Goal: Transaction & Acquisition: Purchase product/service

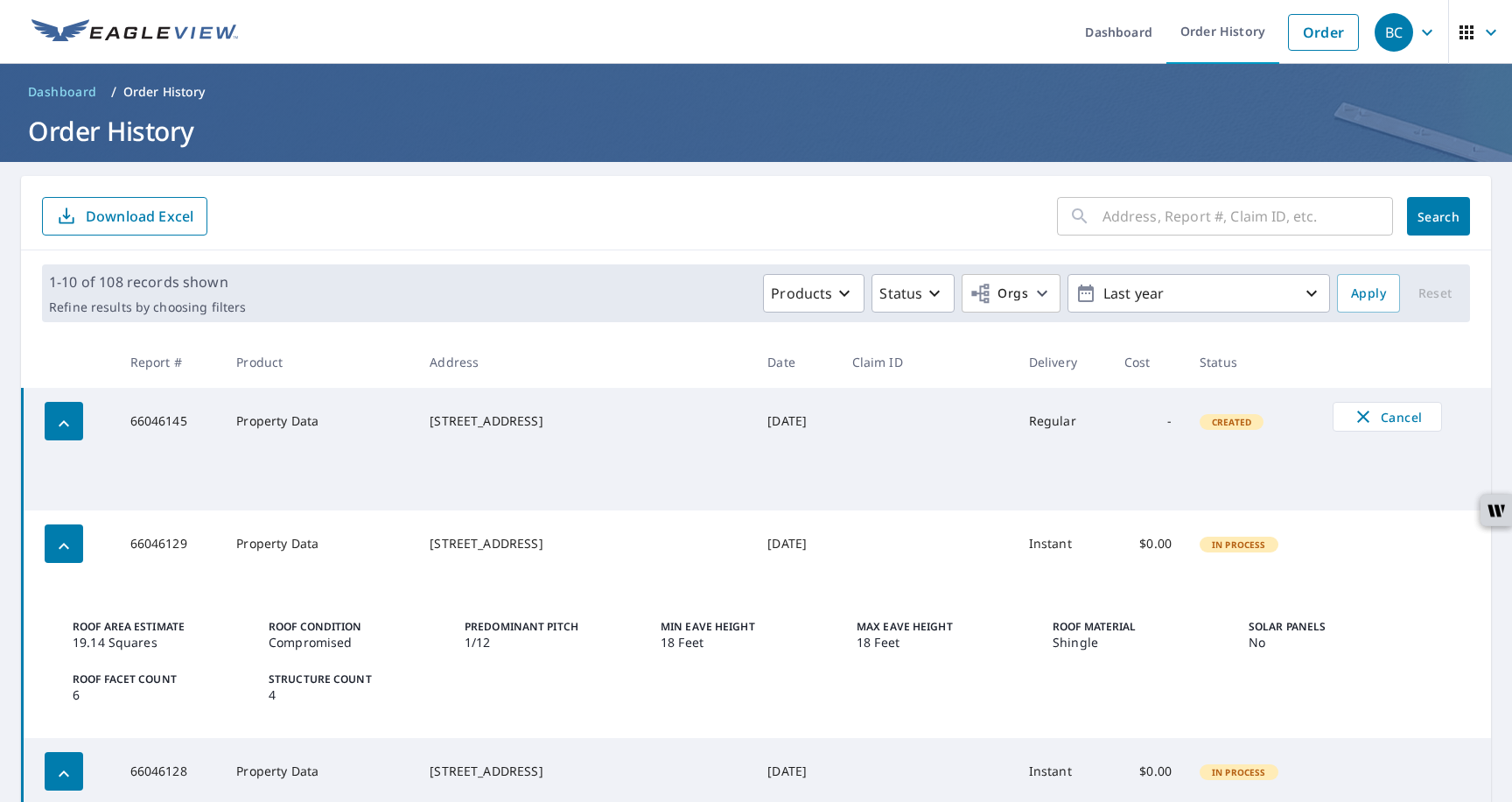
scroll to position [154, 0]
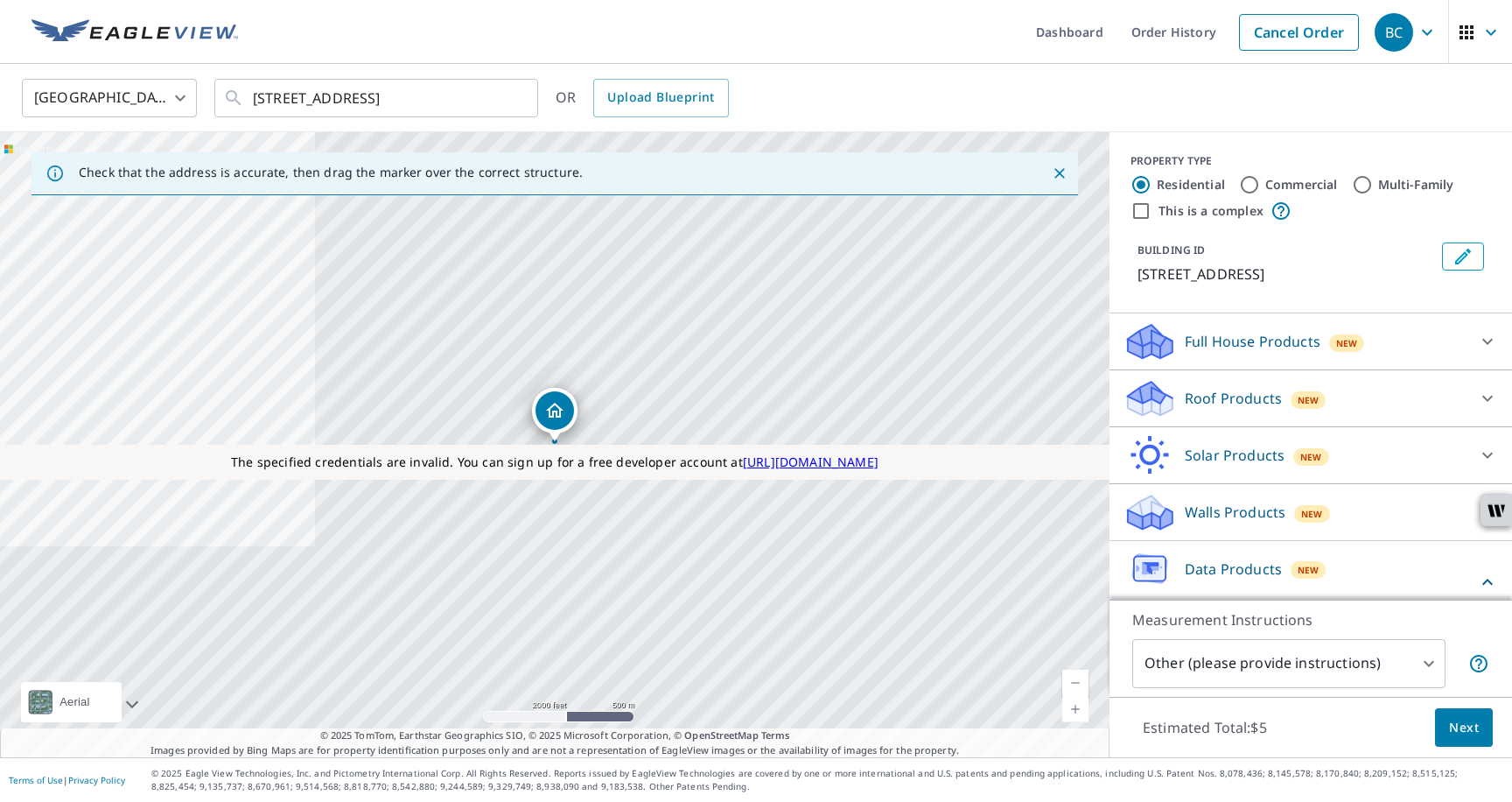
scroll to position [113, 0]
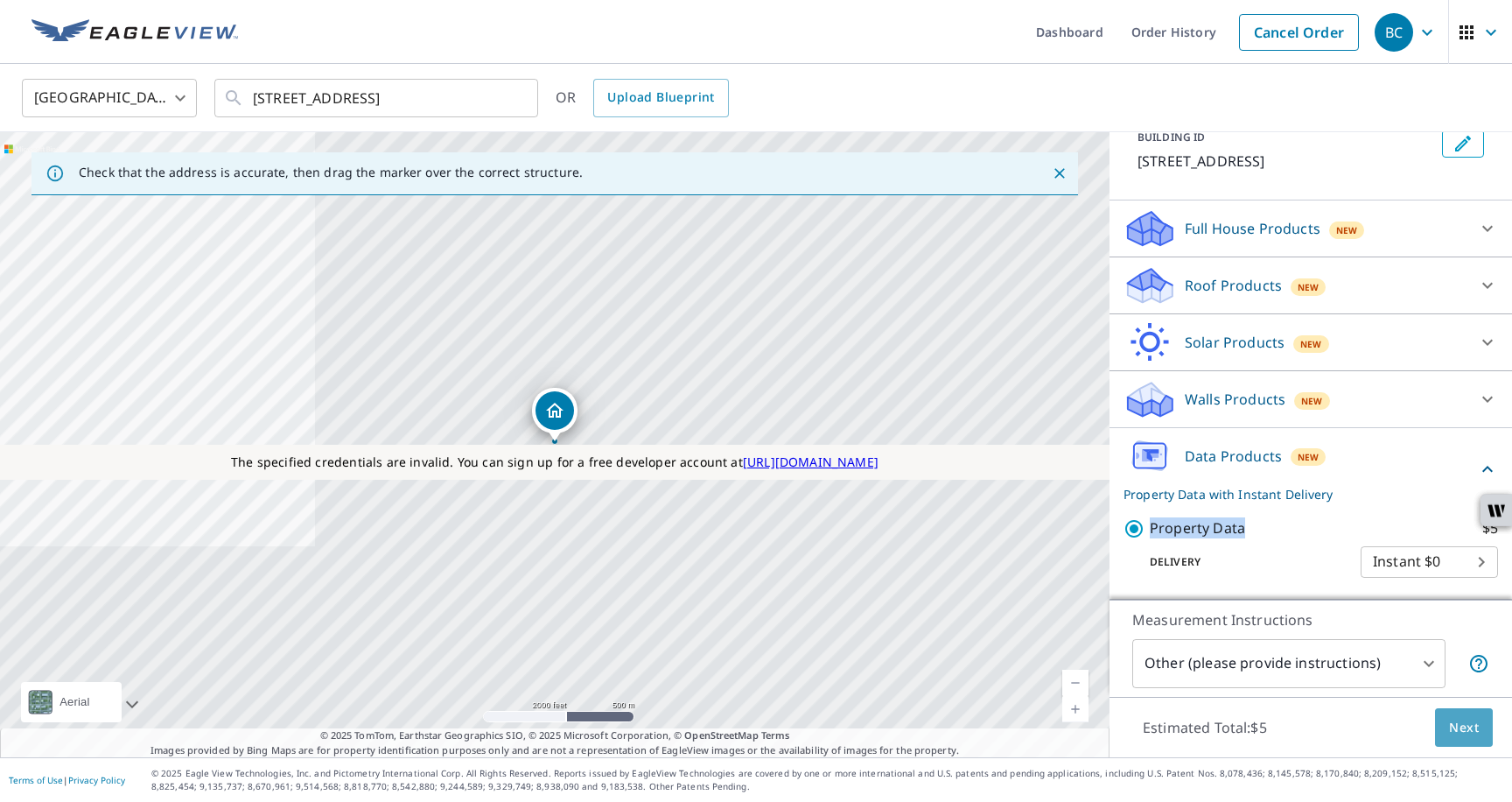
click at [1451, 729] on span "Next" at bounding box center [1464, 728] width 30 height 22
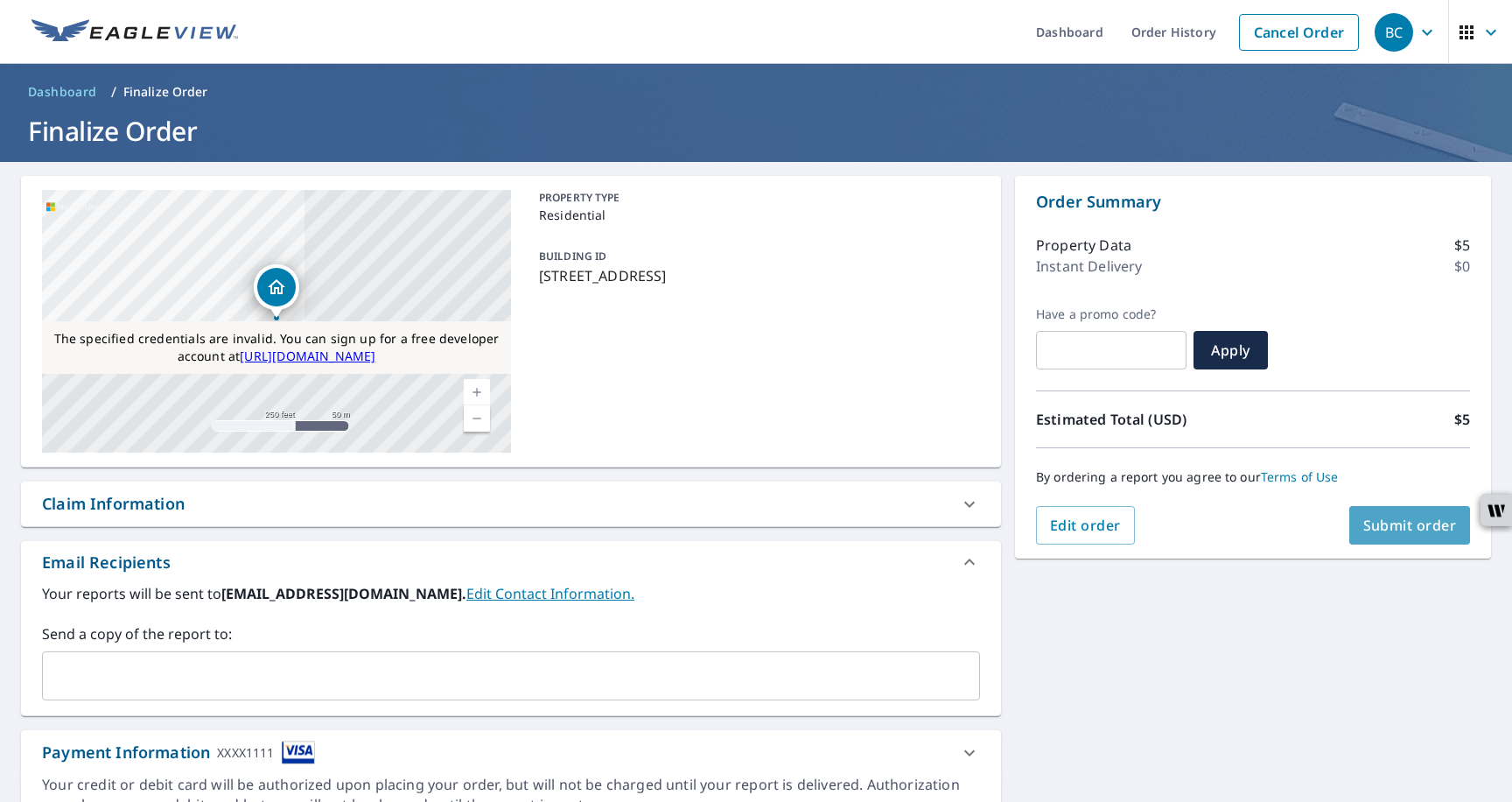
click at [1367, 523] on span "Submit order" at bounding box center [1409, 525] width 94 height 19
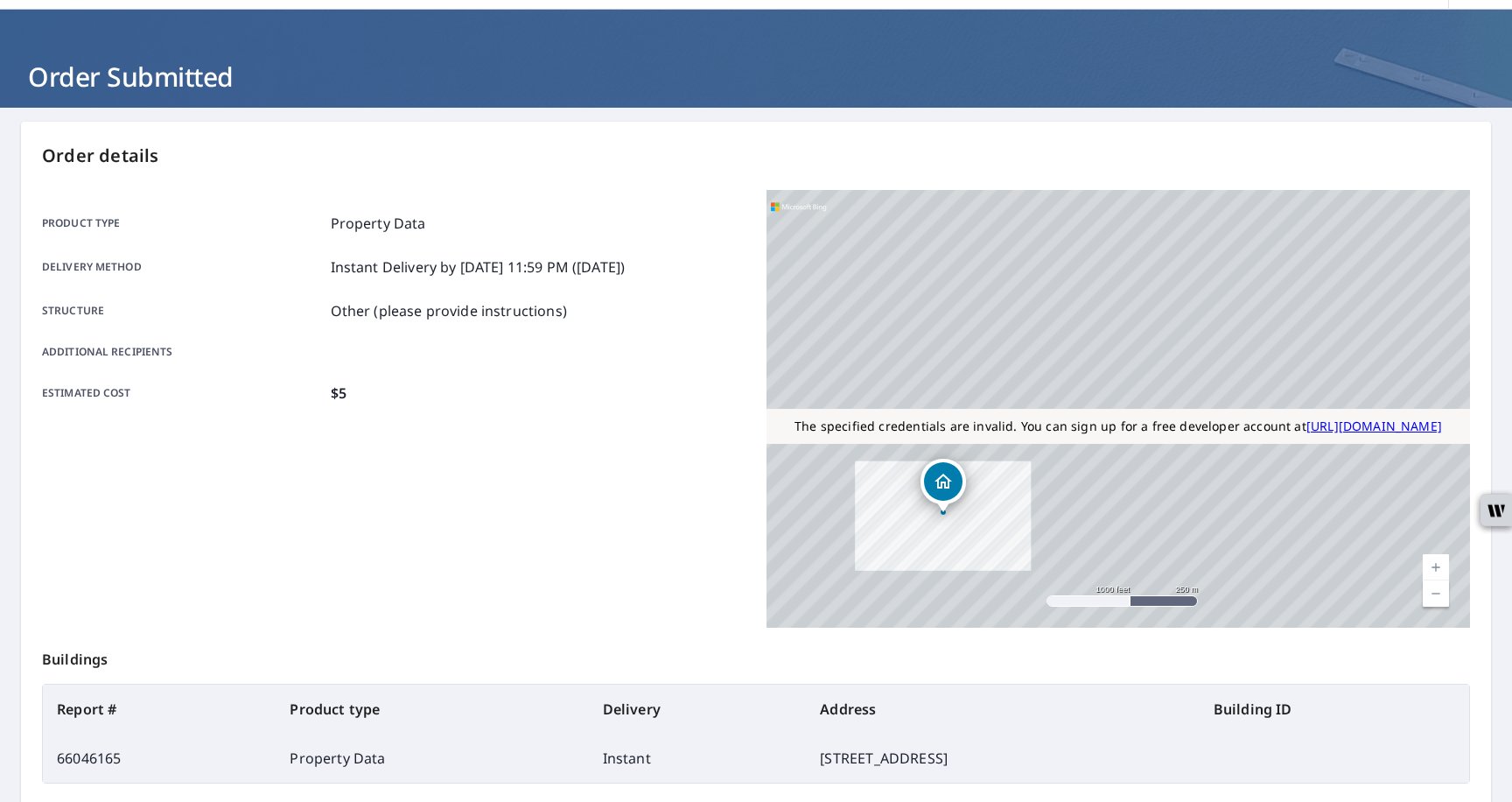
scroll to position [228, 0]
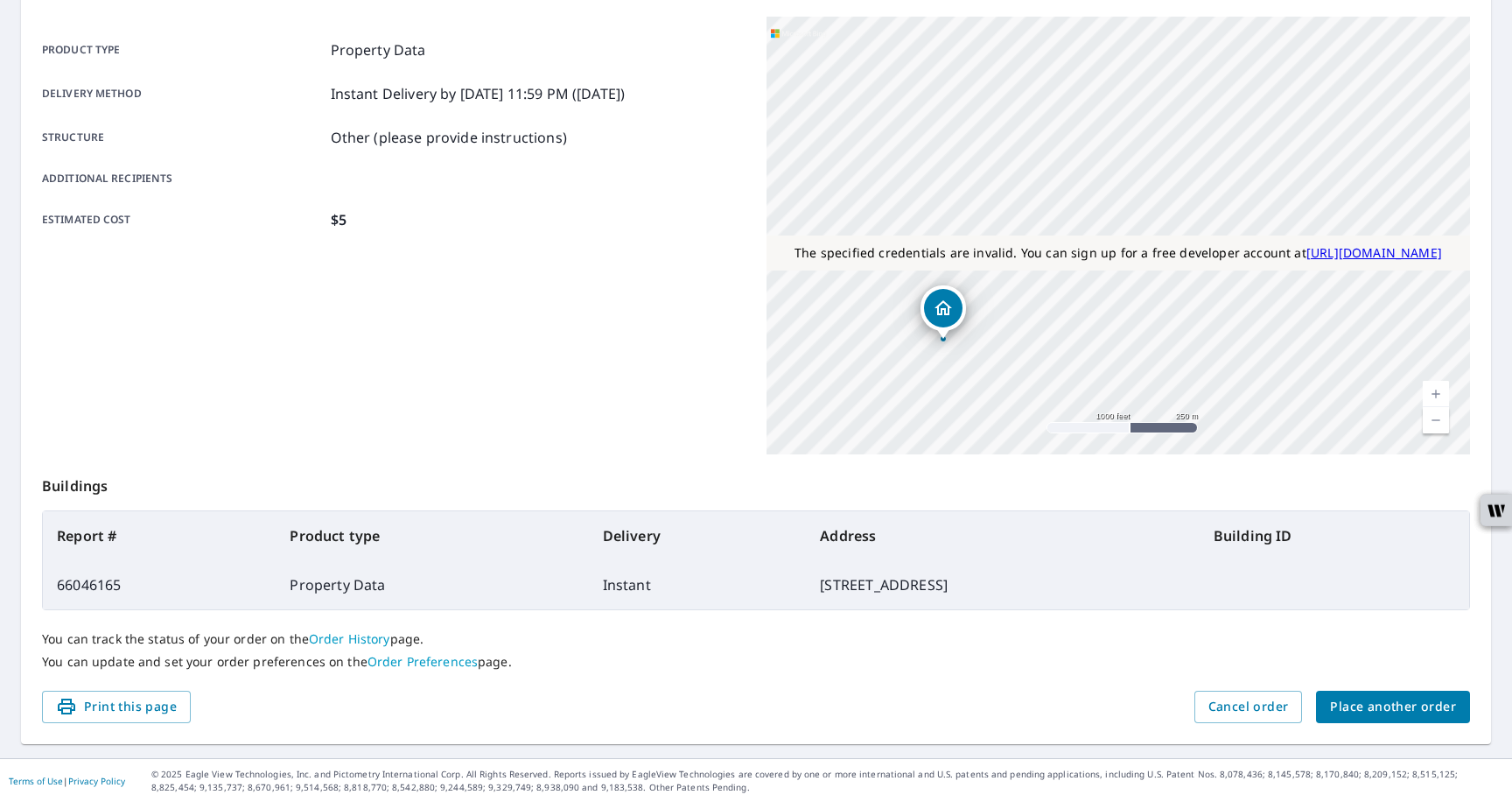
click at [334, 633] on link "Order History" at bounding box center [350, 639] width 82 height 16
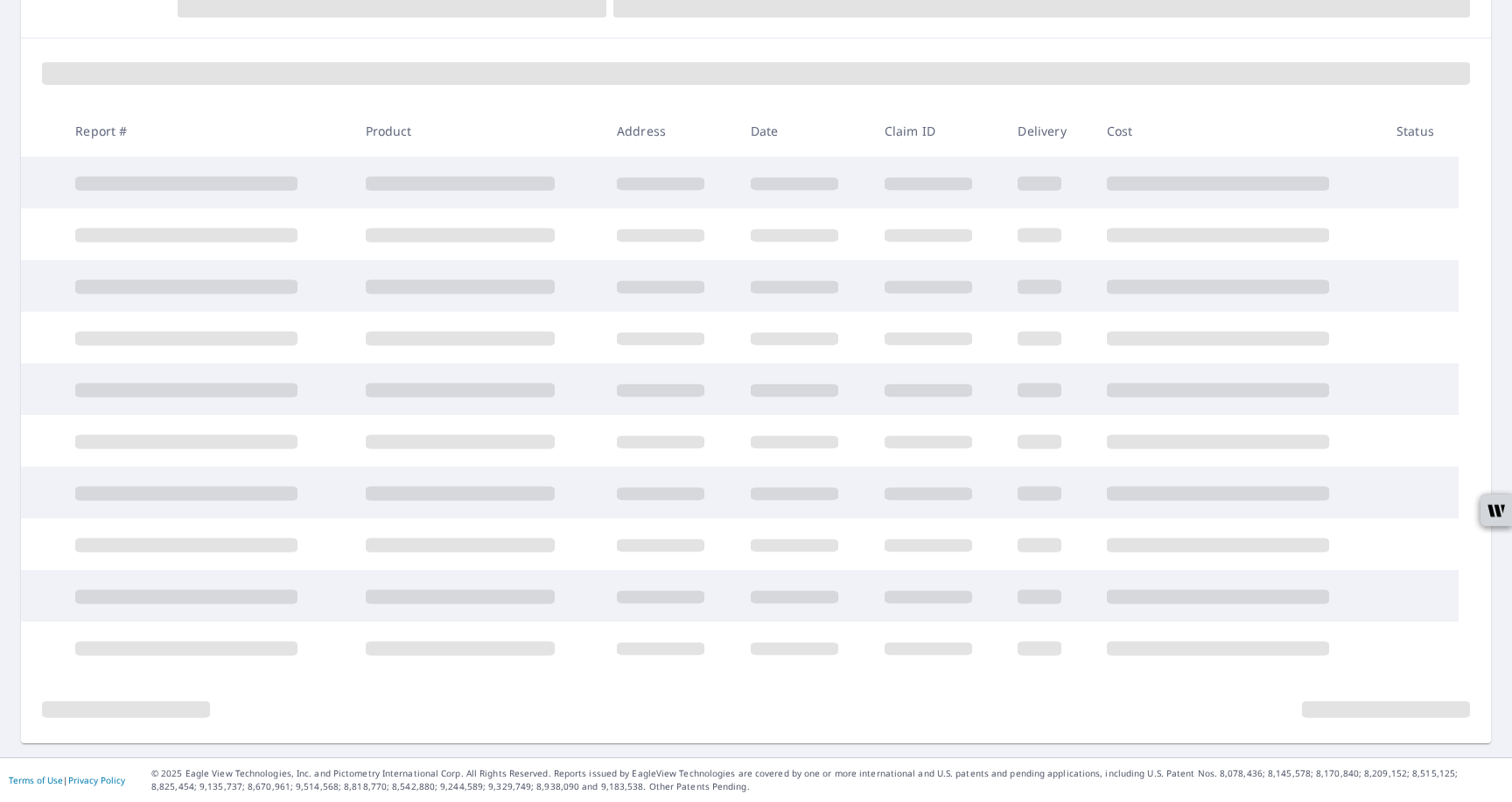
scroll to position [212, 0]
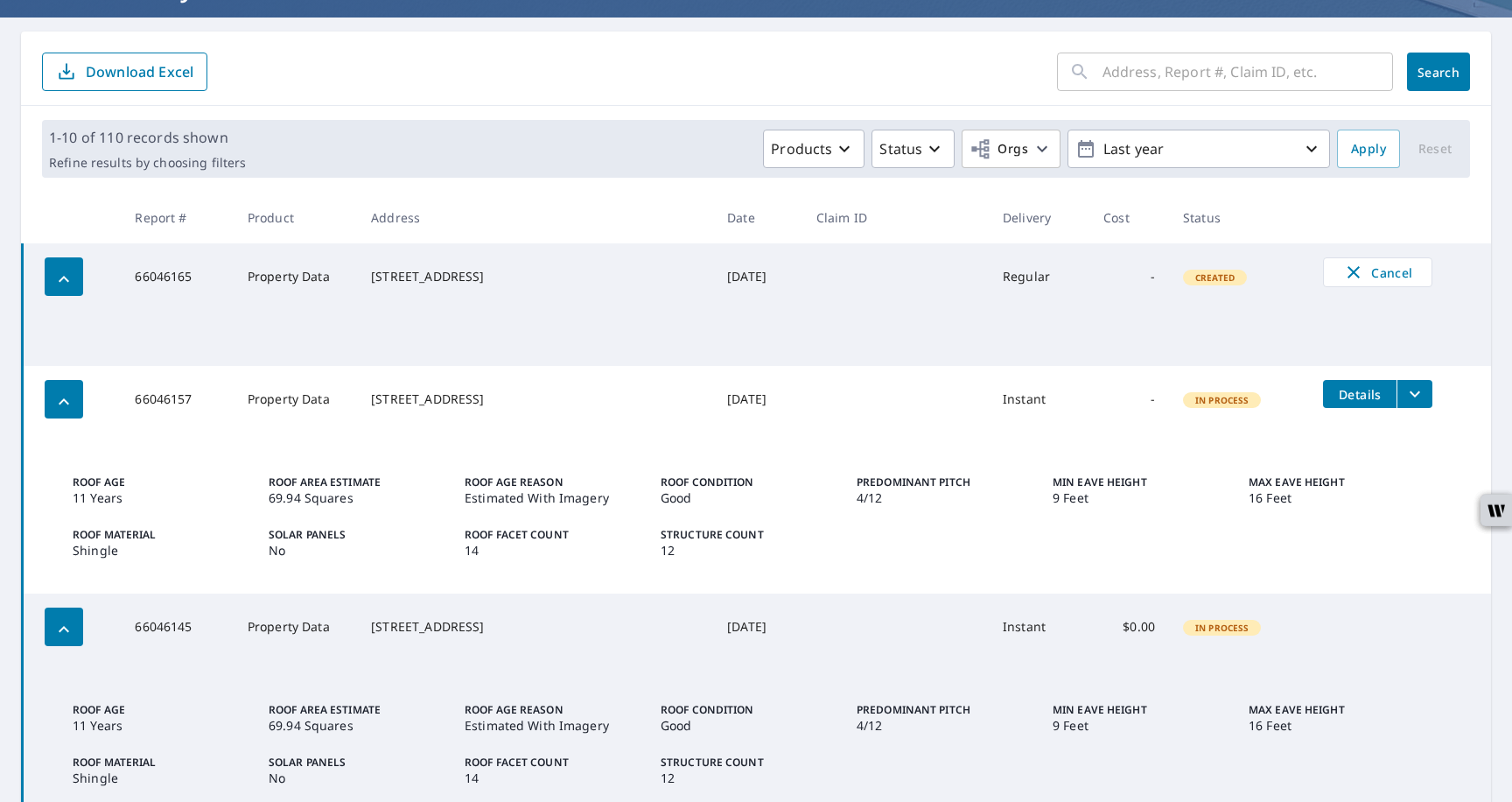
scroll to position [142, 0]
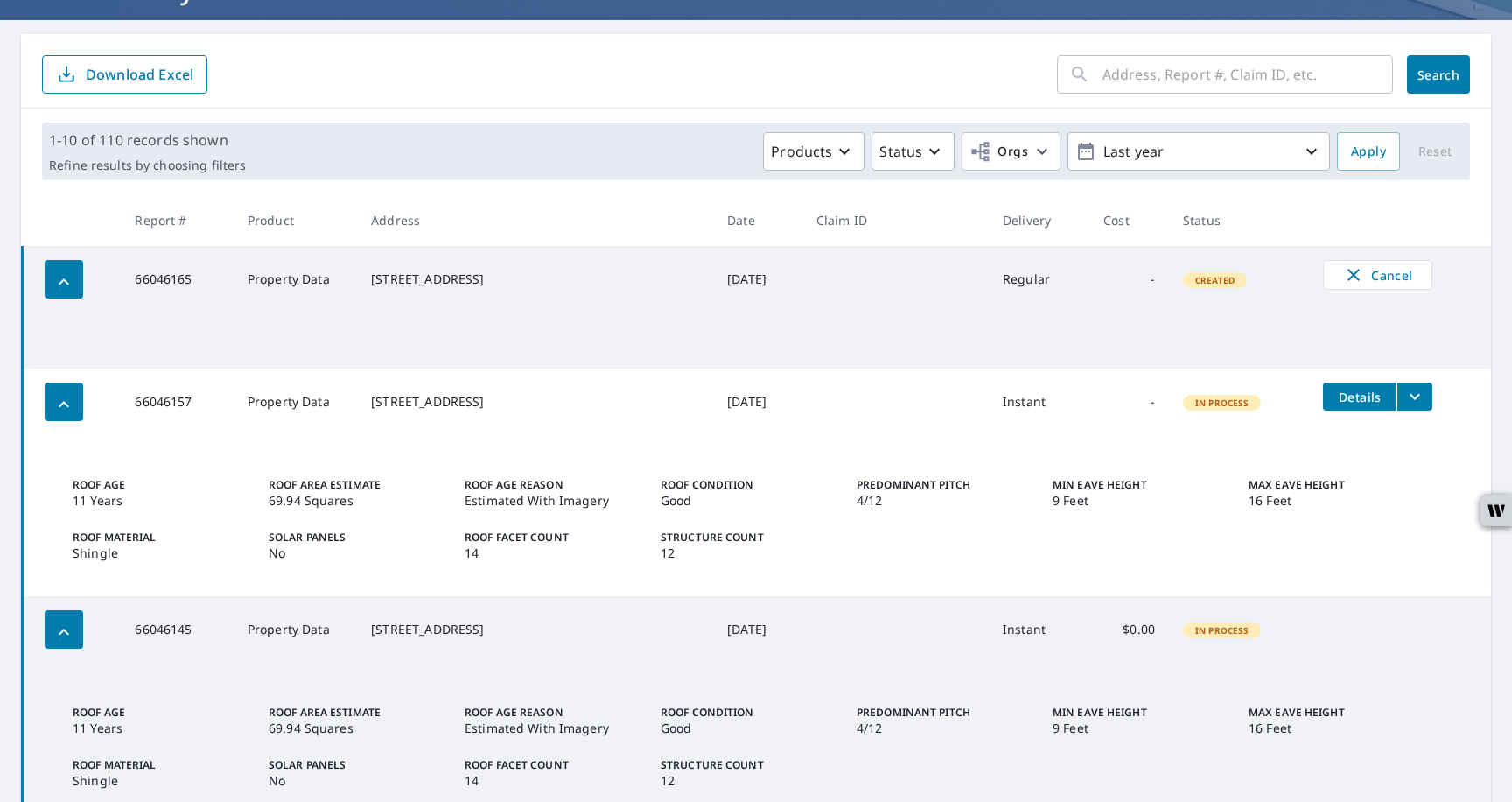
click at [1359, 397] on span "Details" at bounding box center [1360, 397] width 53 height 16
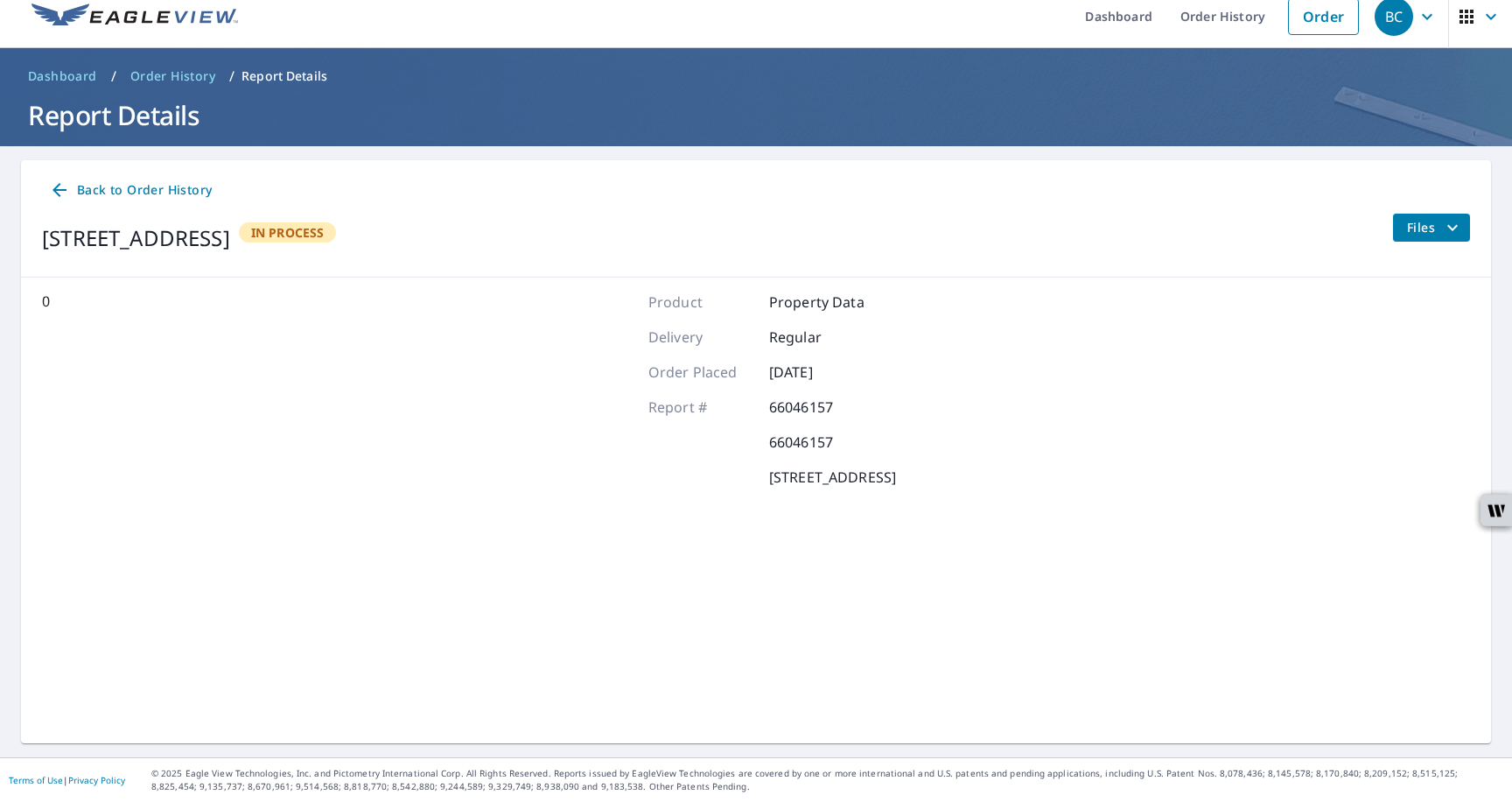
scroll to position [15, 0]
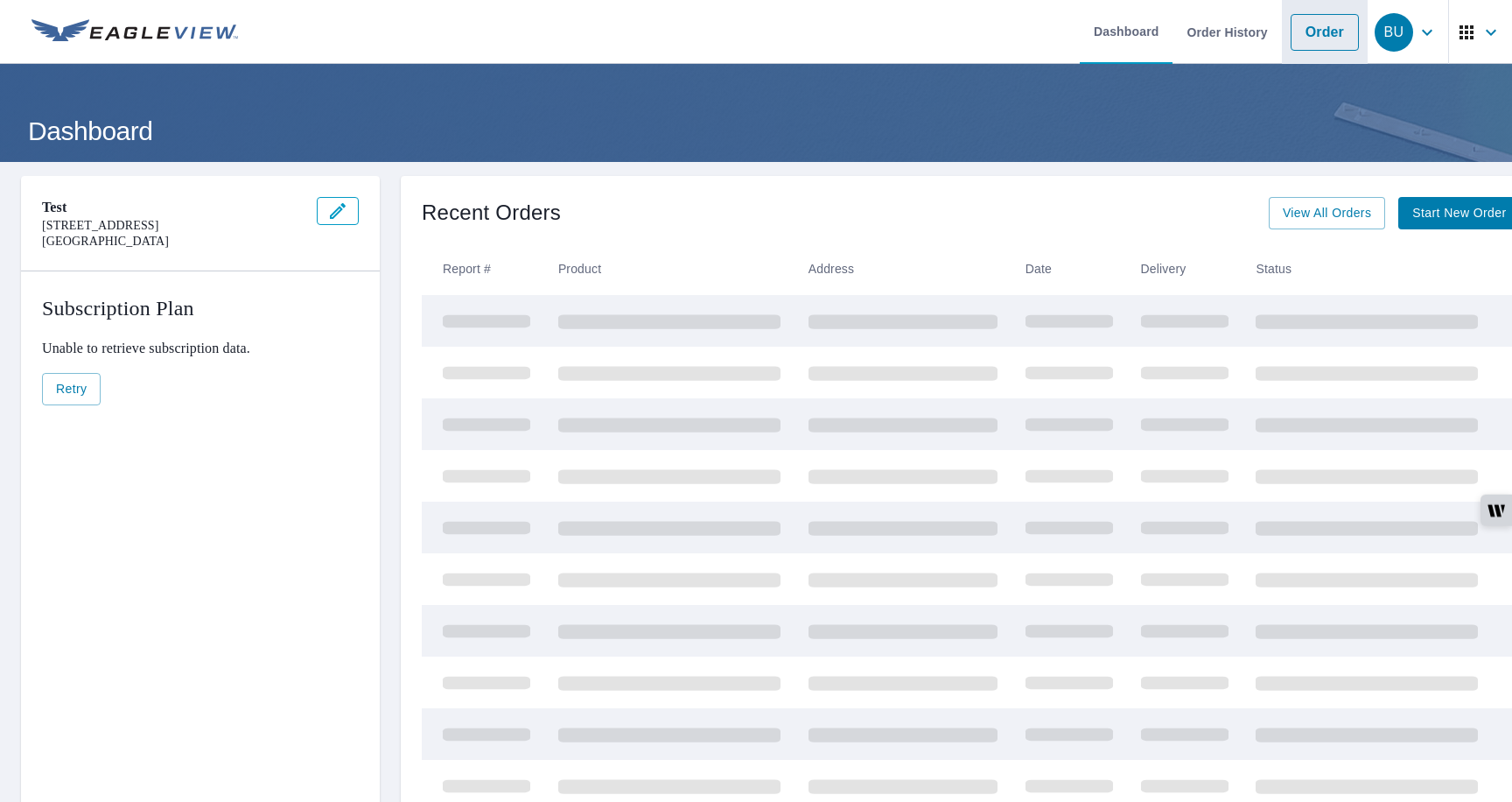
click at [1300, 39] on link "Order" at bounding box center [1325, 32] width 68 height 36
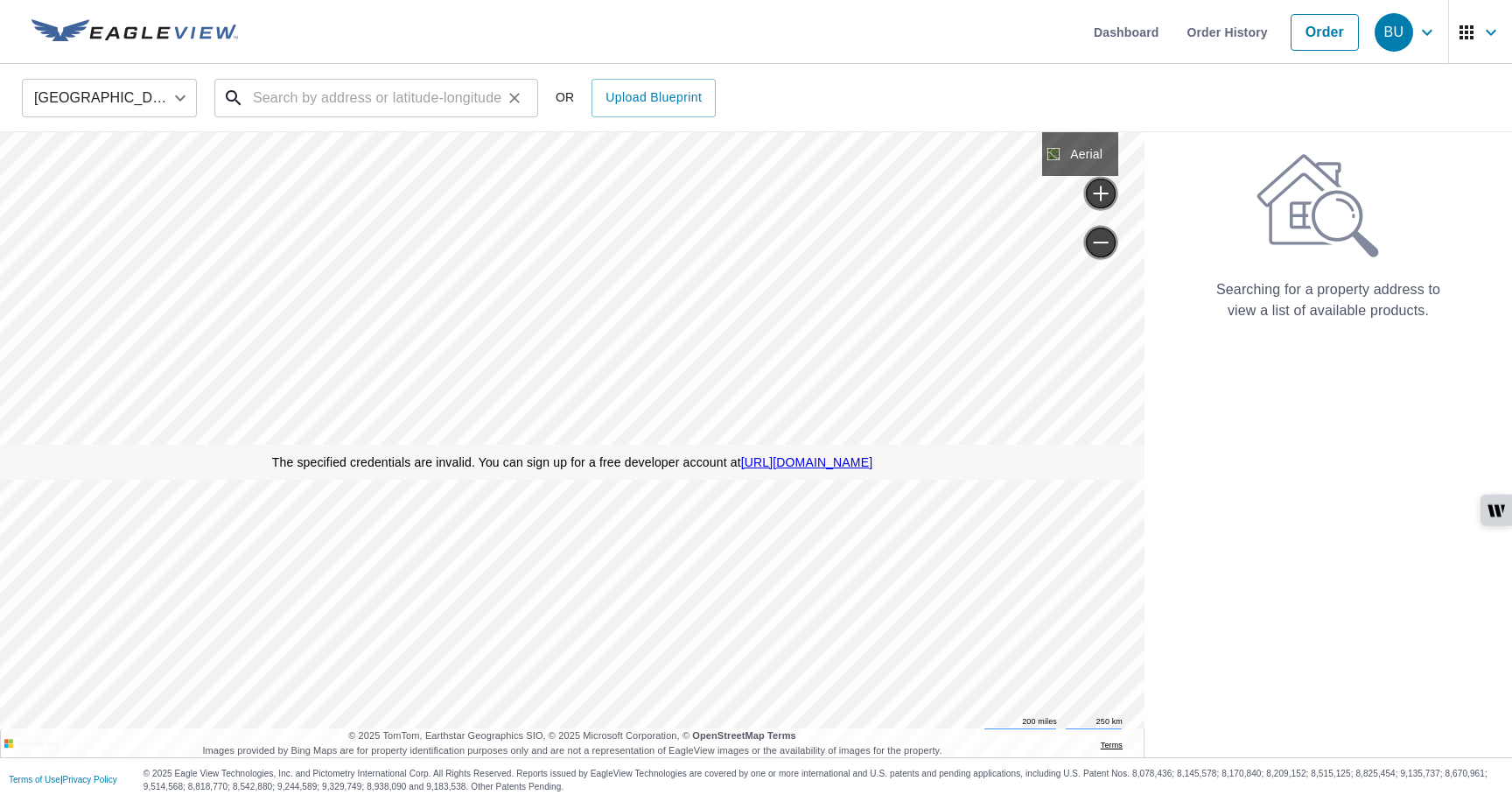
click at [292, 91] on input "text" at bounding box center [378, 98] width 250 height 49
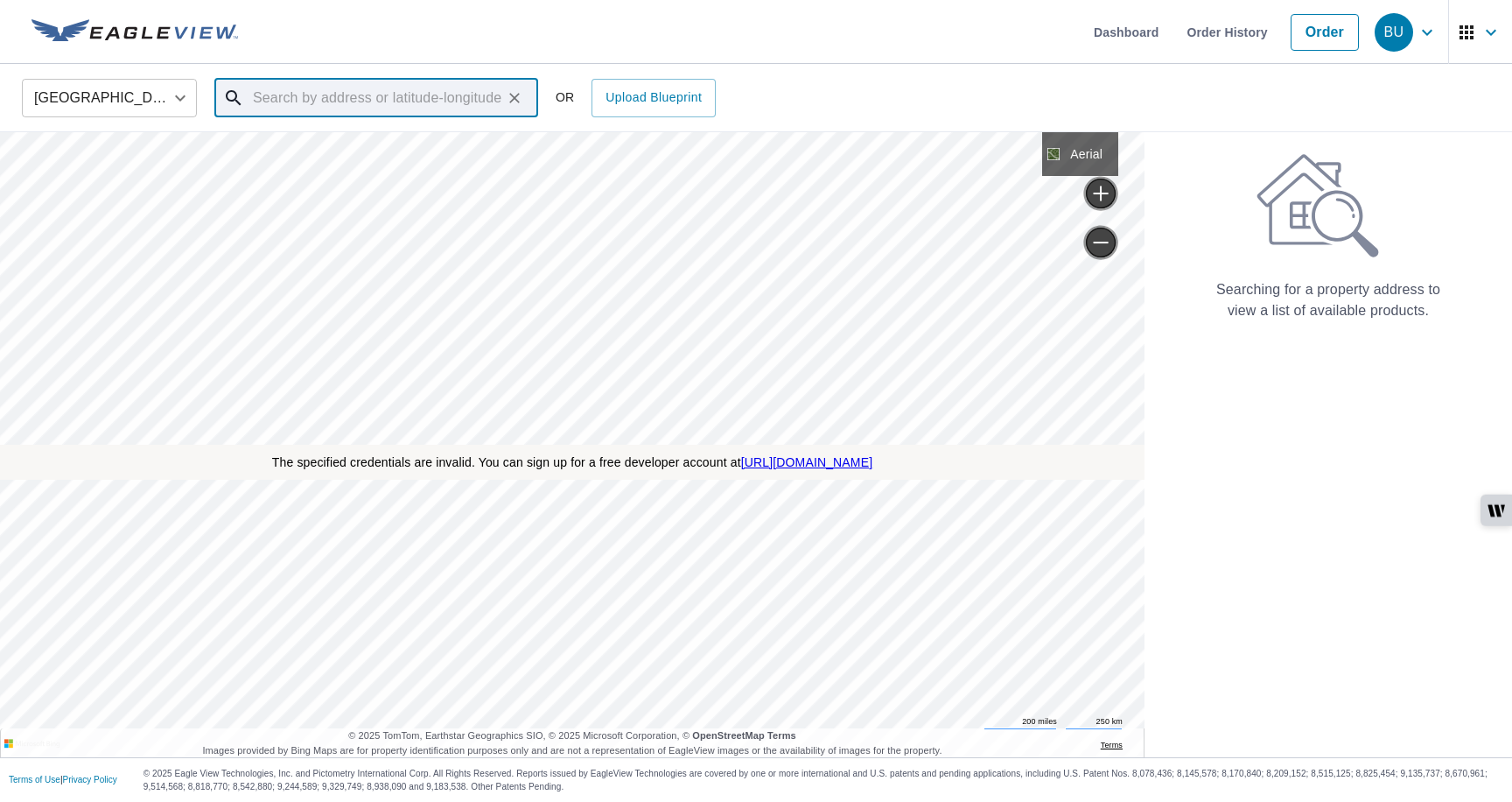
paste input "[STREET_ADDRESS]"
type input "[STREET_ADDRESS]"
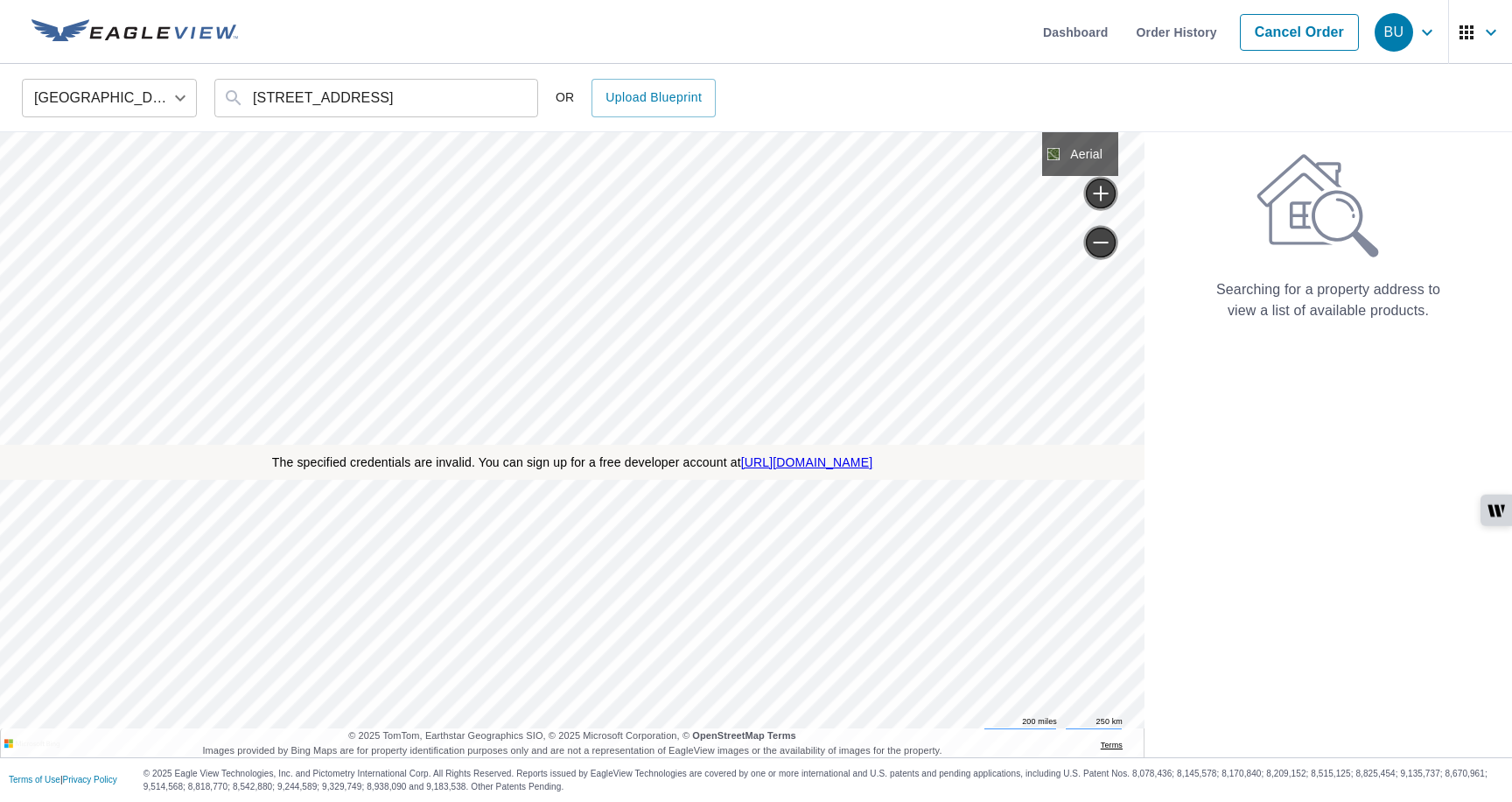
scroll to position [0, 0]
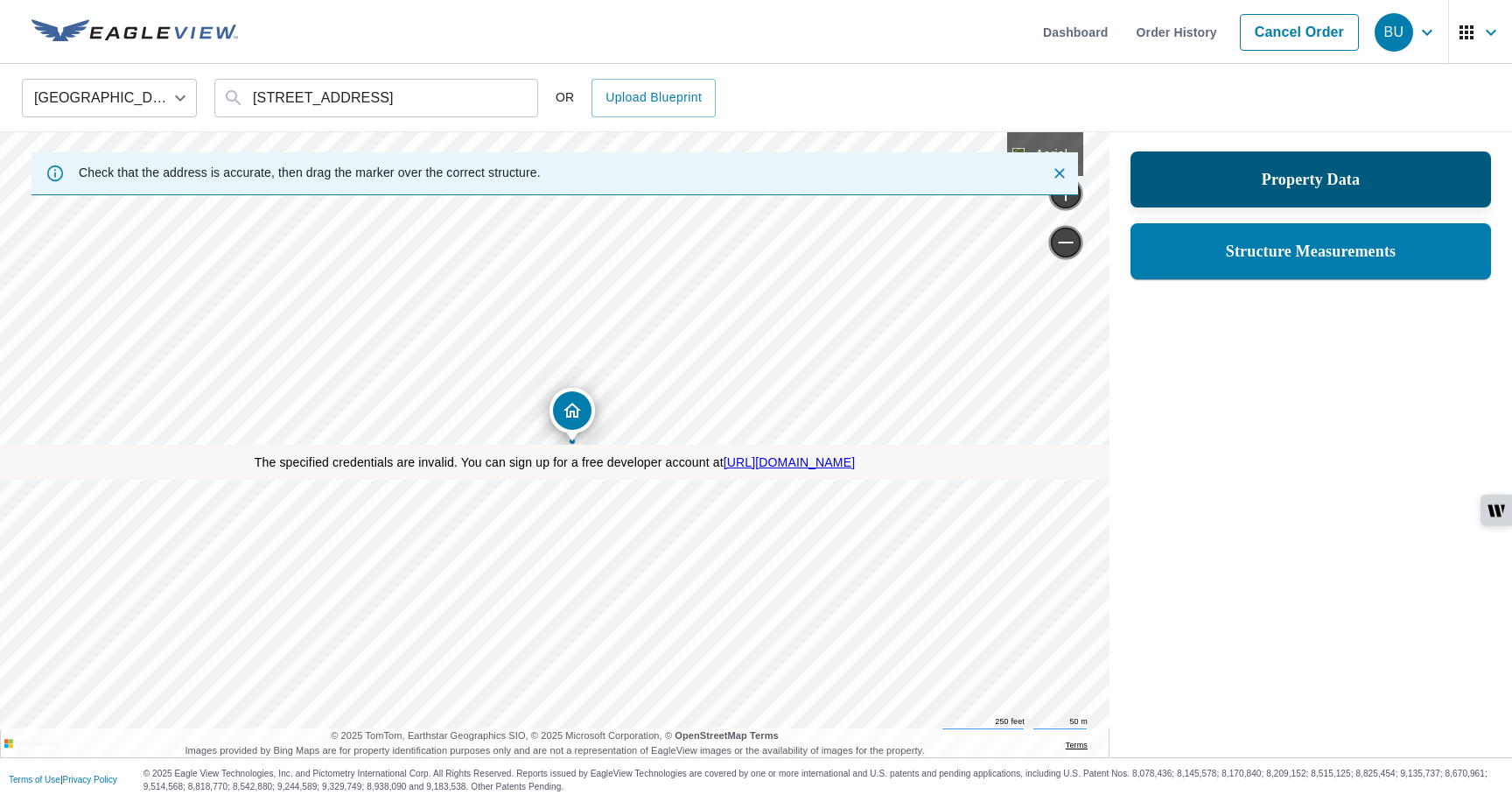
click at [1170, 186] on div "Property Data" at bounding box center [1310, 179] width 315 height 32
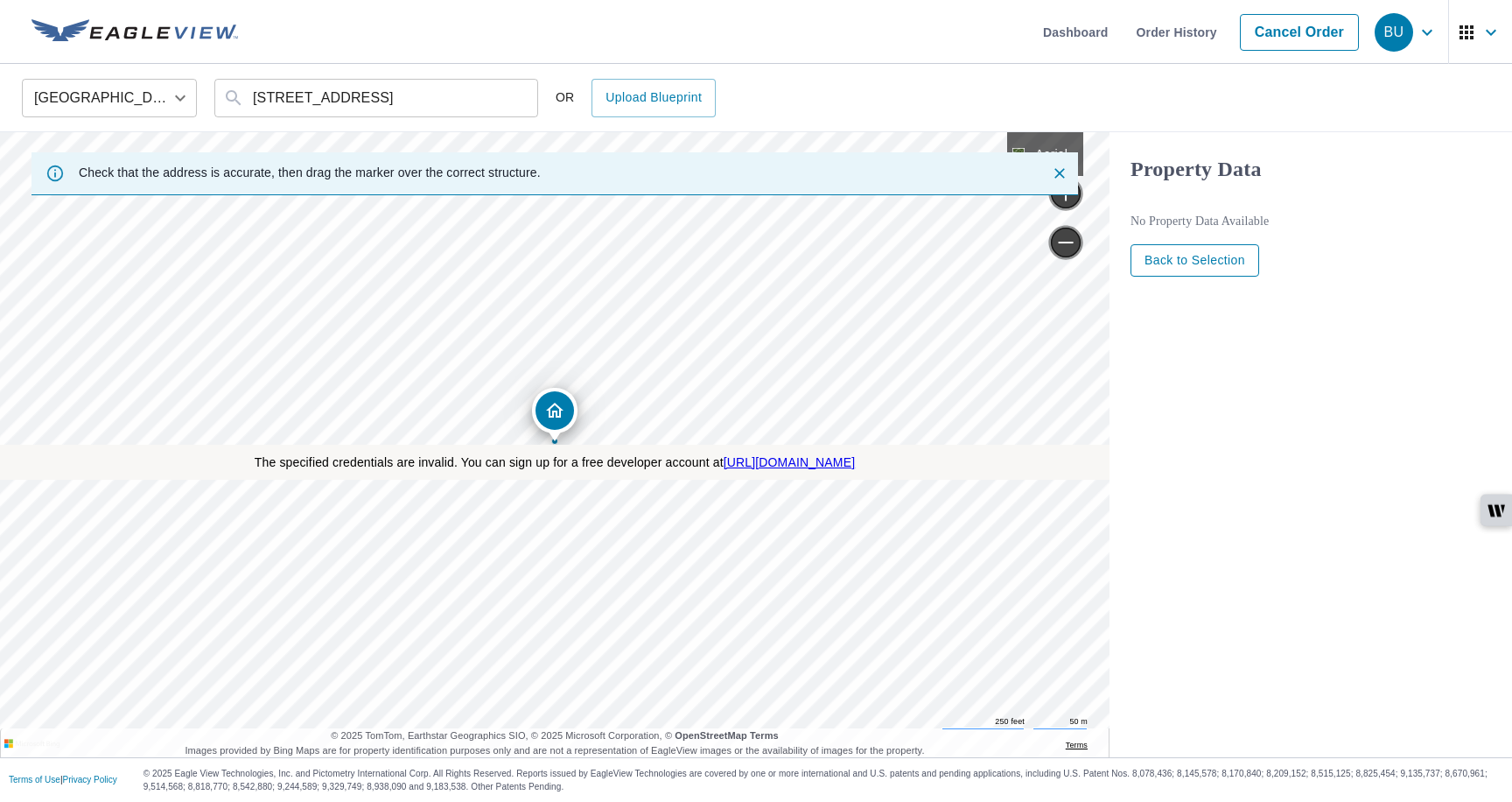
click at [1161, 265] on span "Back to Selection" at bounding box center [1195, 261] width 101 height 22
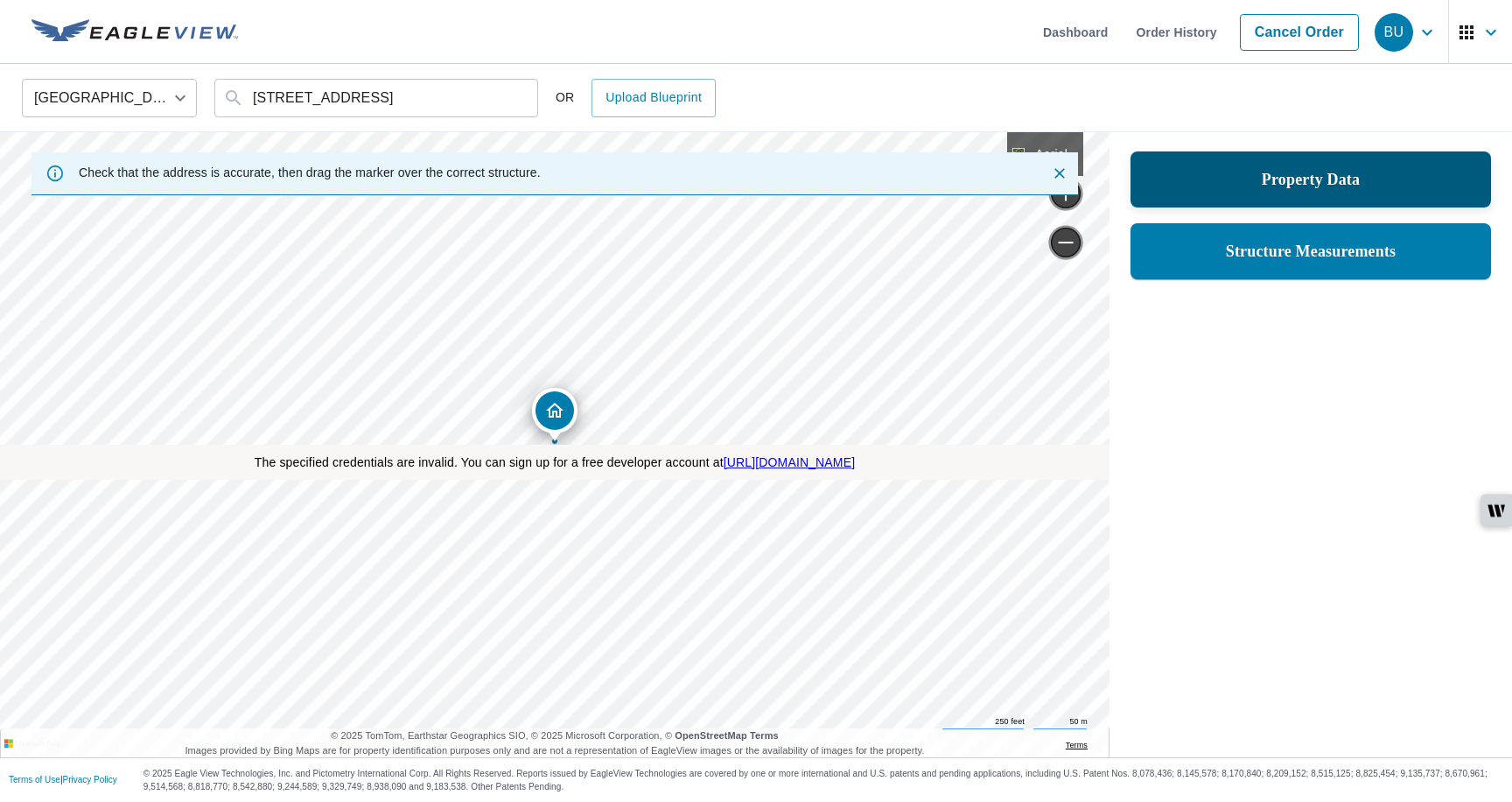
click at [1182, 198] on div "Property Data" at bounding box center [1310, 180] width 361 height 56
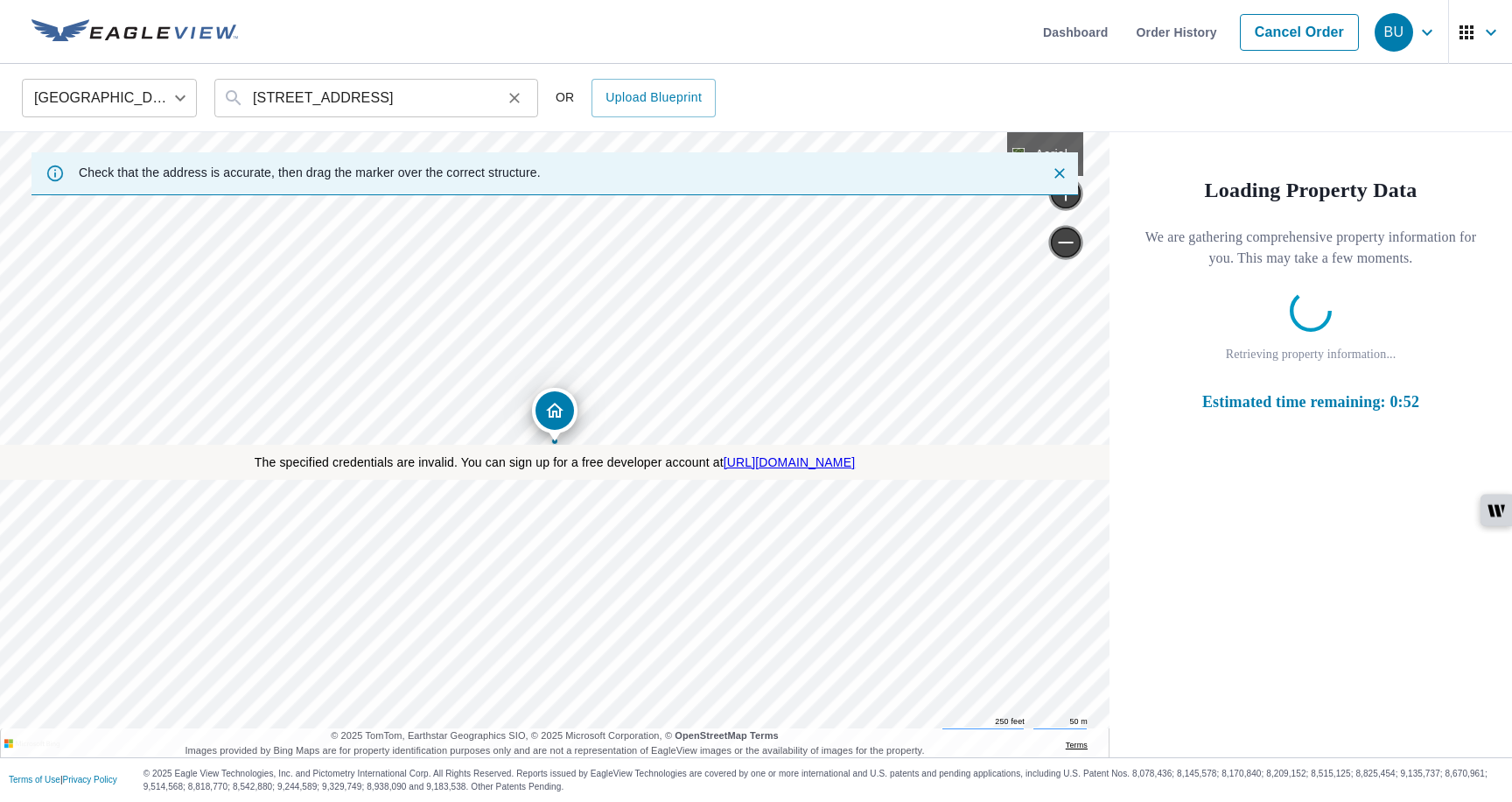
click at [505, 107] on div at bounding box center [513, 97] width 23 height 25
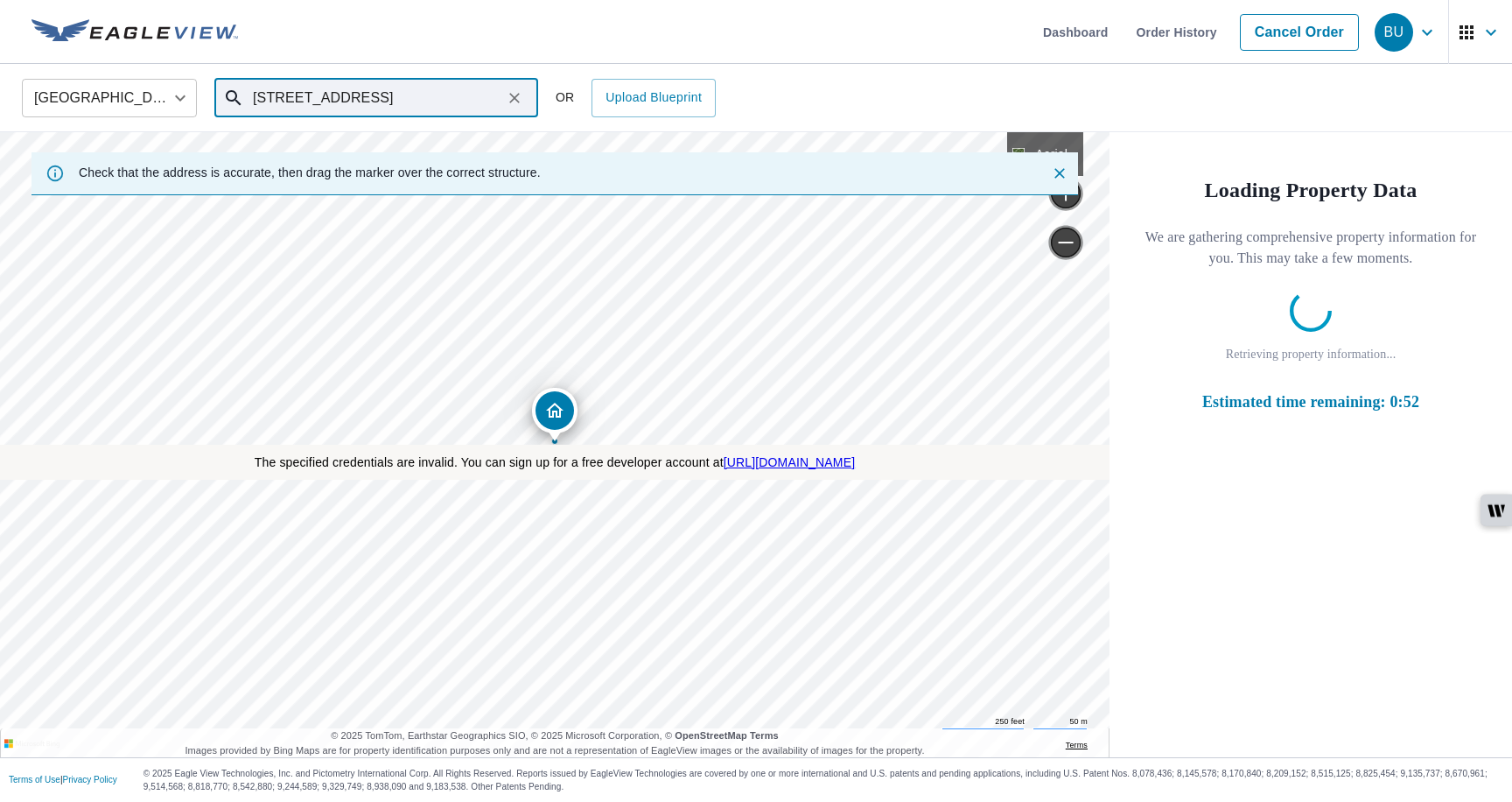
scroll to position [0, 17]
click at [518, 104] on icon "Clear" at bounding box center [514, 97] width 17 height 17
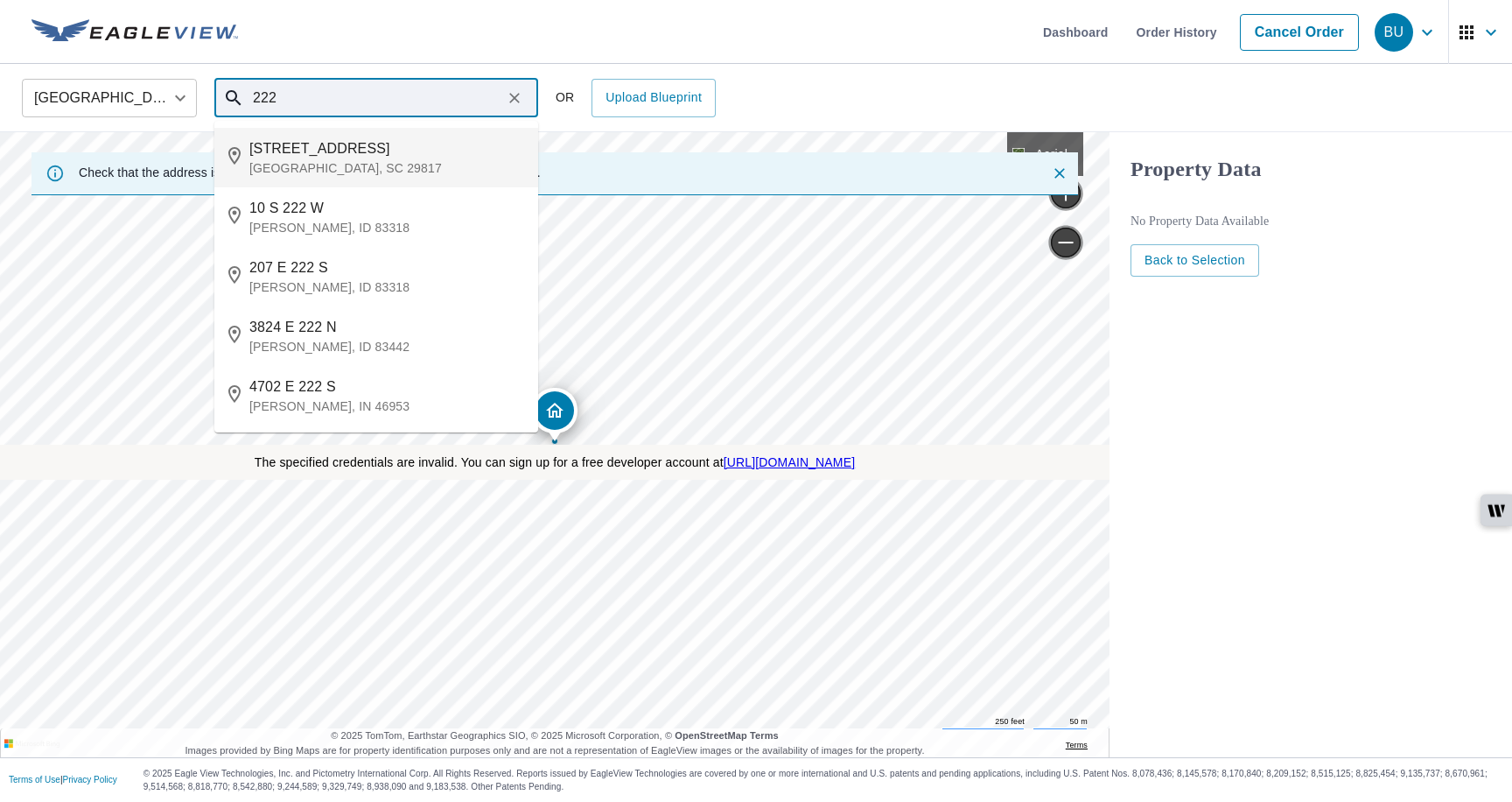
click at [349, 157] on span "[STREET_ADDRESS]" at bounding box center [387, 148] width 275 height 21
type input "[STREET_ADDRESS]"
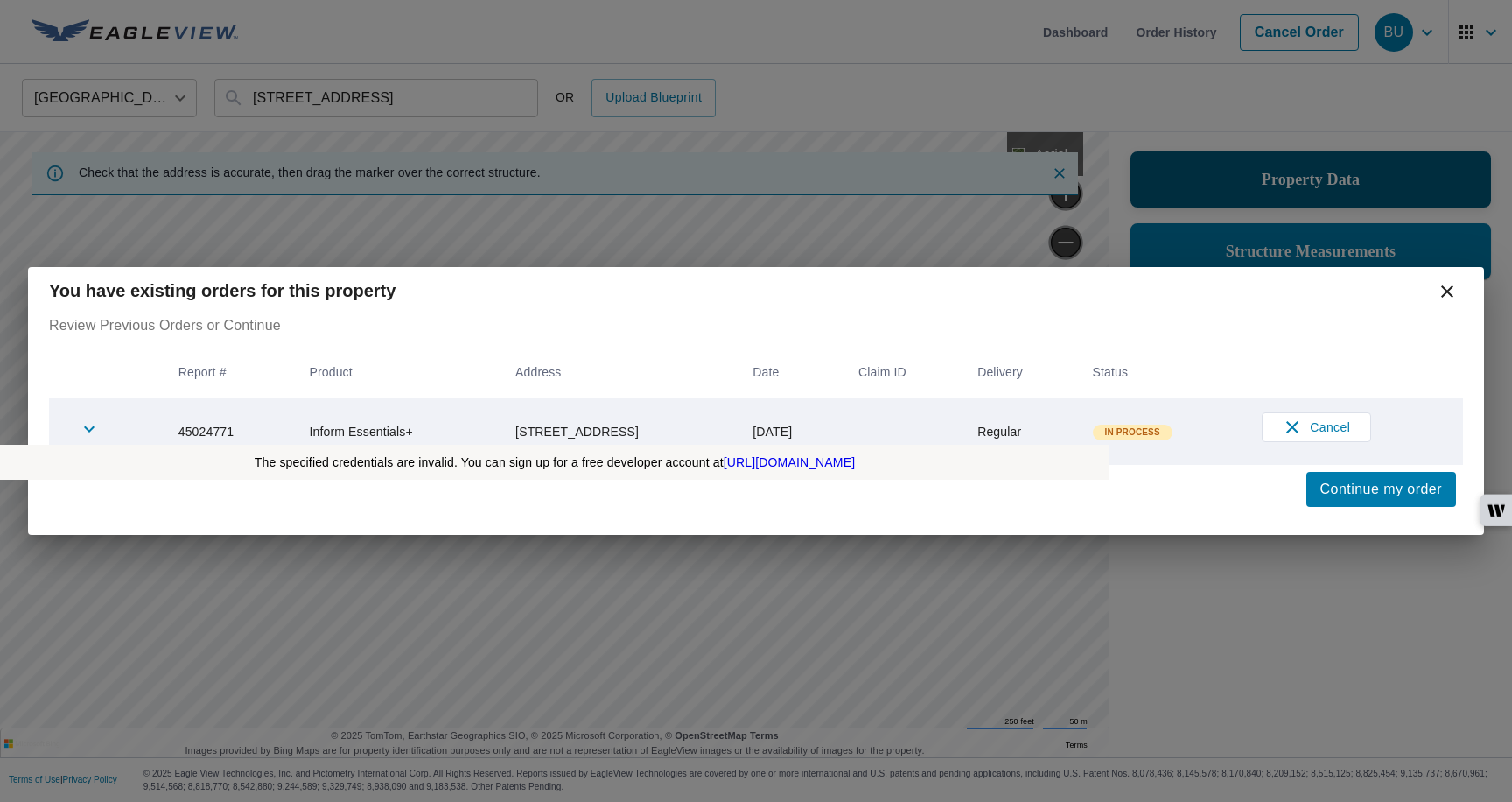
click at [1267, 179] on body "BU BU Skip Nav Dashboard Order History Cancel Order BU [GEOGRAPHIC_DATA] [GEOGR…" at bounding box center [756, 410] width 1512 height 819
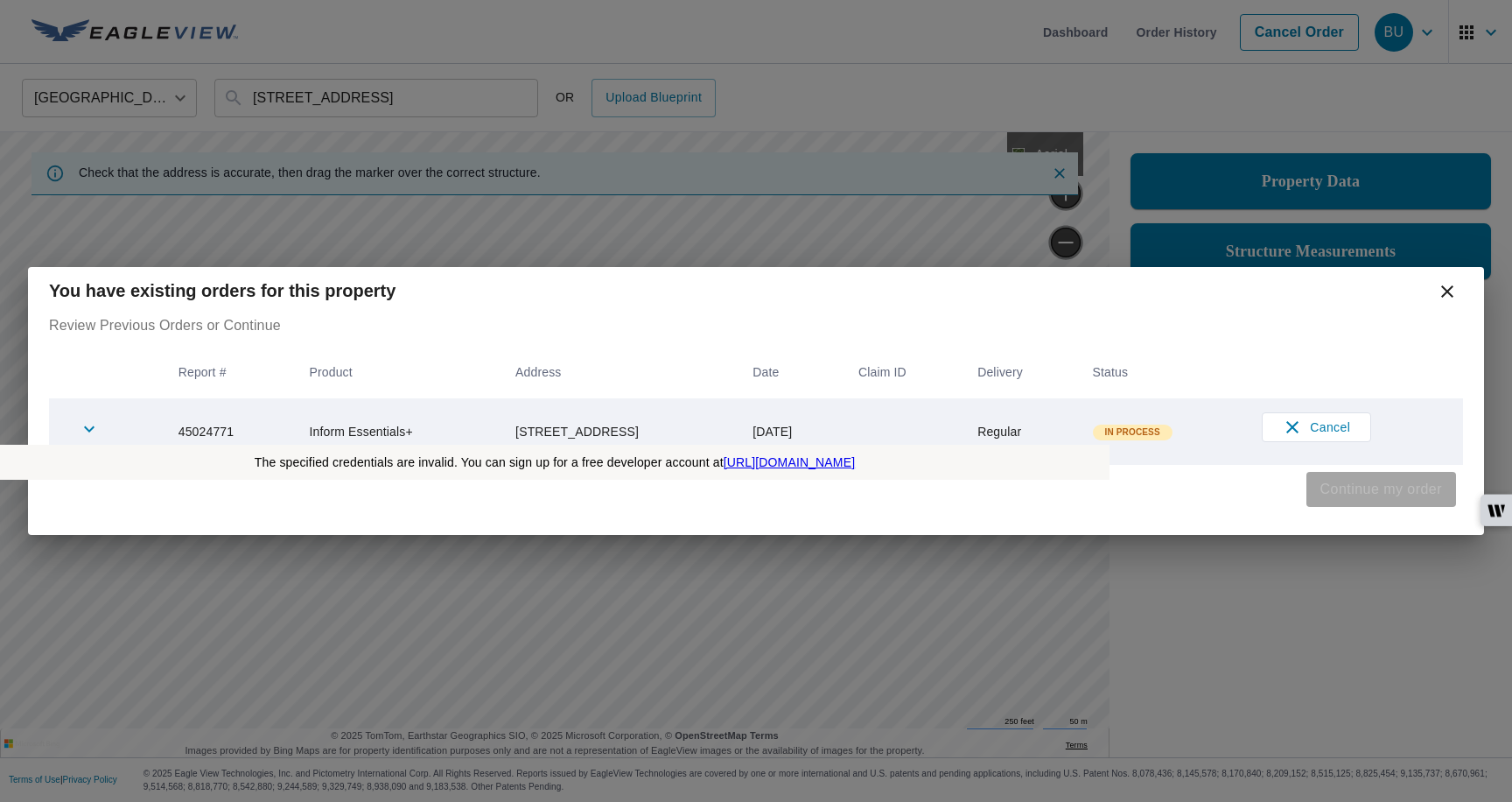
click at [1335, 484] on span "Continue my order" at bounding box center [1381, 489] width 122 height 25
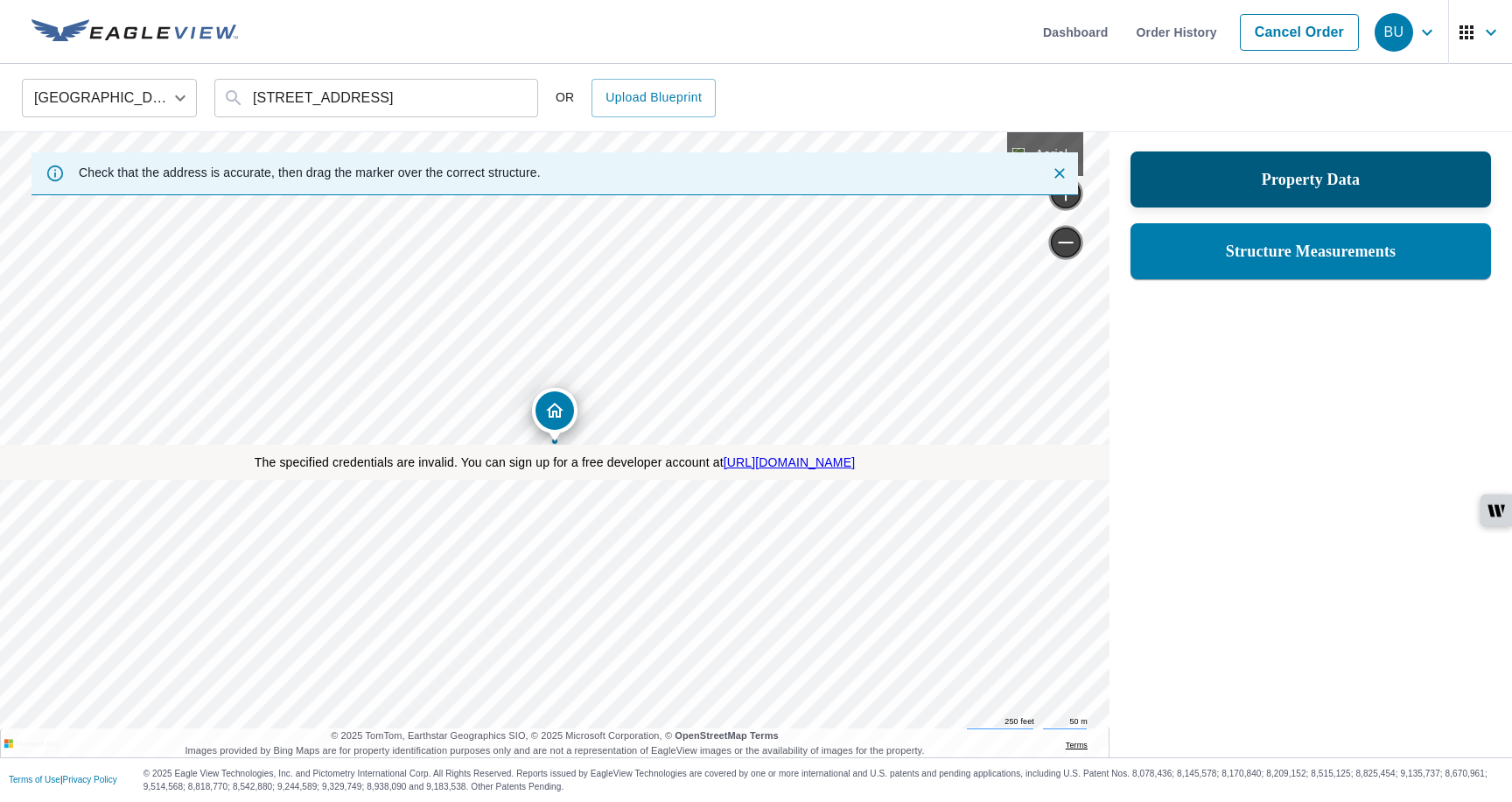
click at [1247, 196] on div "Property Data" at bounding box center [1310, 180] width 361 height 56
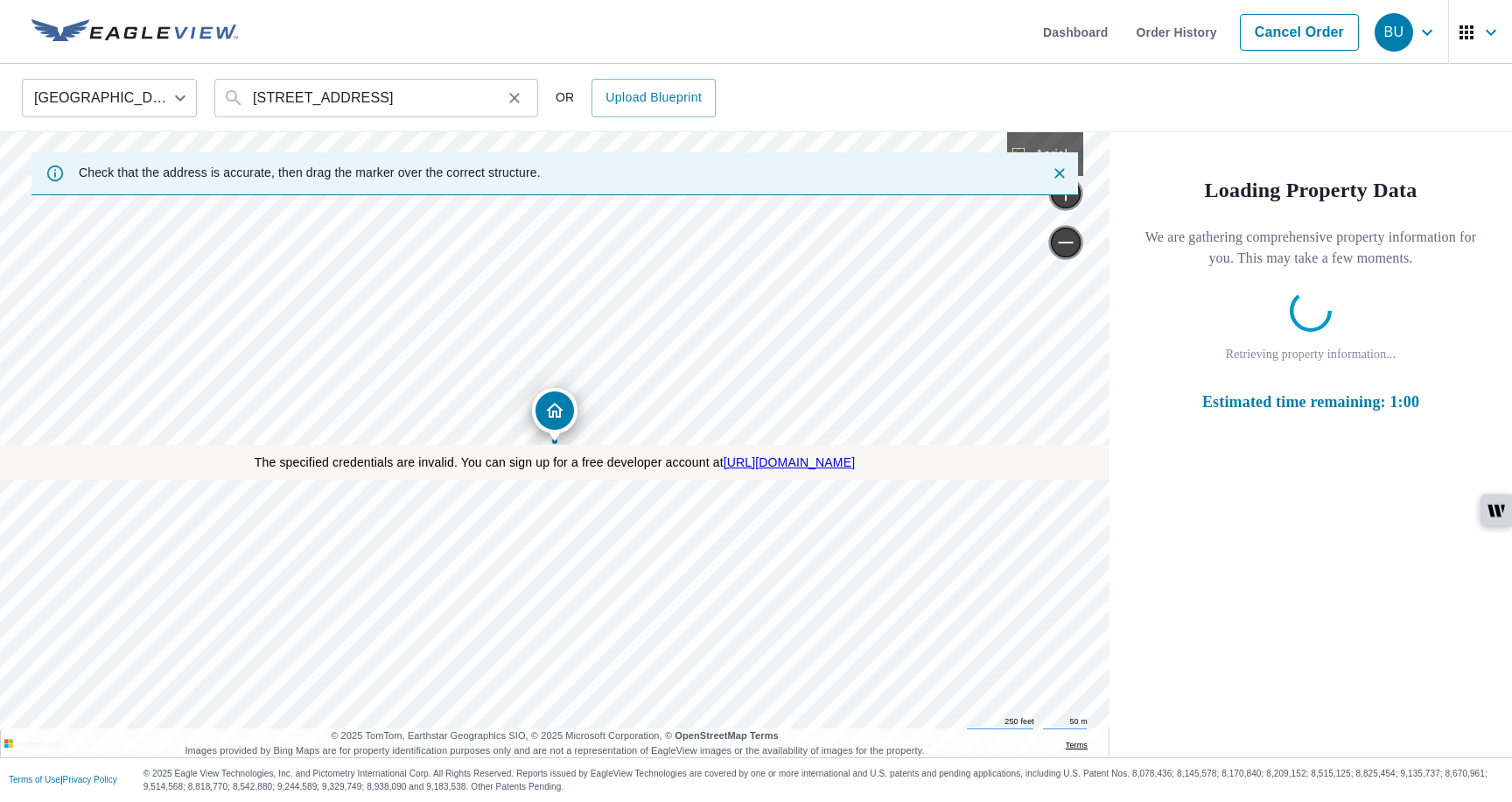
click at [523, 90] on button "Clear" at bounding box center [514, 97] width 25 height 25
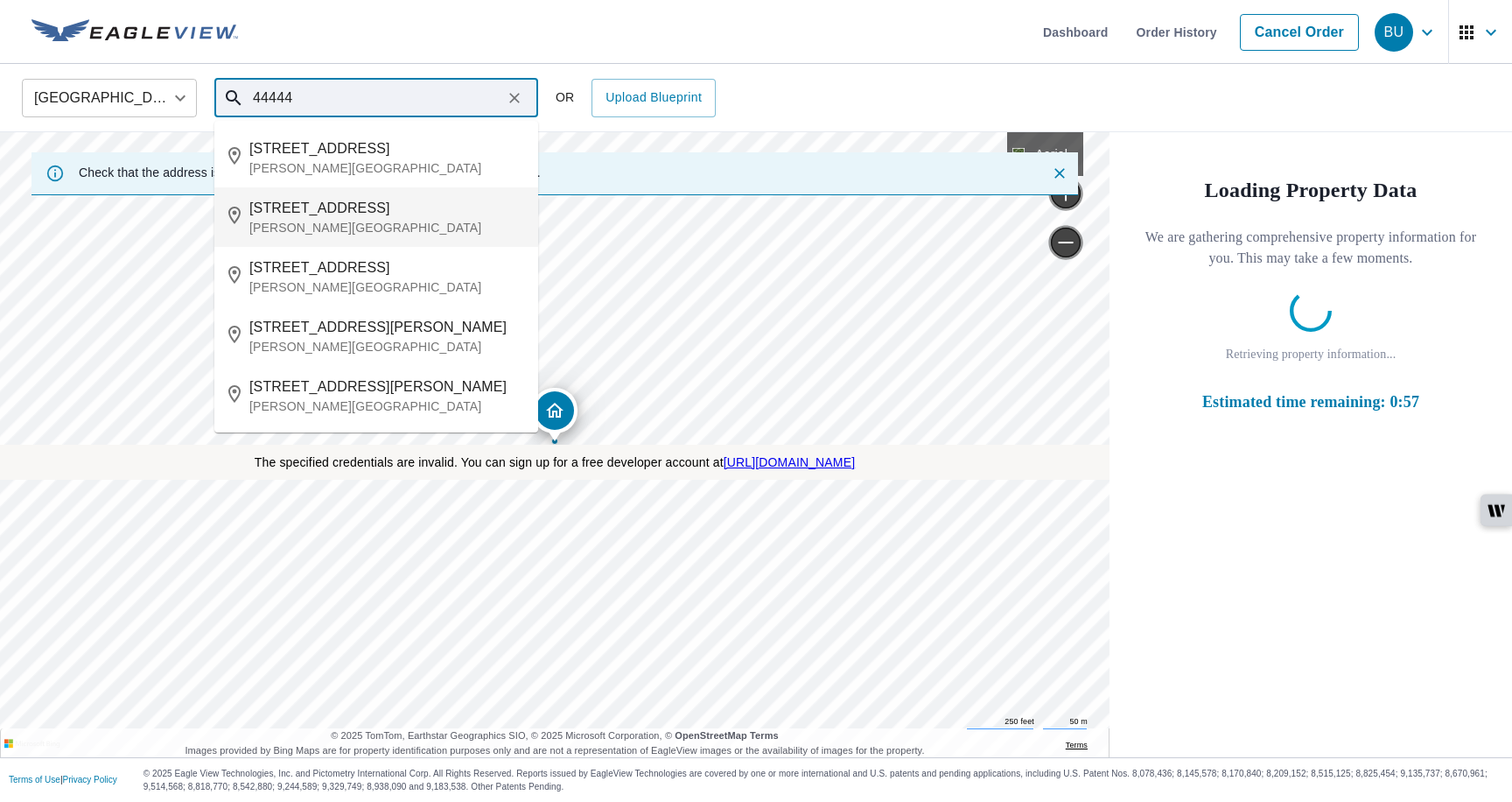
click at [338, 212] on span "[STREET_ADDRESS]" at bounding box center [387, 208] width 275 height 21
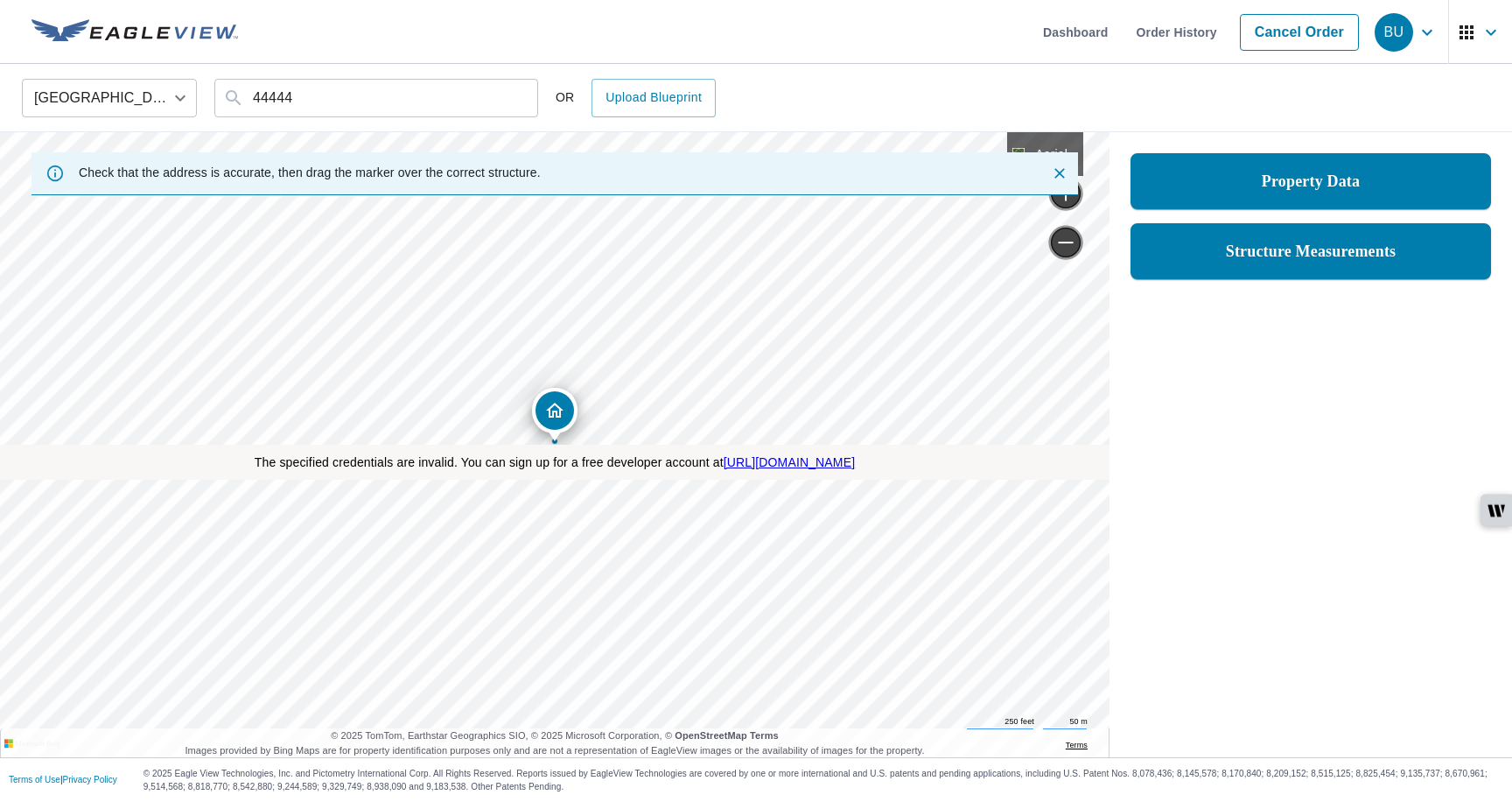
type input "[STREET_ADDRESS][PERSON_NAME]"
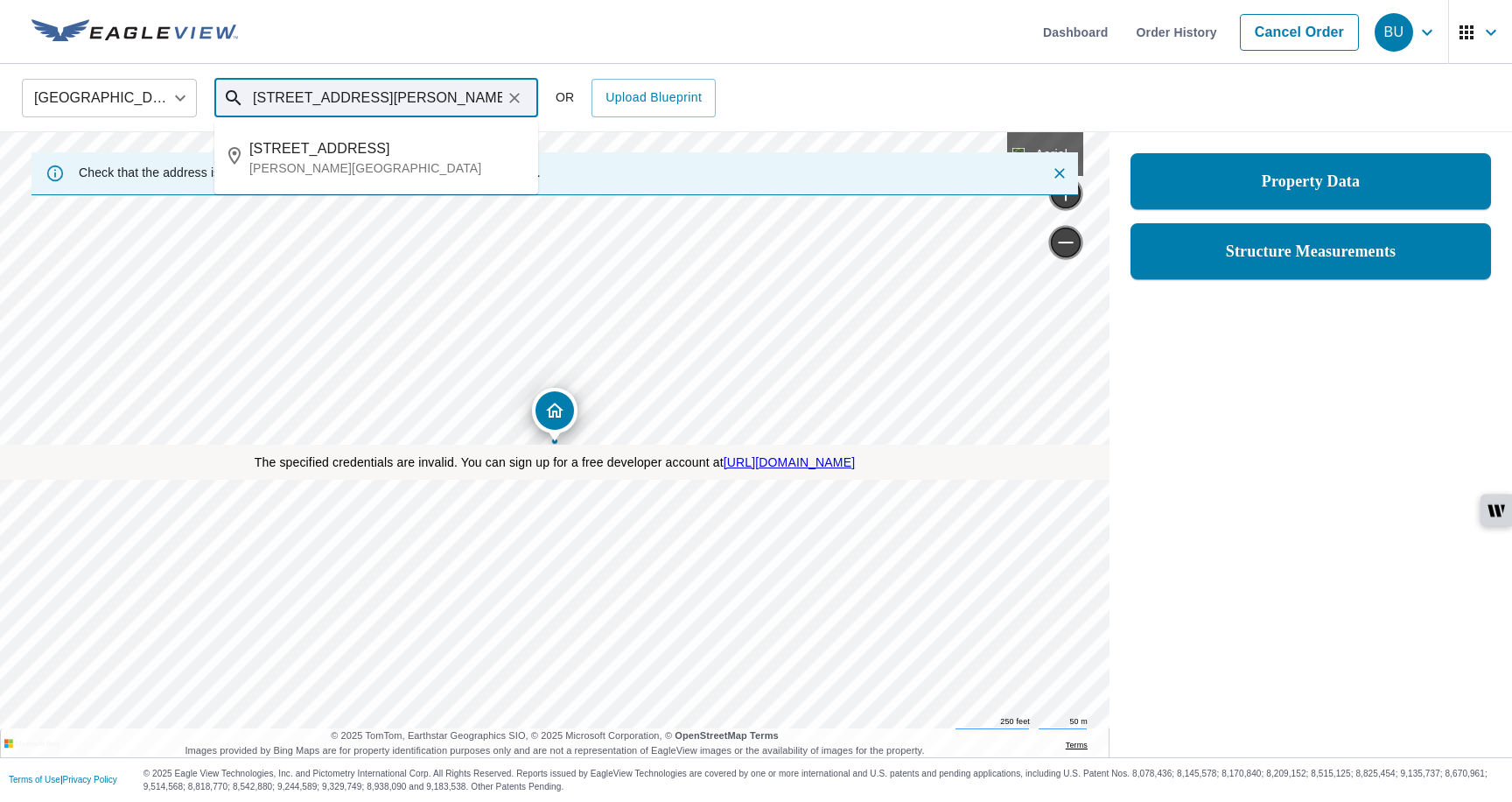
click at [448, 110] on input "[STREET_ADDRESS][PERSON_NAME]" at bounding box center [378, 98] width 250 height 49
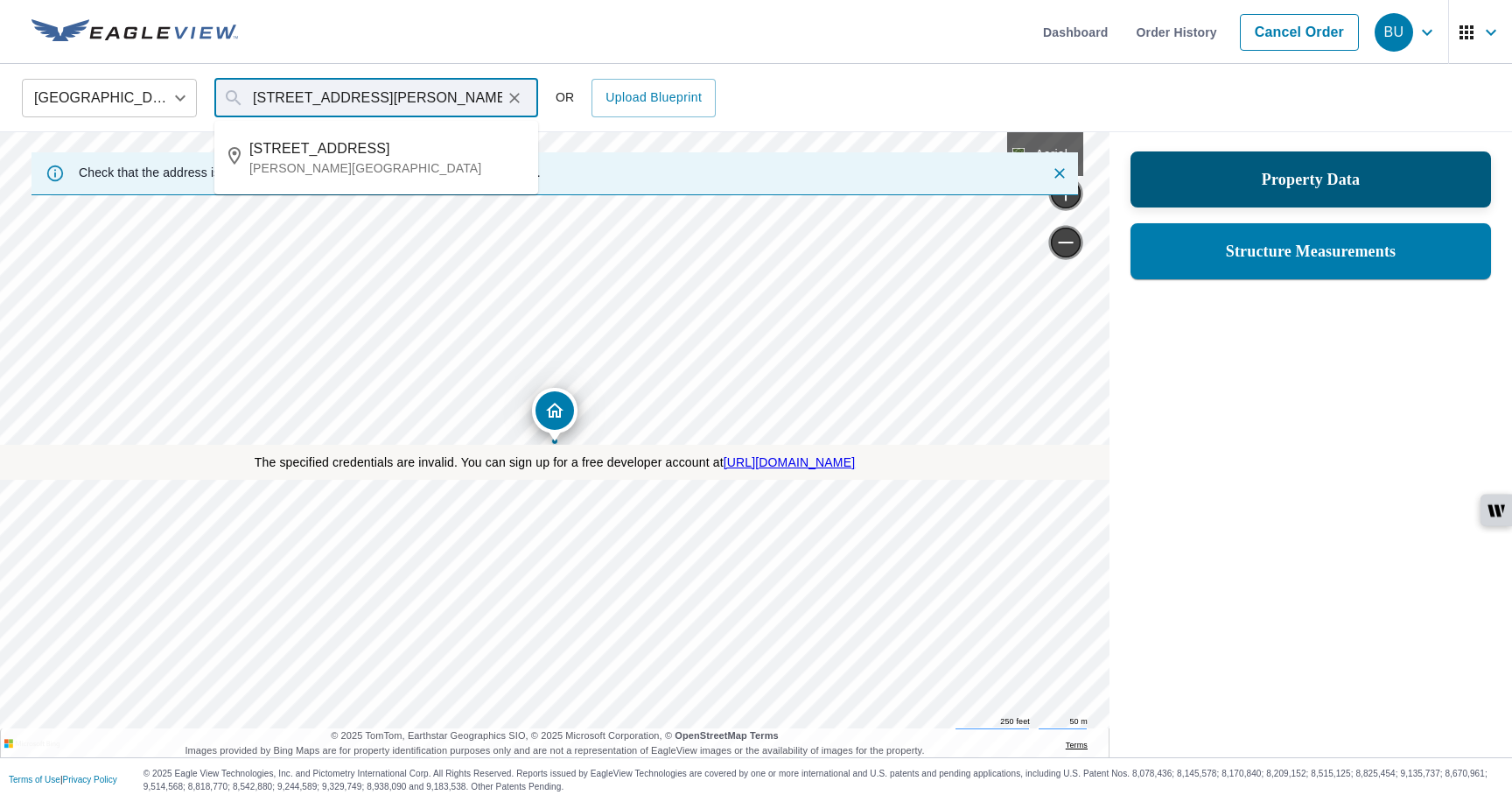
click at [1180, 179] on div "Property Data" at bounding box center [1310, 179] width 315 height 32
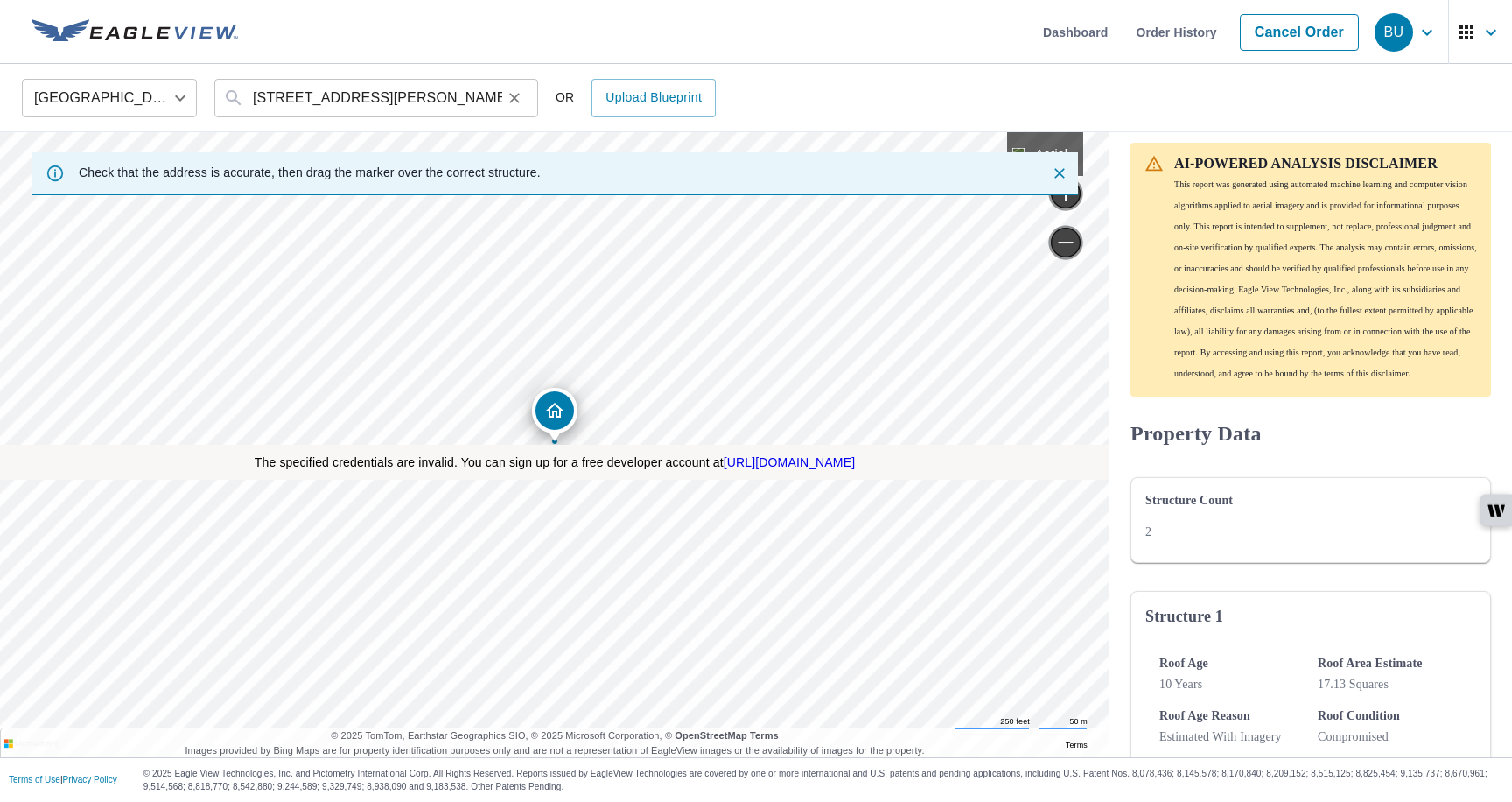
click at [509, 96] on icon "Clear" at bounding box center [514, 97] width 17 height 17
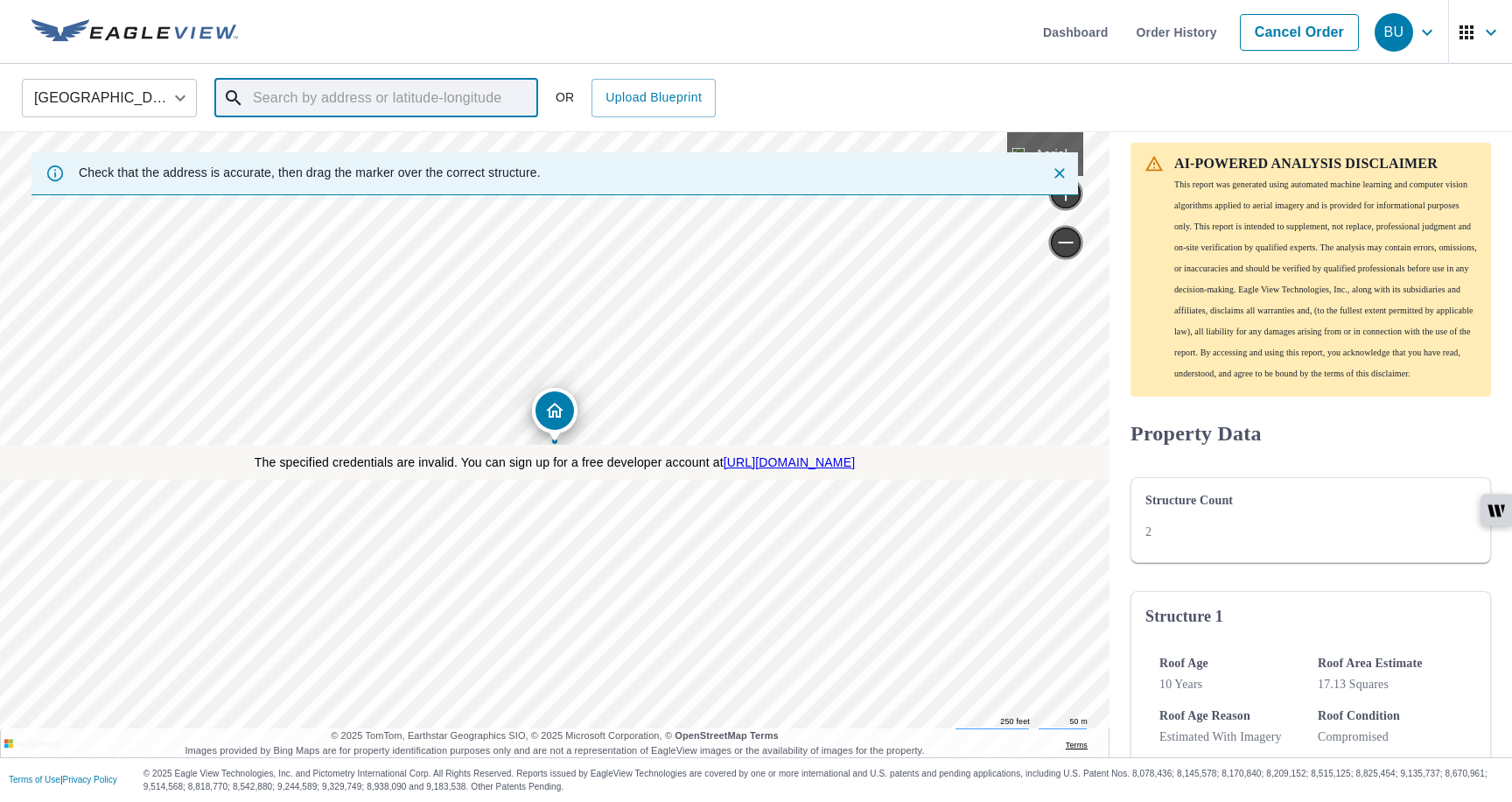
click at [346, 91] on input "text" at bounding box center [378, 98] width 250 height 49
paste input "[STREET_ADDRESS]"
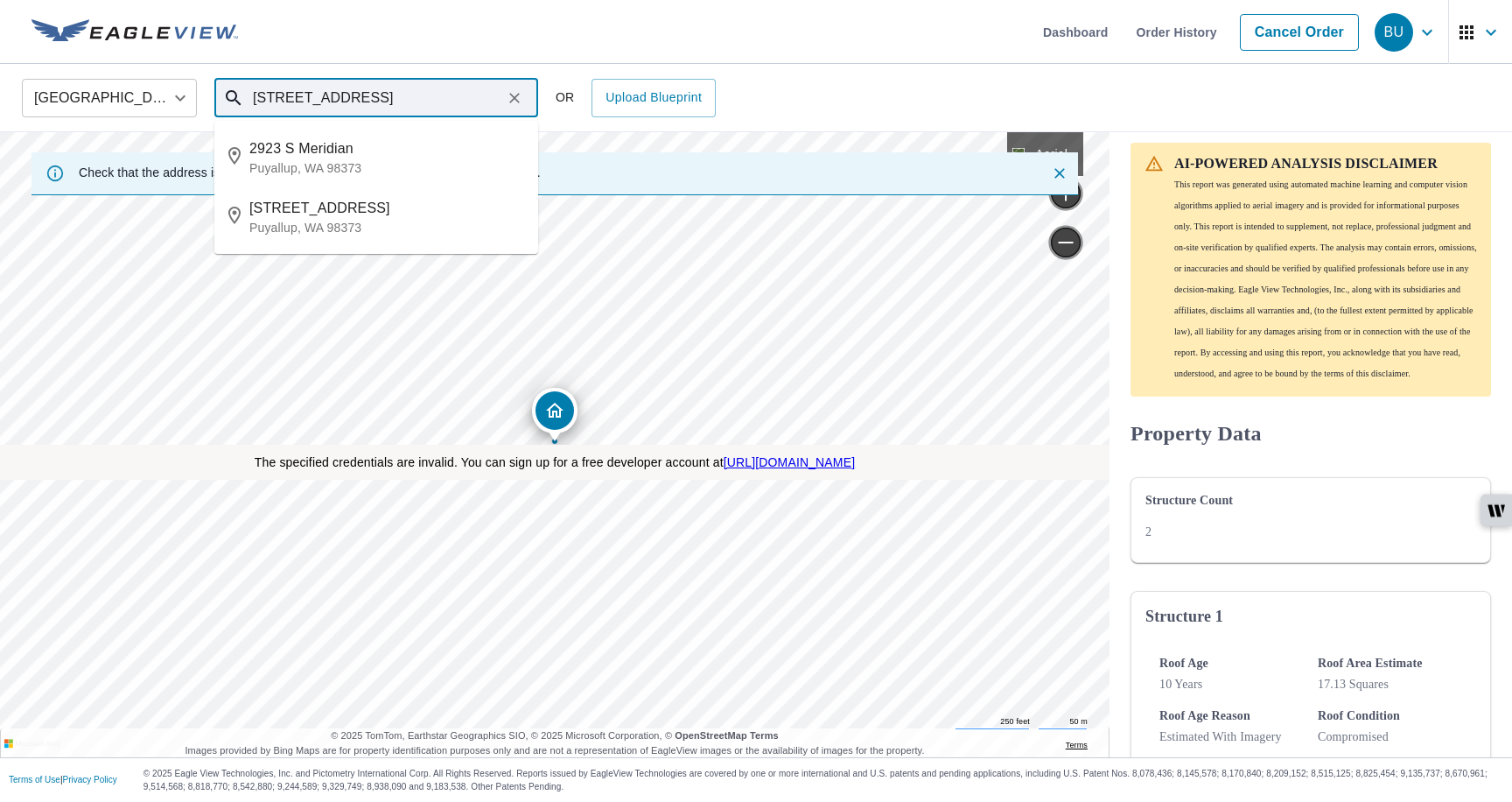
type input "[STREET_ADDRESS]"
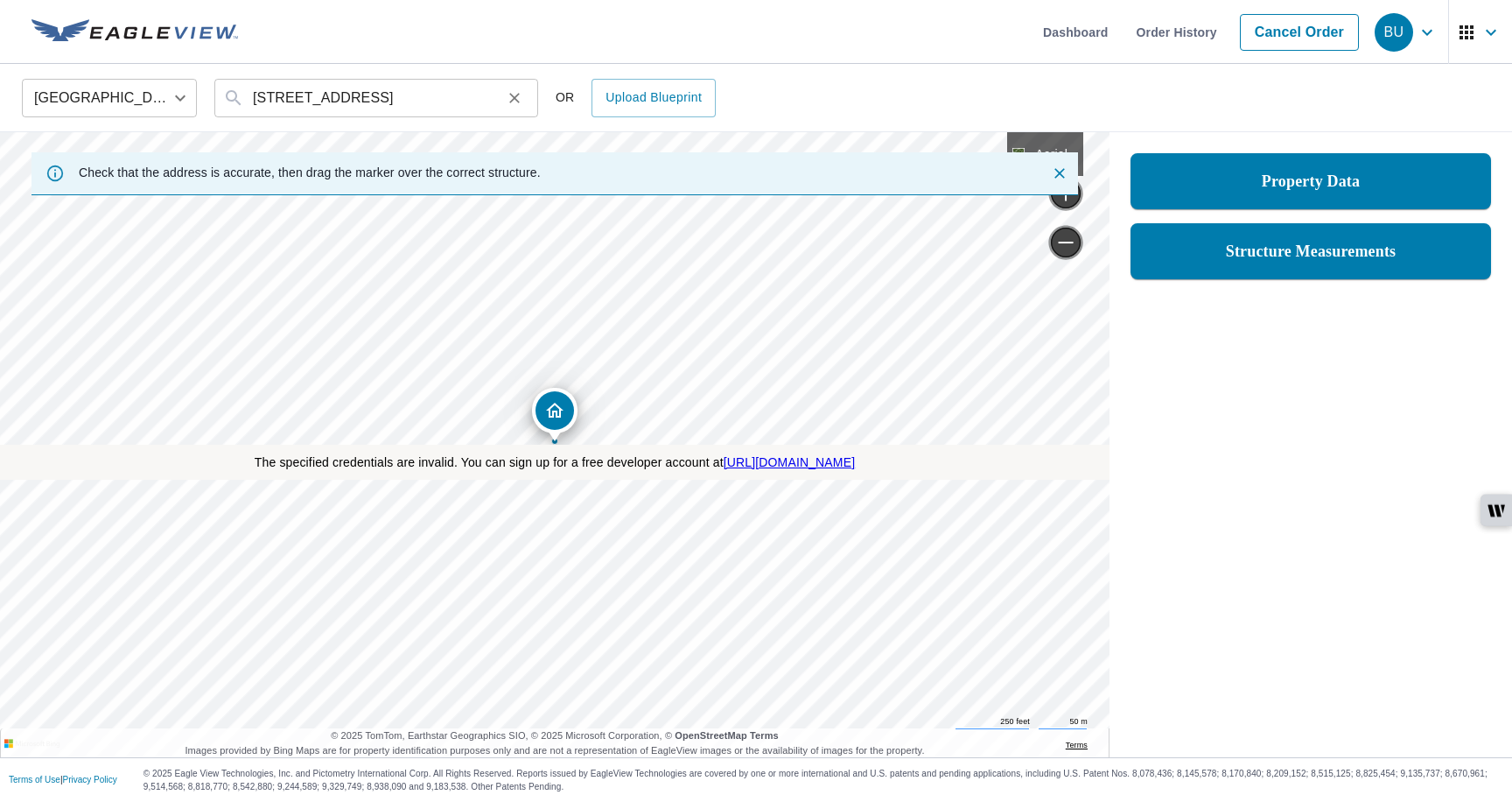
scroll to position [0, 0]
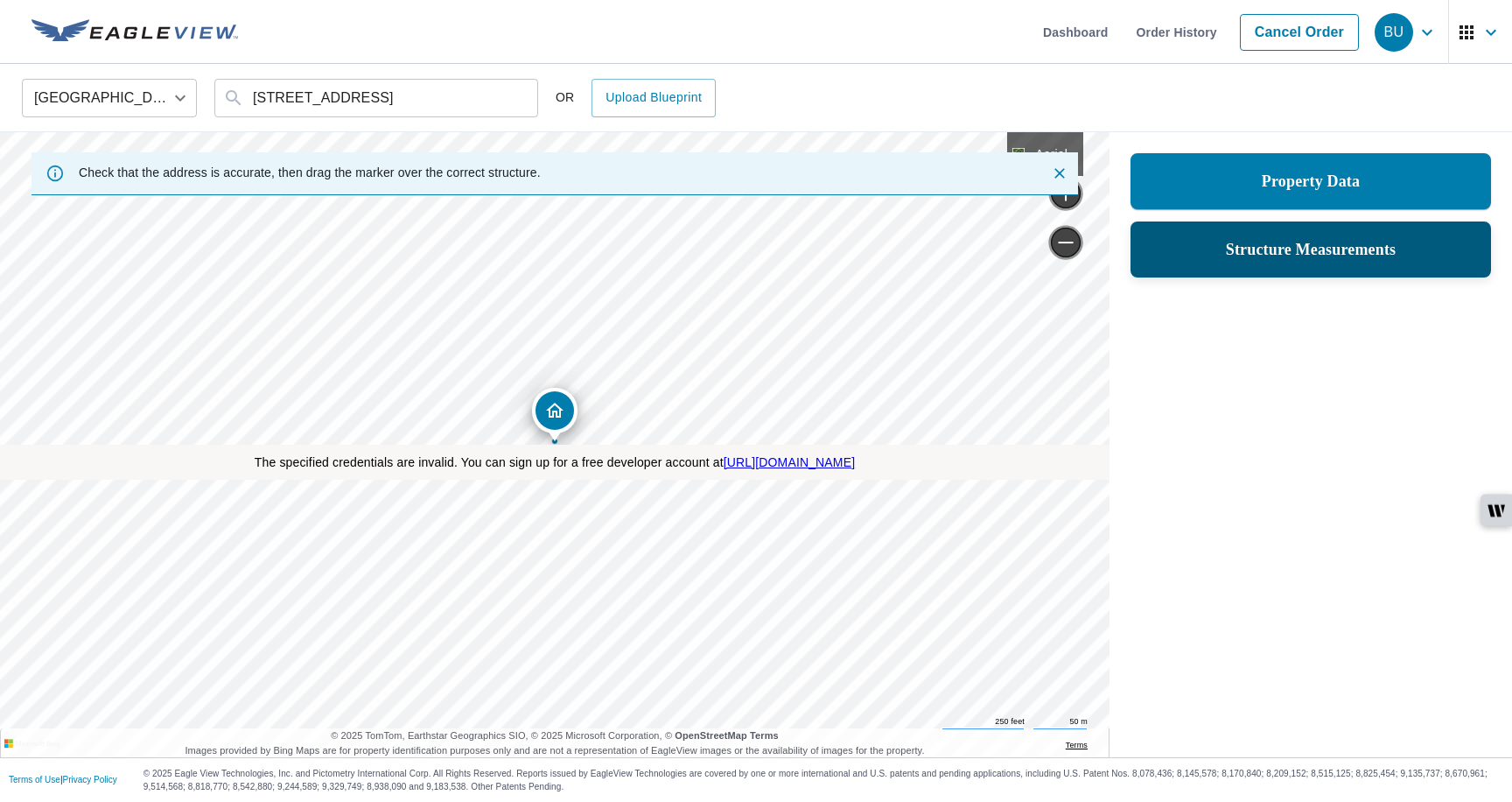
click at [1179, 269] on div "Structure Measurements" at bounding box center [1310, 250] width 361 height 56
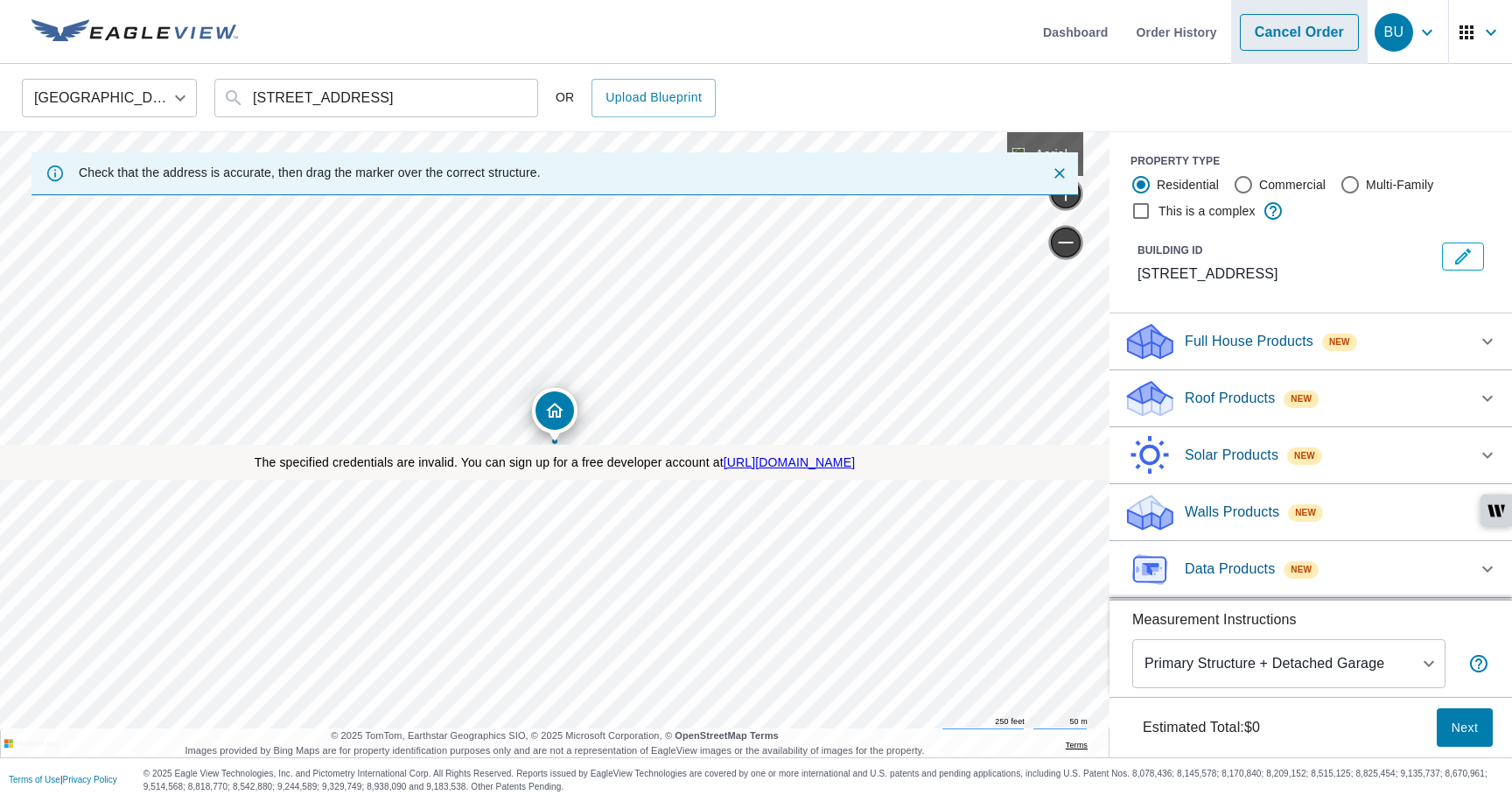
click at [1300, 25] on link "Cancel Order" at bounding box center [1300, 32] width 119 height 36
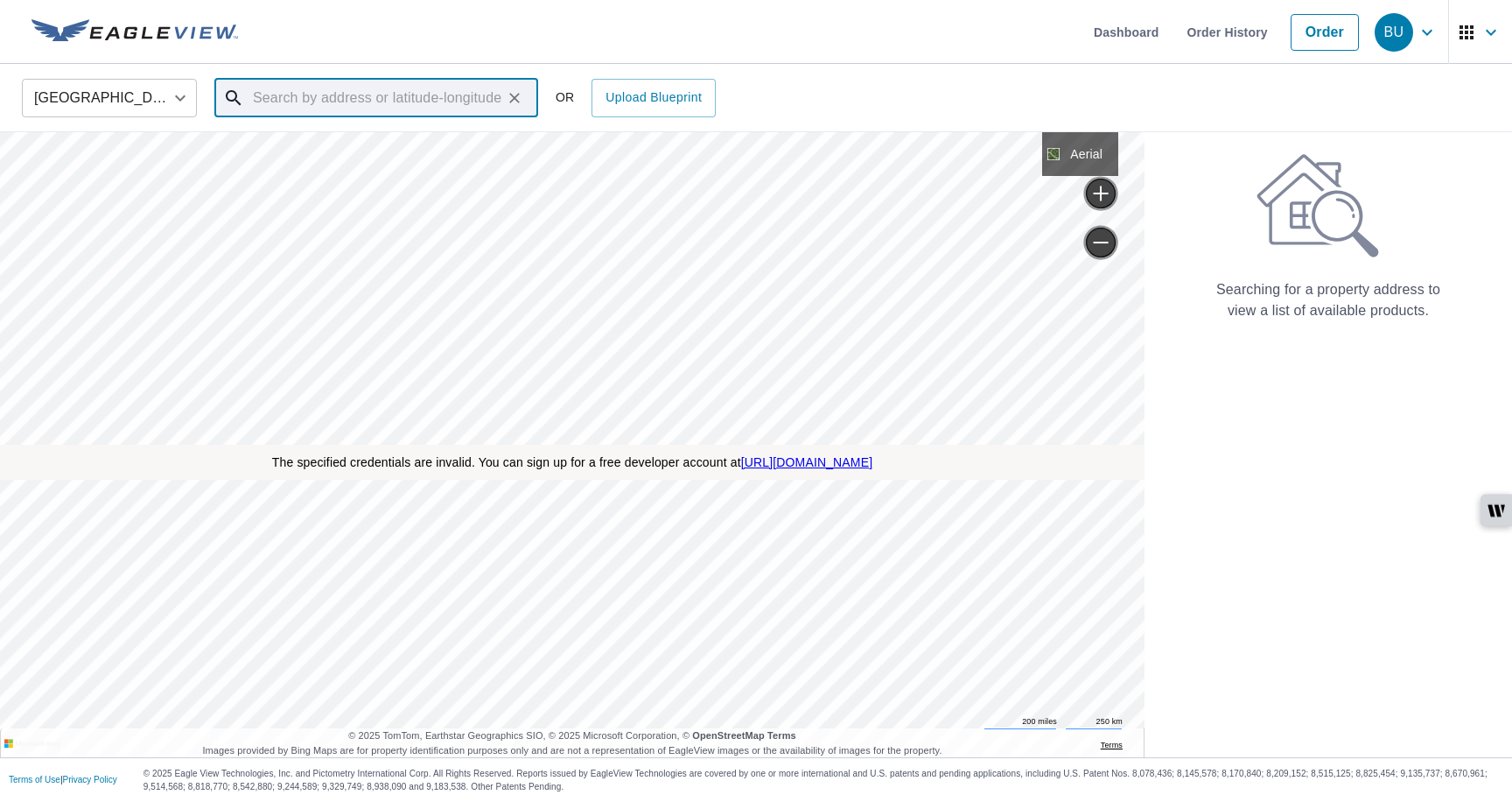
click at [464, 101] on input "text" at bounding box center [378, 98] width 250 height 49
paste input "On searching the address, the Property Data ssecti"
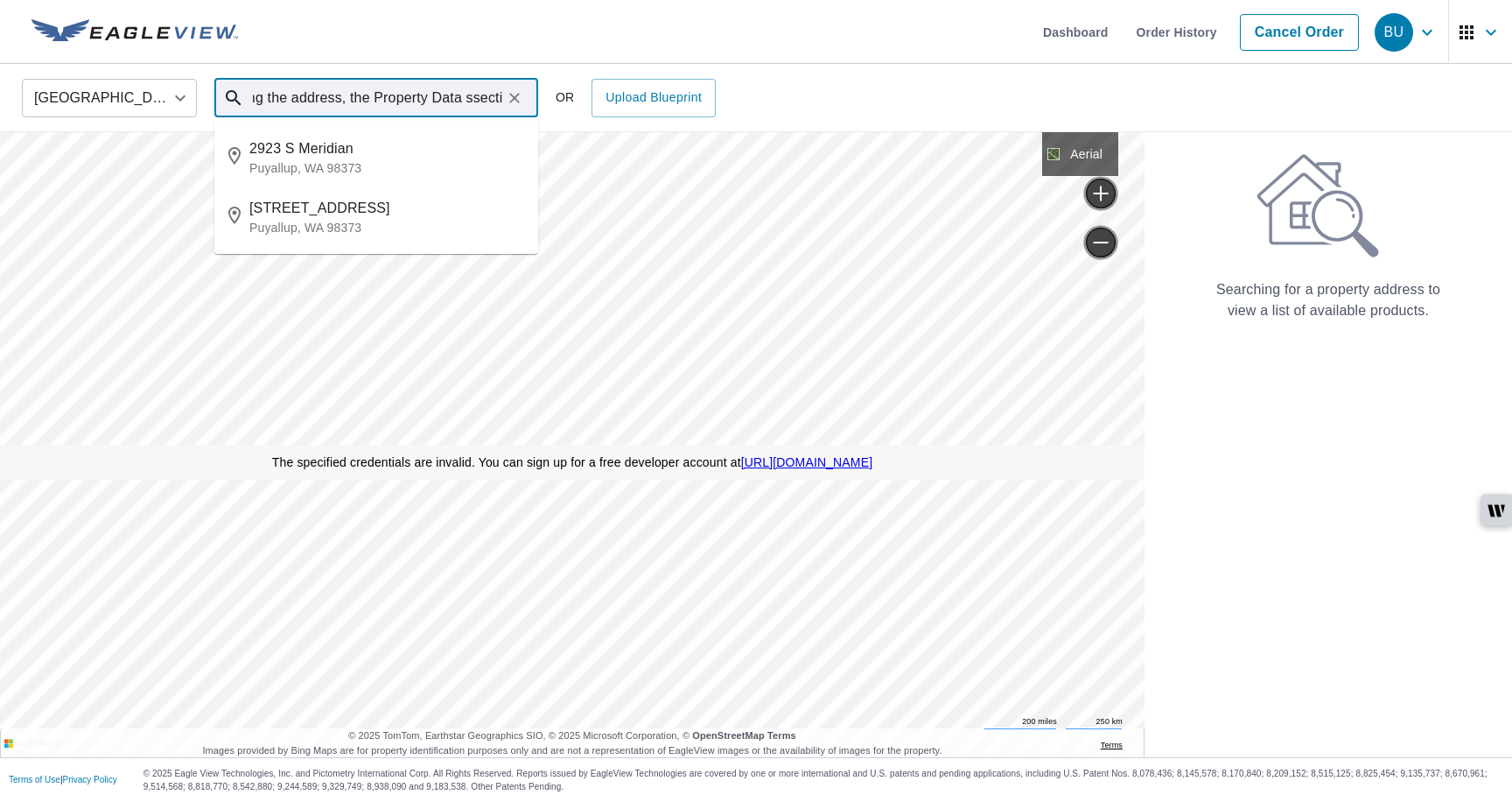
type input "On searching the address, the Property Data ssecti"
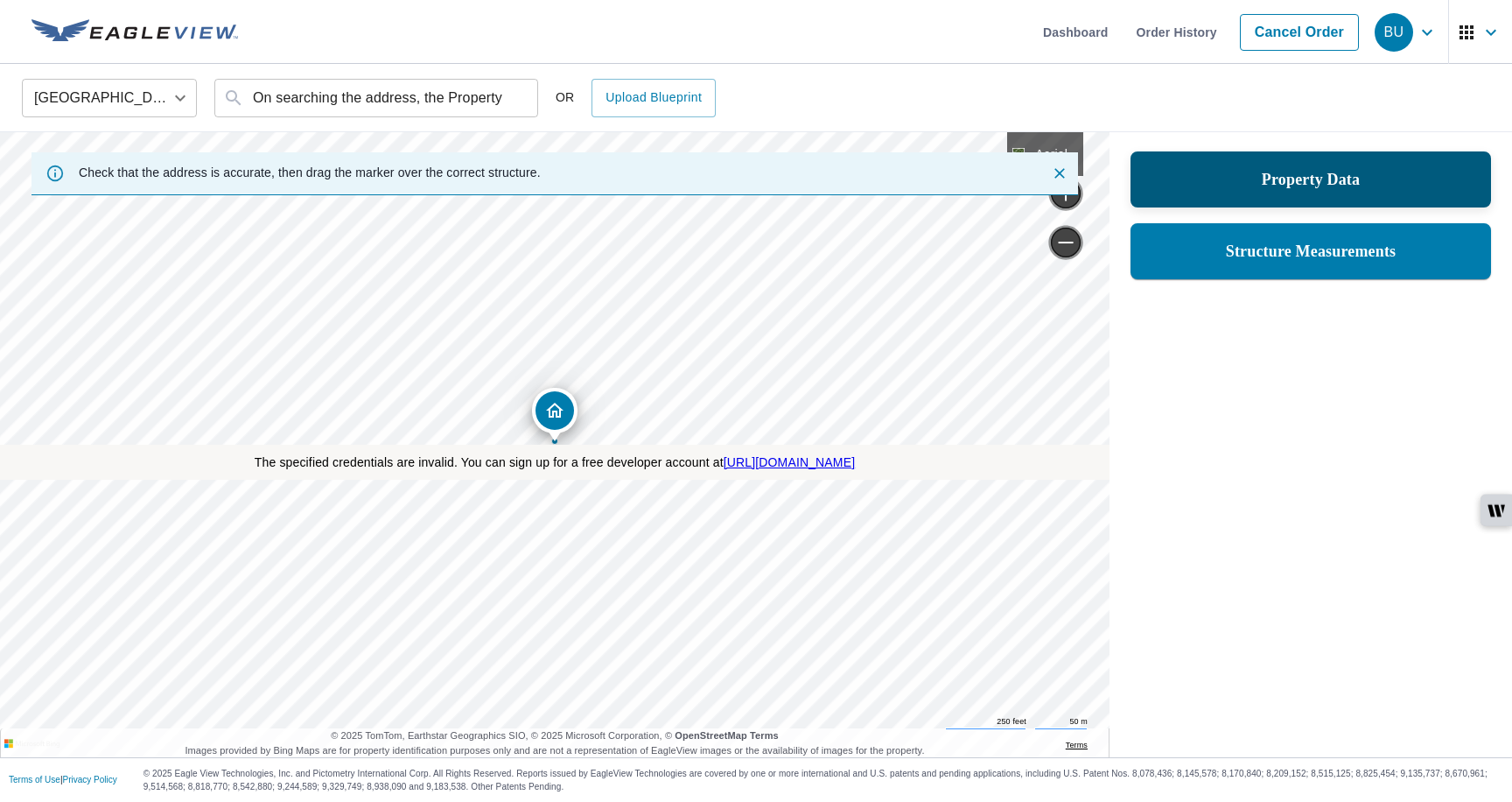
click at [1197, 198] on div "Property Data" at bounding box center [1310, 180] width 361 height 56
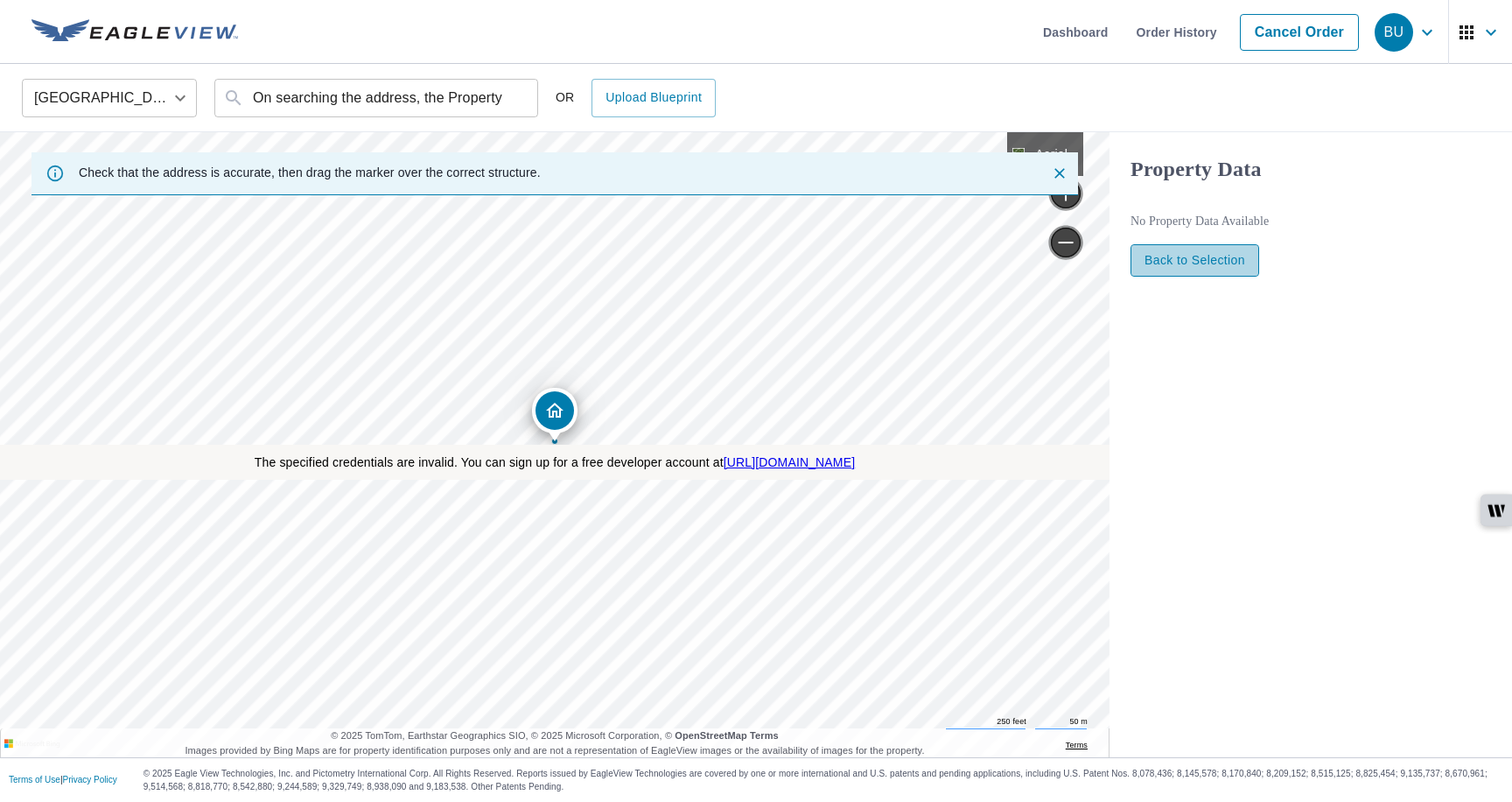
click at [1174, 259] on span "Back to Selection" at bounding box center [1195, 261] width 101 height 22
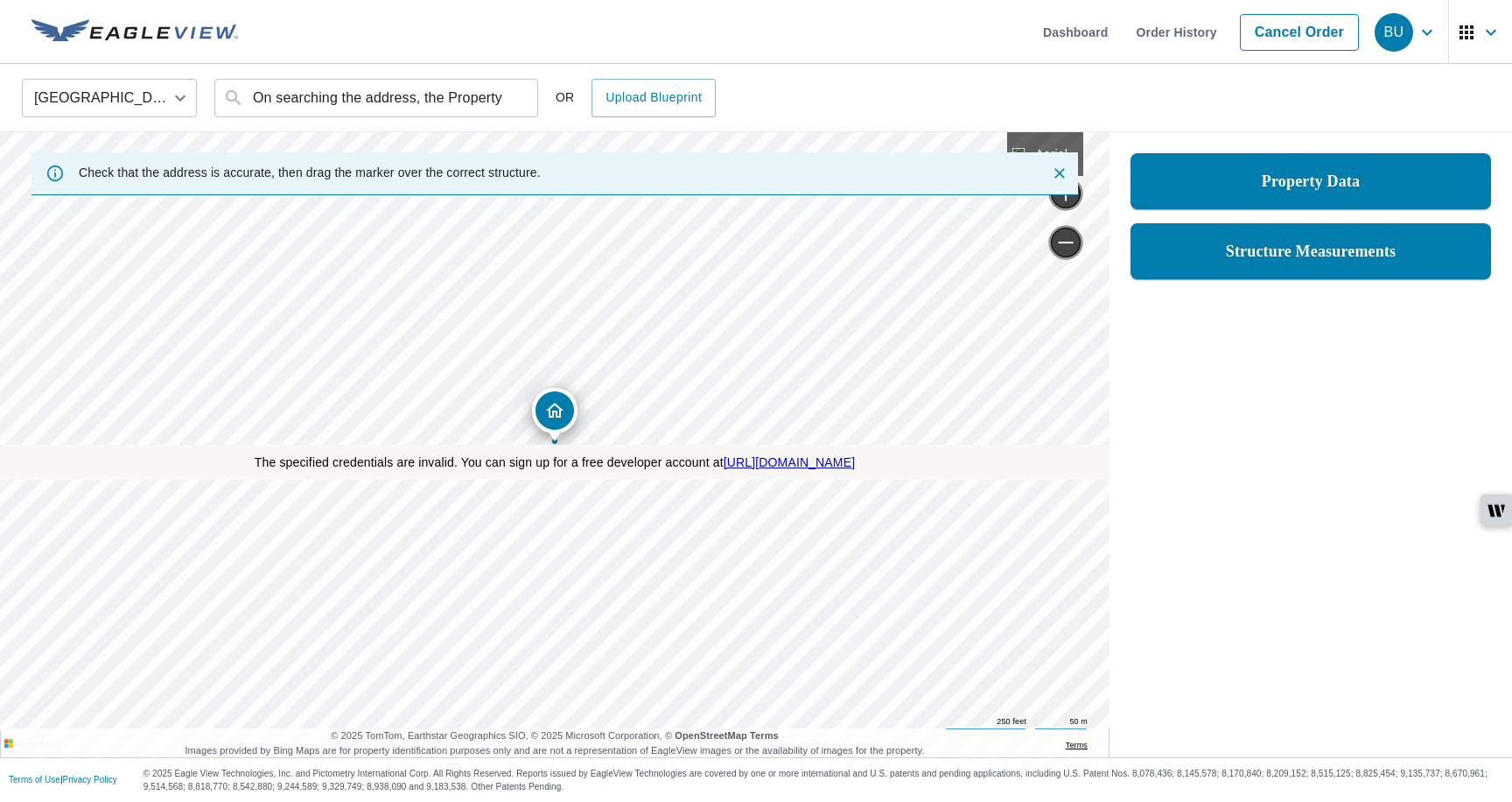
click at [1174, 259] on div "Structure Measurements" at bounding box center [1310, 251] width 315 height 32
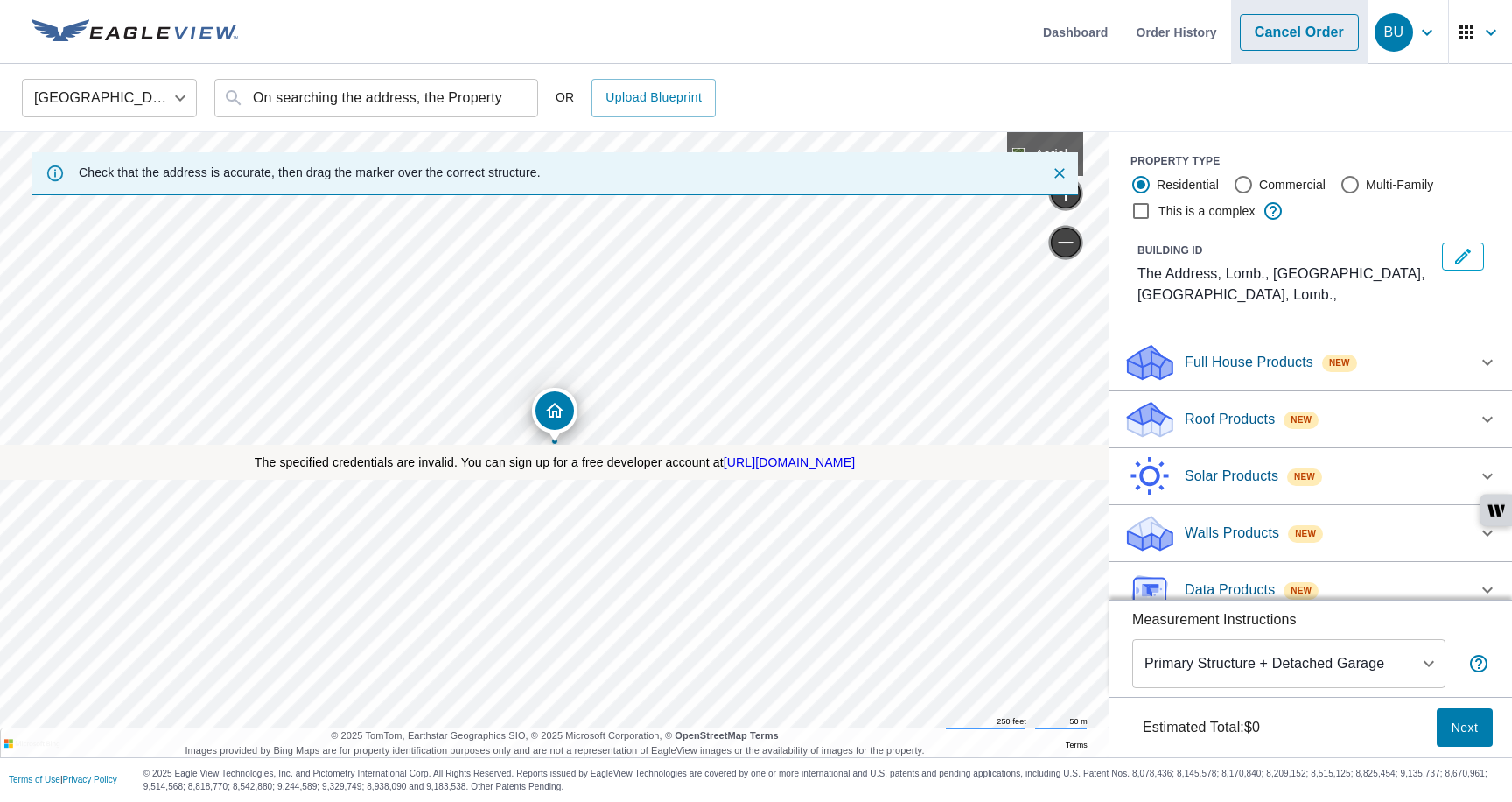
click at [1286, 24] on link "Cancel Order" at bounding box center [1300, 32] width 119 height 36
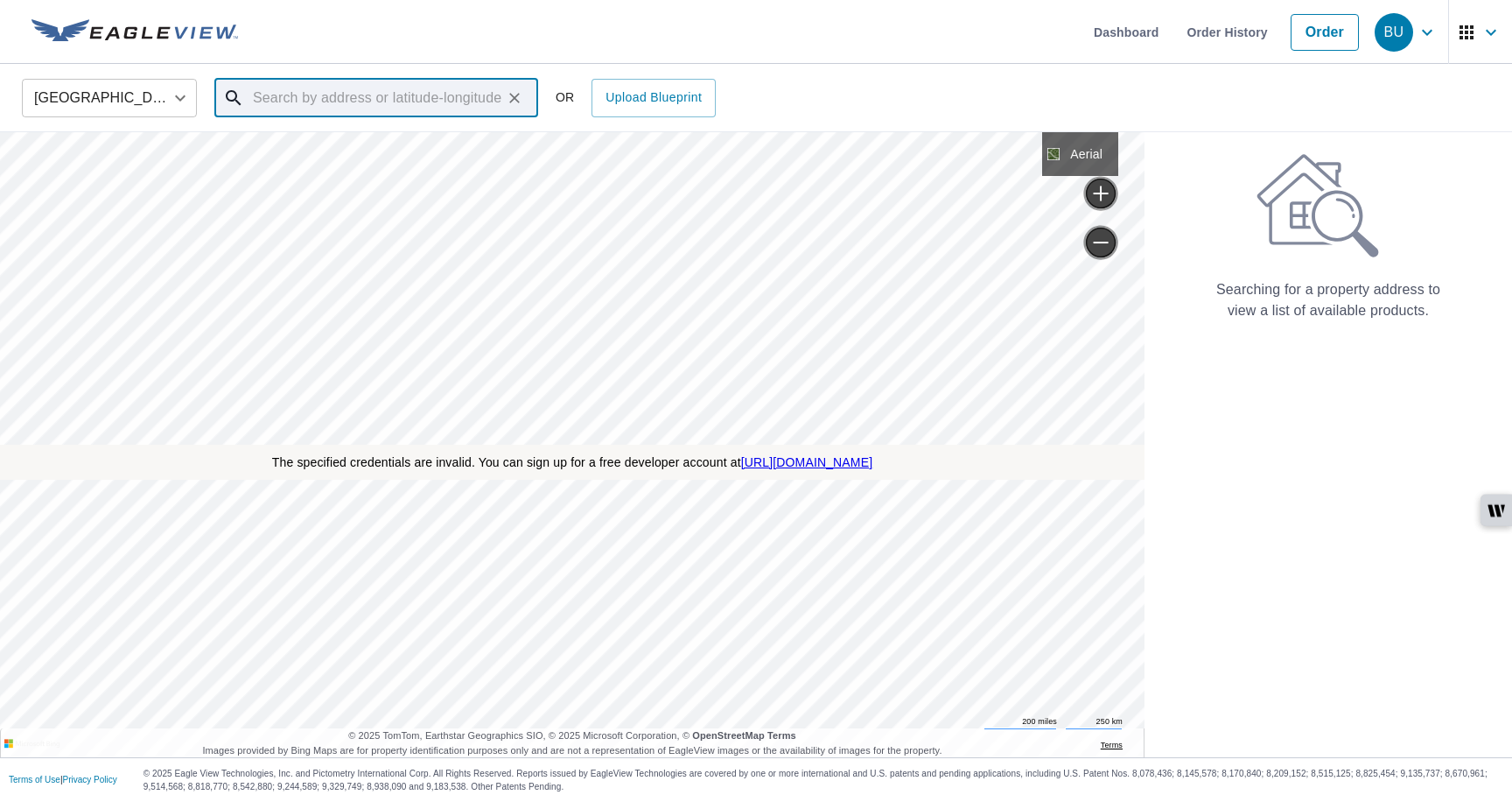
click at [430, 101] on input "text" at bounding box center [378, 98] width 250 height 49
paste input "tomm EOD...right?"
type input "tomm EOD...right?"
click at [516, 93] on icon "Clear" at bounding box center [514, 97] width 17 height 17
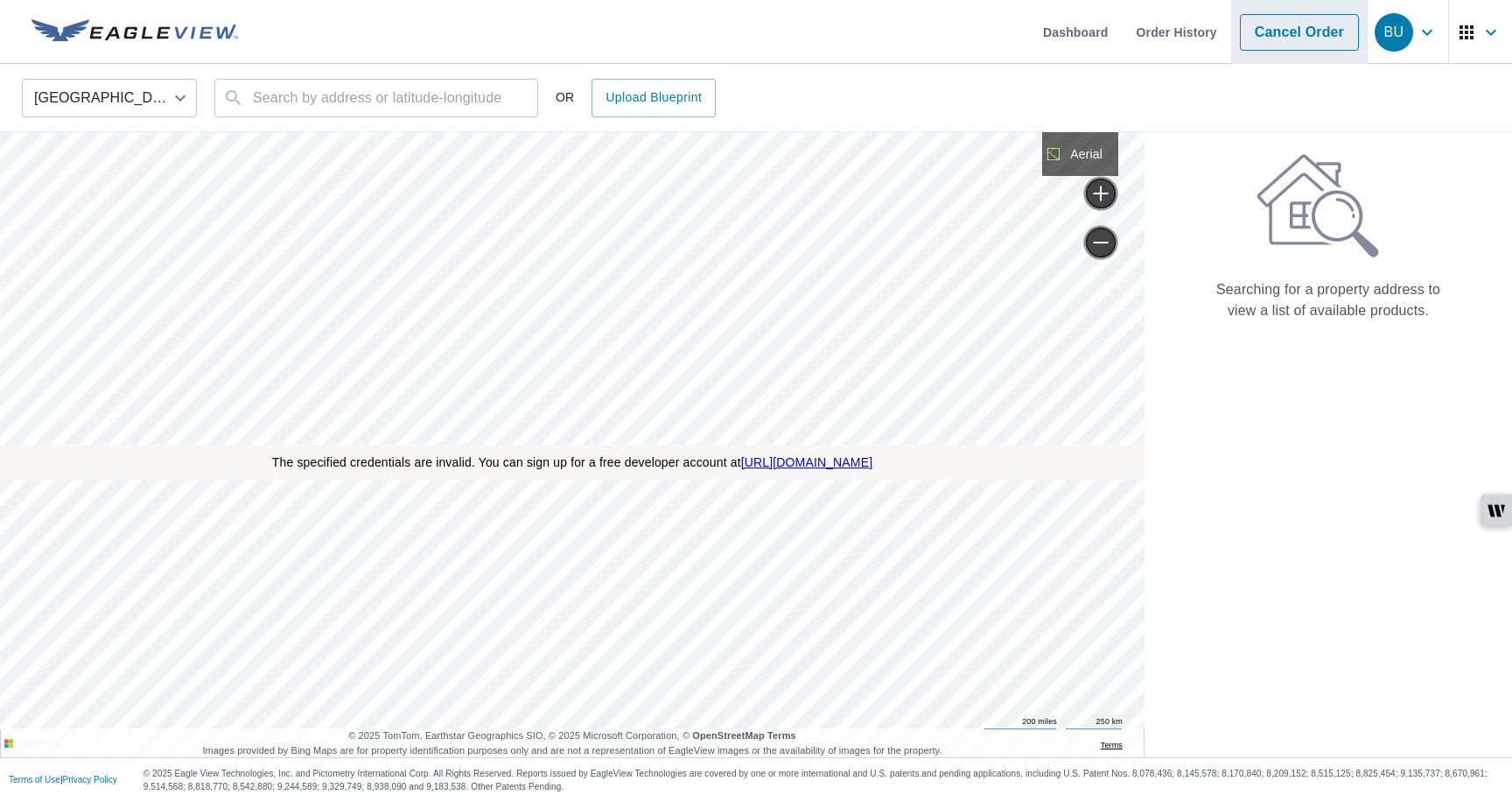
click at [1264, 37] on link "Cancel Order" at bounding box center [1300, 32] width 119 height 36
click at [447, 104] on input "text" at bounding box center [378, 98] width 250 height 49
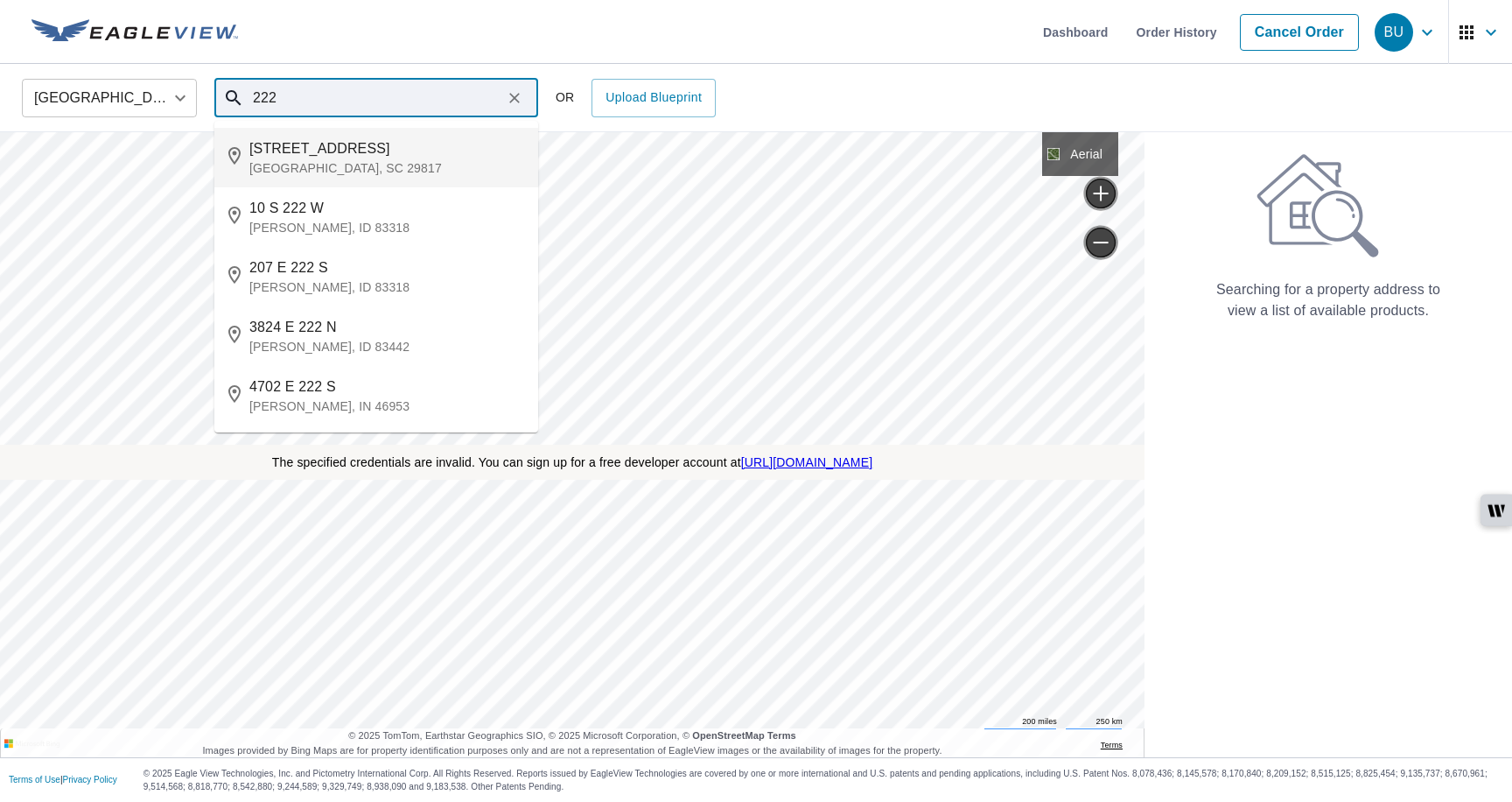
click at [359, 181] on li "[STREET_ADDRESS]" at bounding box center [376, 158] width 324 height 60
type input "[STREET_ADDRESS]"
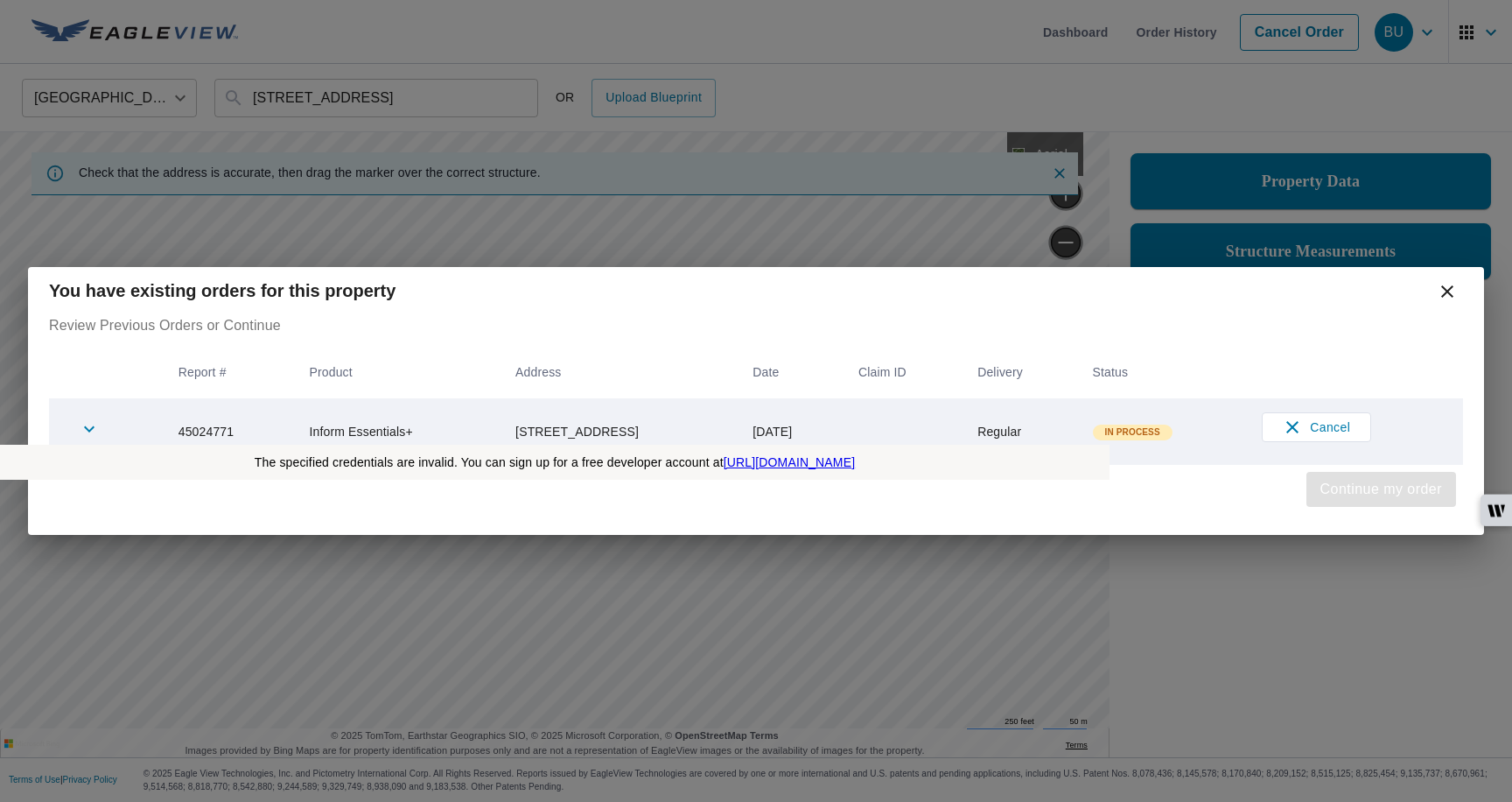
click at [1328, 497] on span "Continue my order" at bounding box center [1381, 489] width 122 height 25
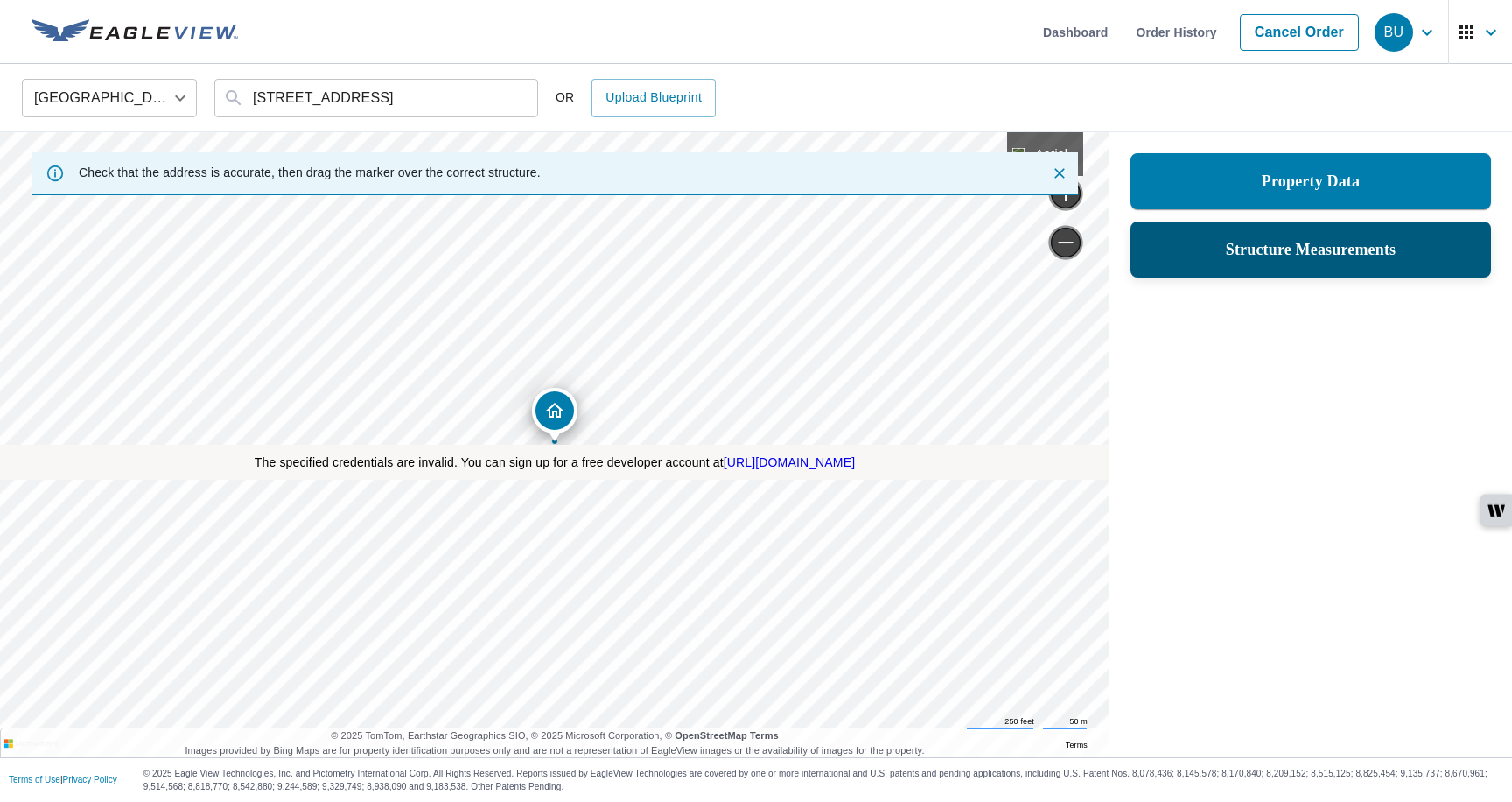
click at [1243, 262] on div "Structure Measurements" at bounding box center [1310, 249] width 315 height 32
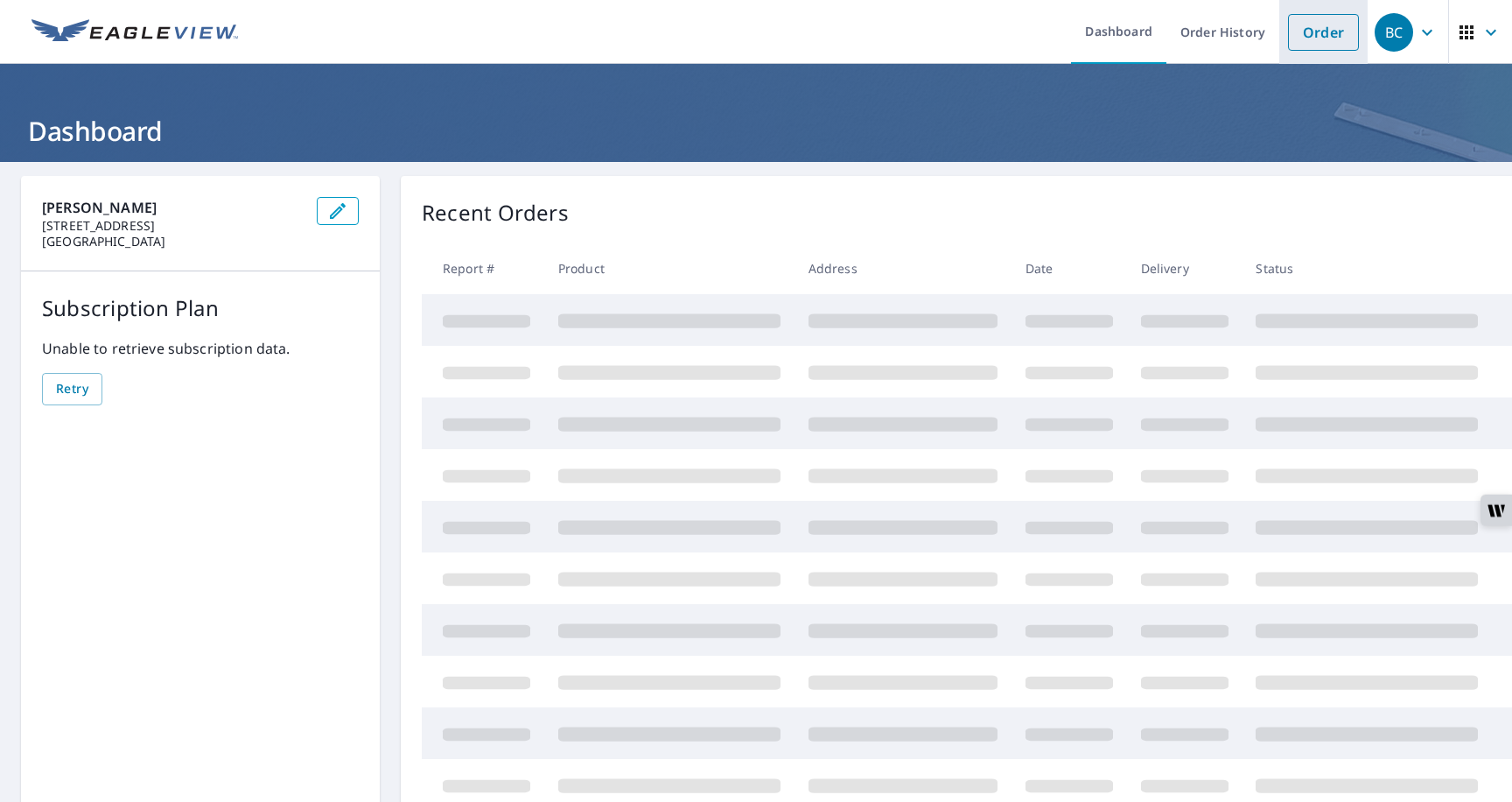
click at [1304, 31] on link "Order" at bounding box center [1324, 32] width 71 height 36
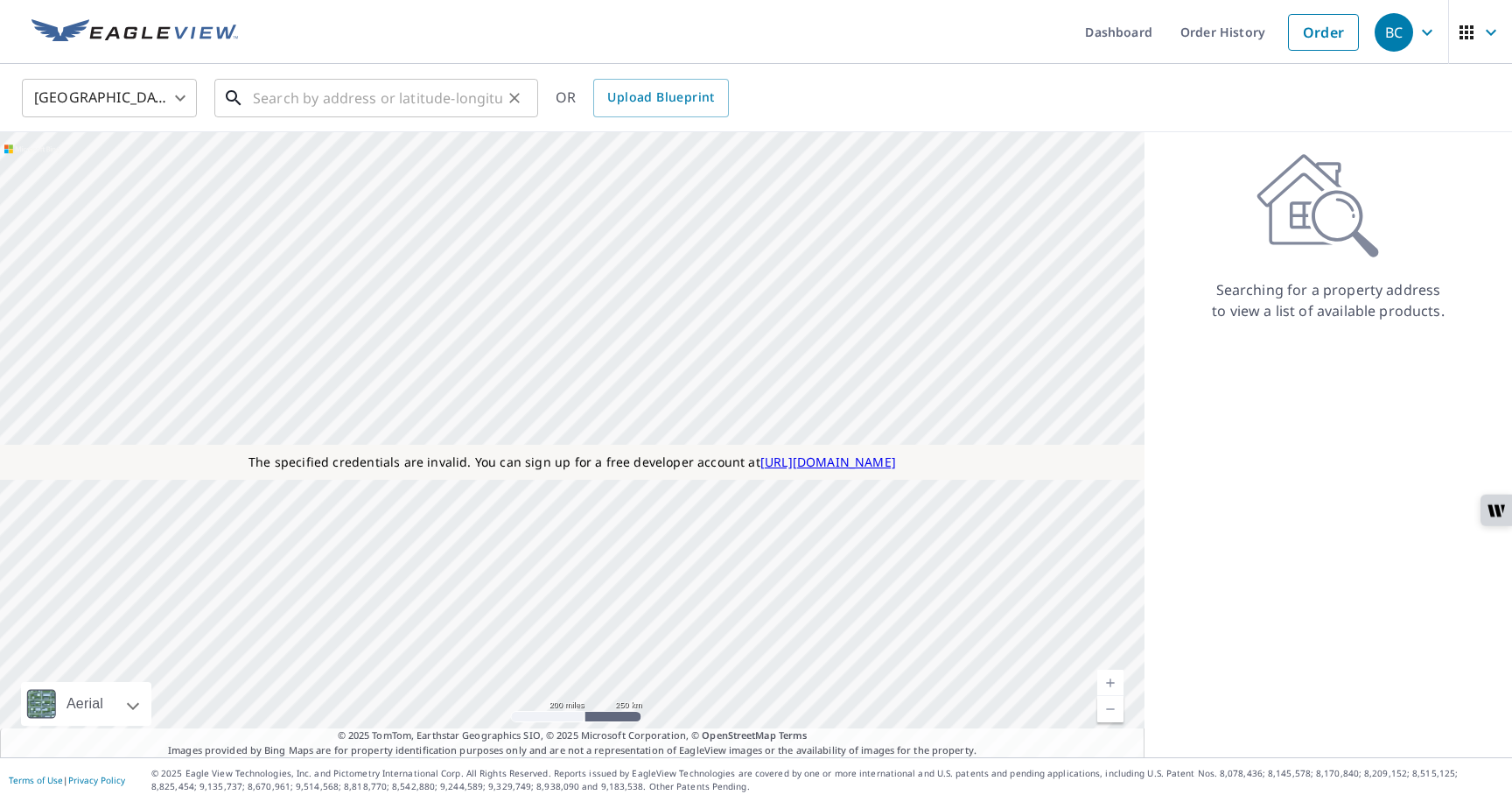
click at [362, 99] on input "text" at bounding box center [378, 98] width 250 height 49
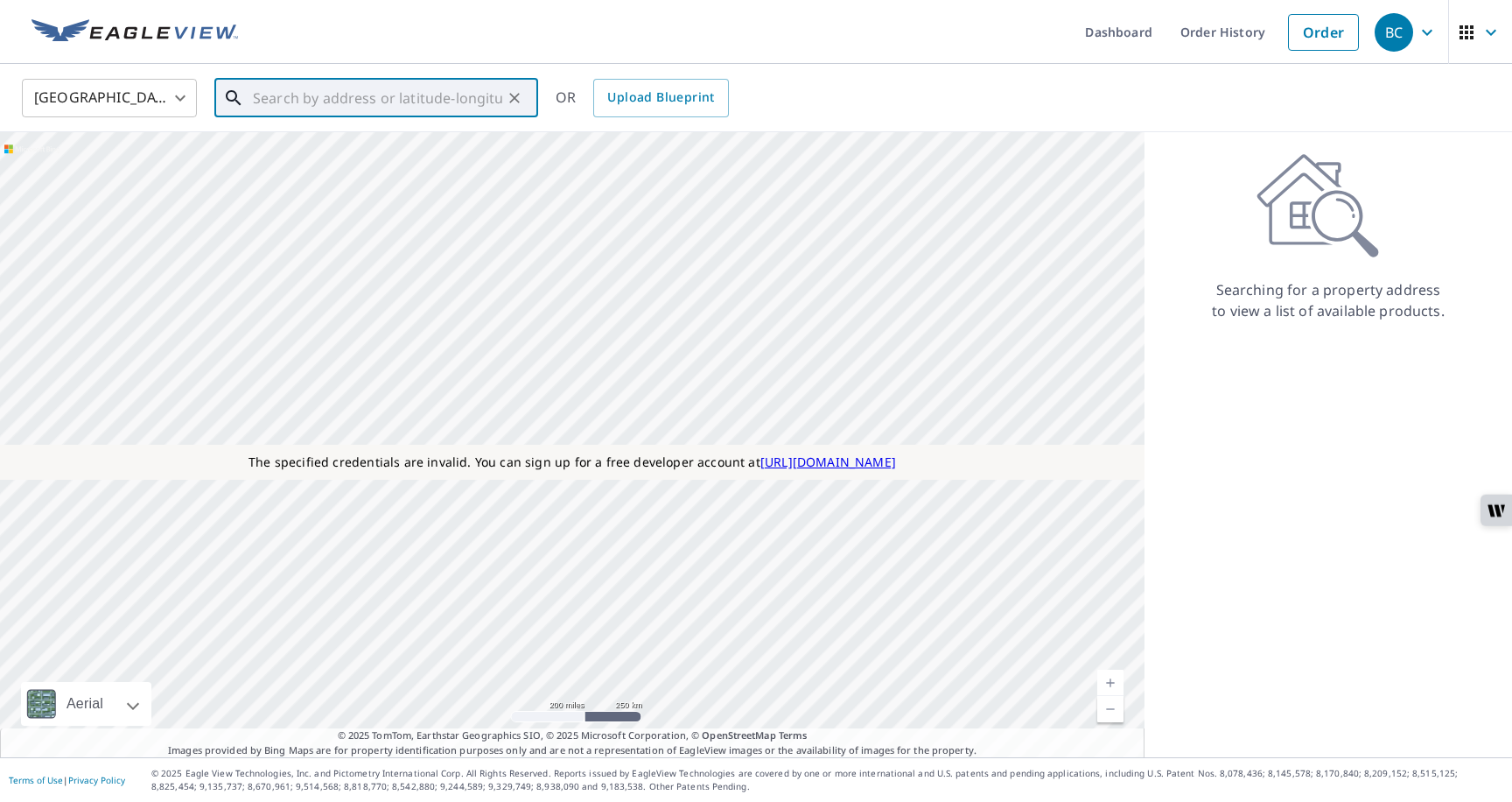
click at [362, 99] on input "text" at bounding box center [378, 98] width 250 height 49
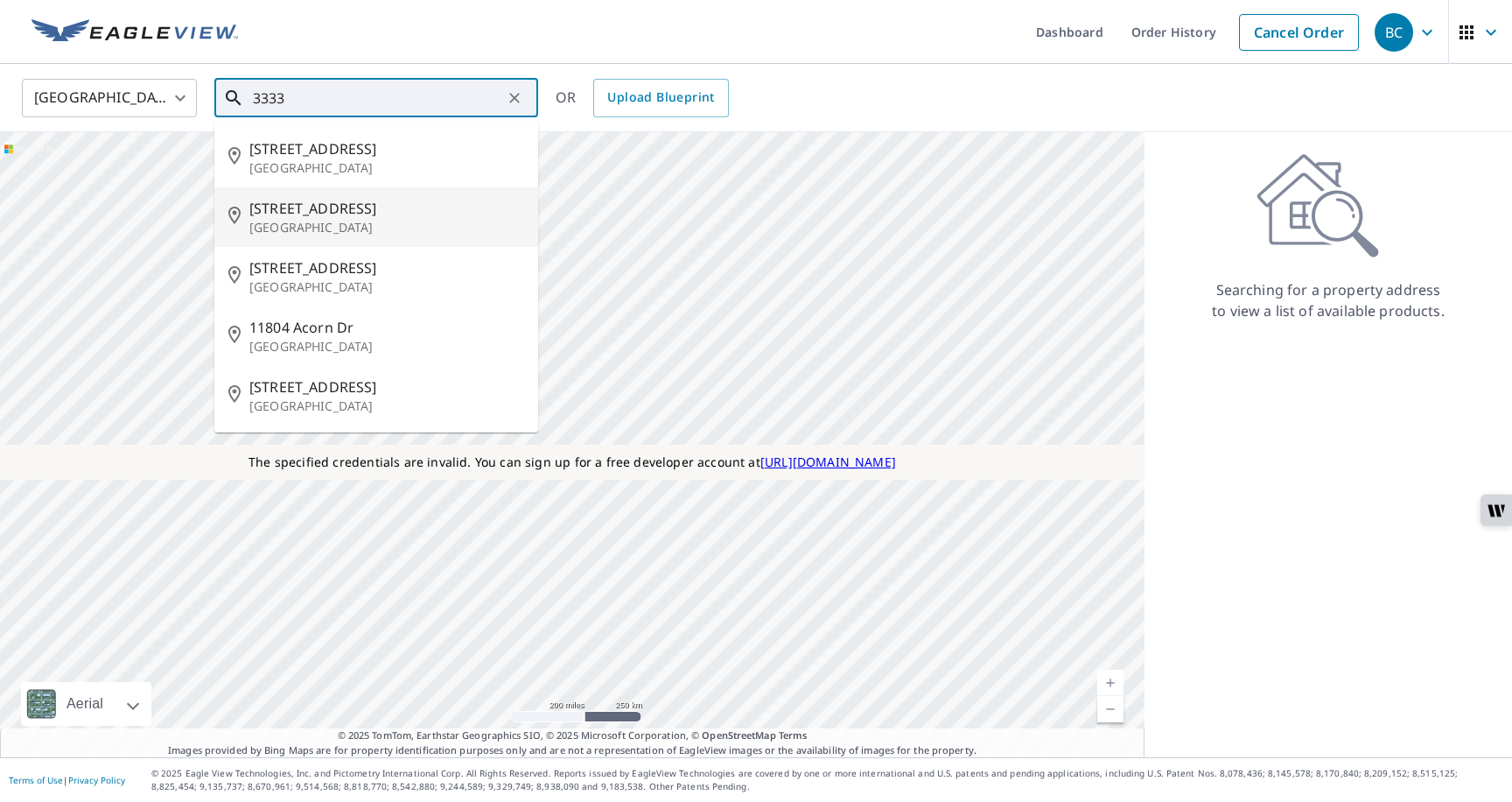
click at [314, 209] on span "5850 Asad Dr" at bounding box center [387, 208] width 275 height 21
type input "5850 Asad Dr Fort Lauderdale, FL 33330"
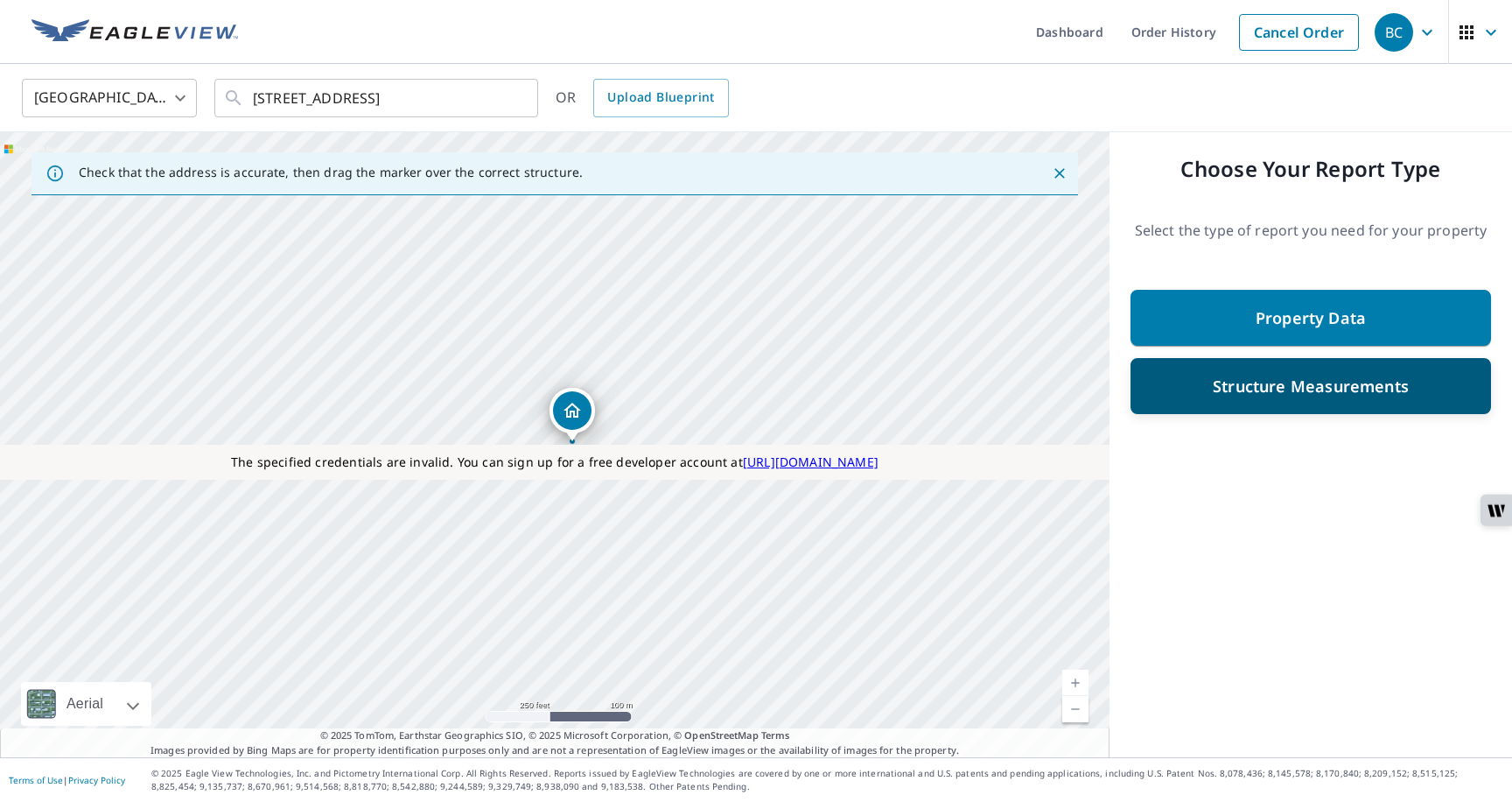
click at [1239, 398] on div "Structure Measurements" at bounding box center [1310, 386] width 315 height 32
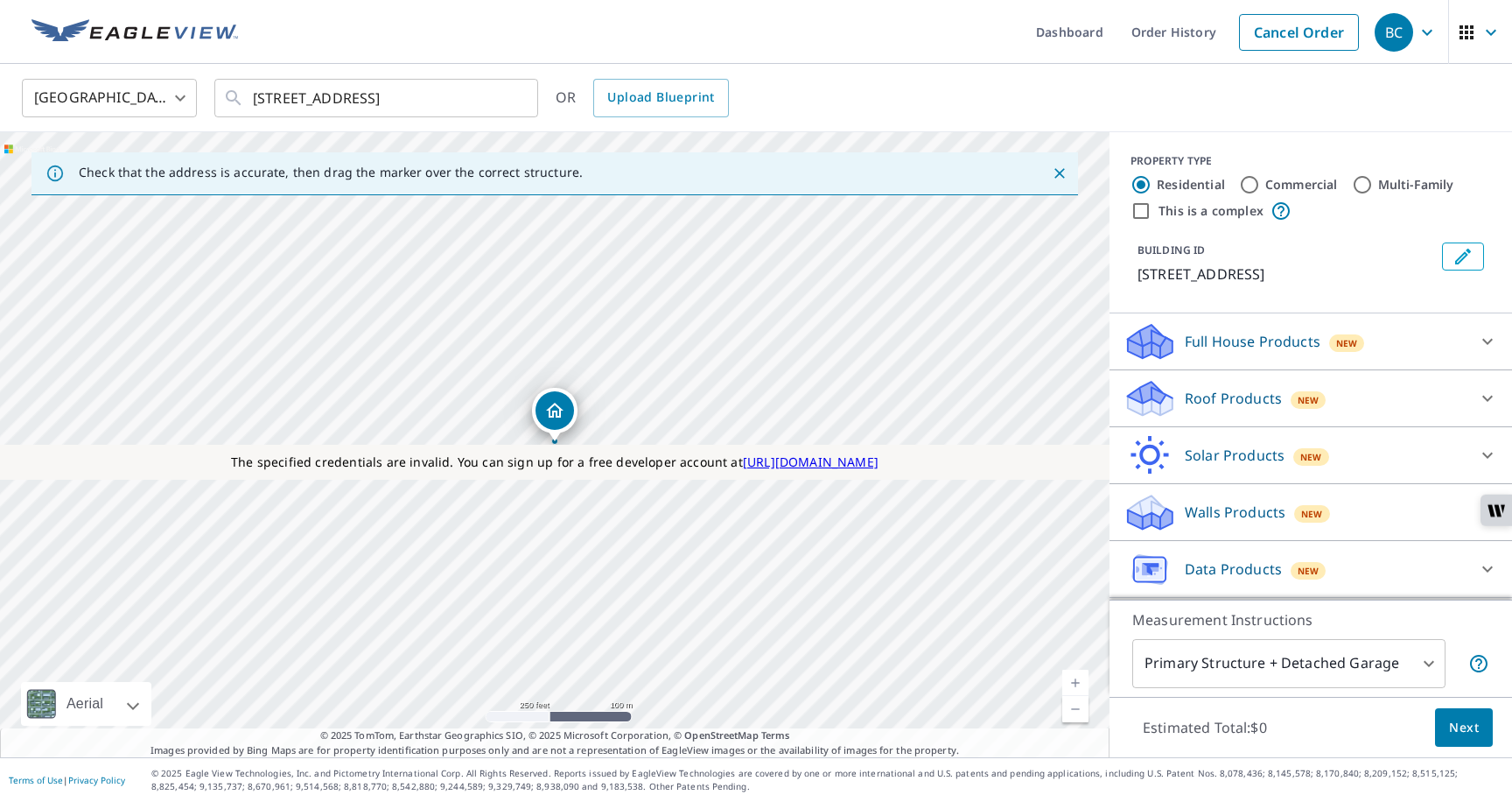
click at [1207, 570] on p "Data Products" at bounding box center [1233, 569] width 97 height 21
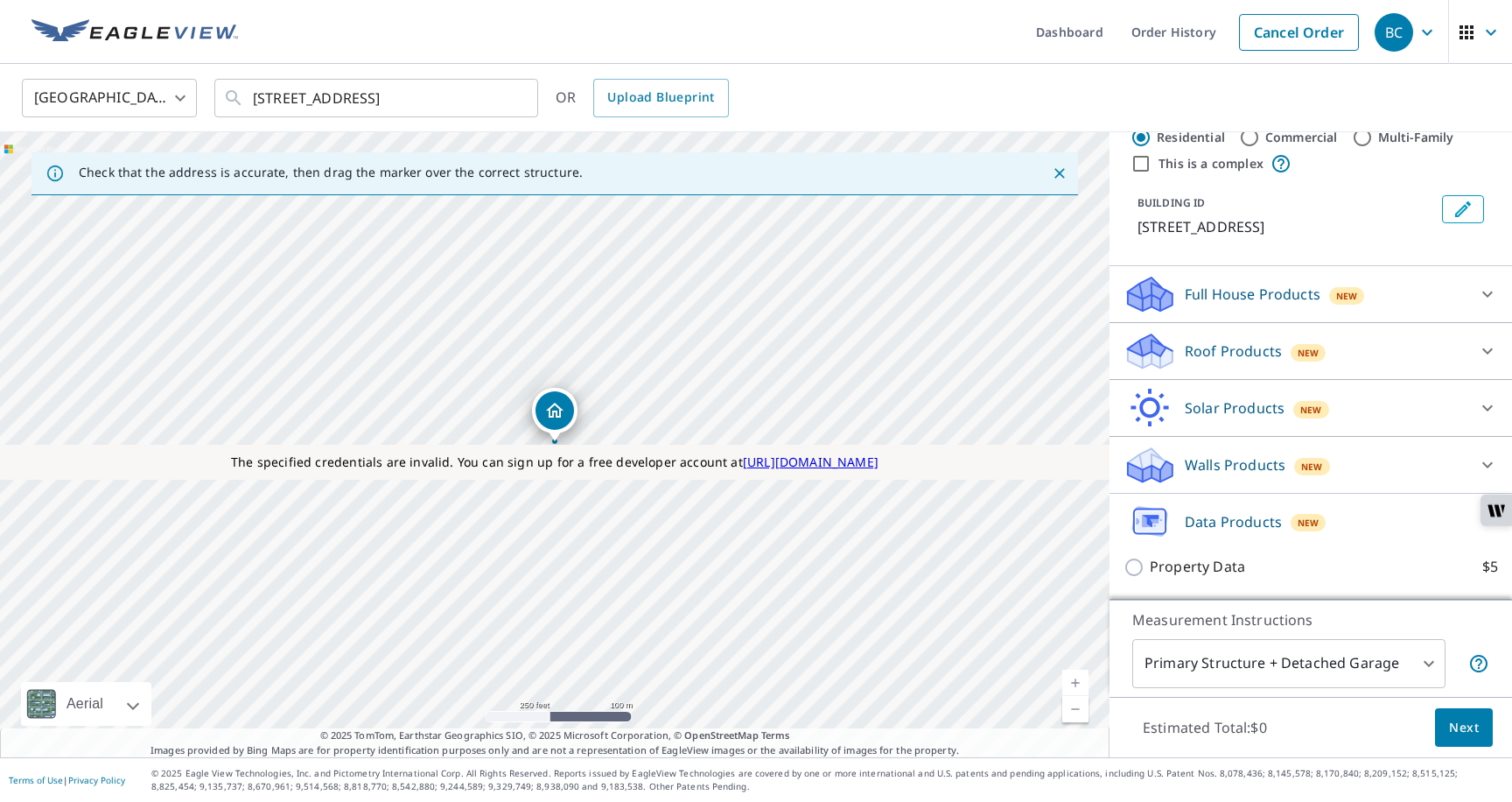
click at [1154, 515] on icon at bounding box center [1152, 520] width 12 height 12
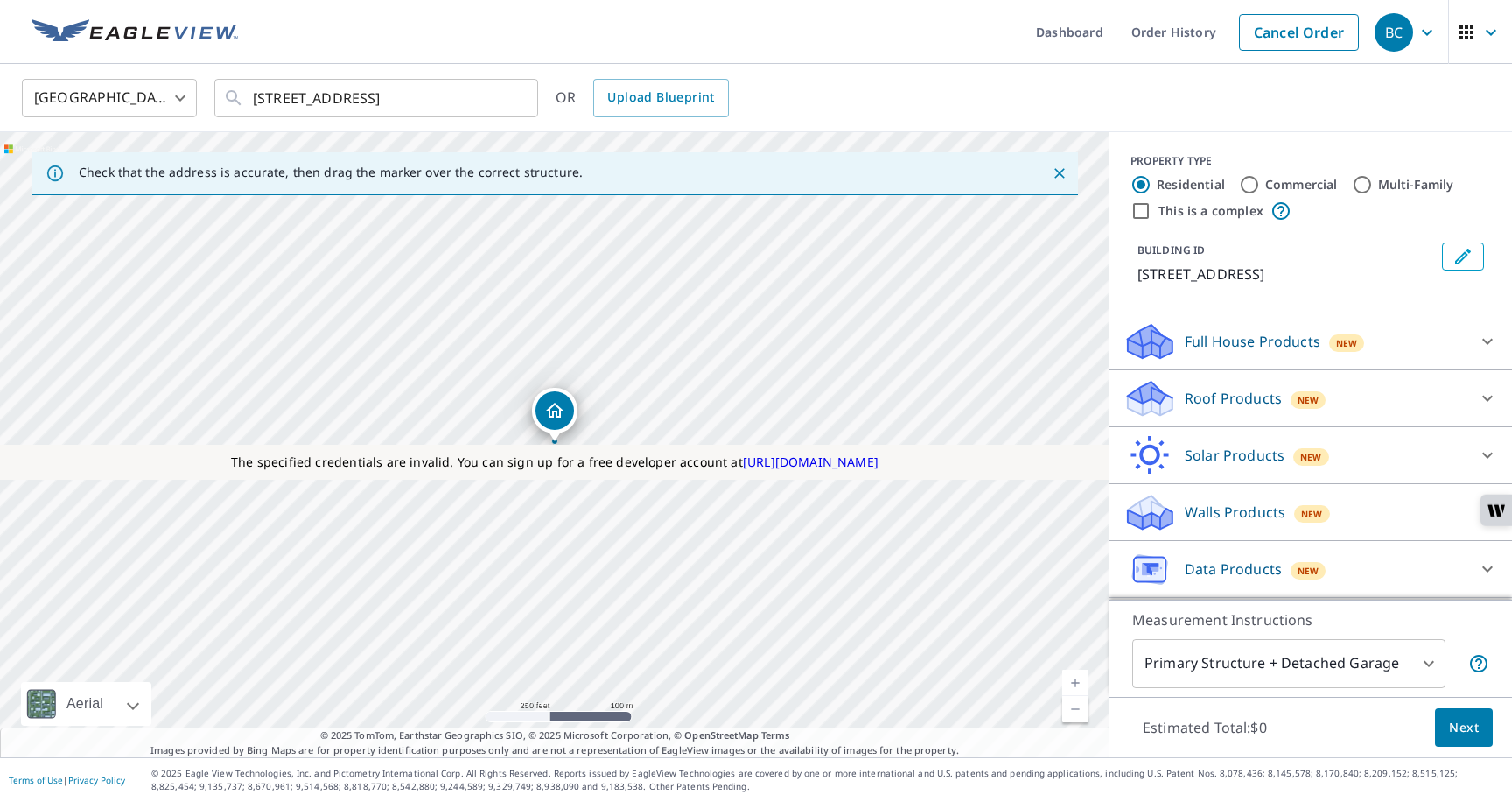
scroll to position [0, 0]
click at [1154, 563] on icon at bounding box center [1152, 569] width 12 height 12
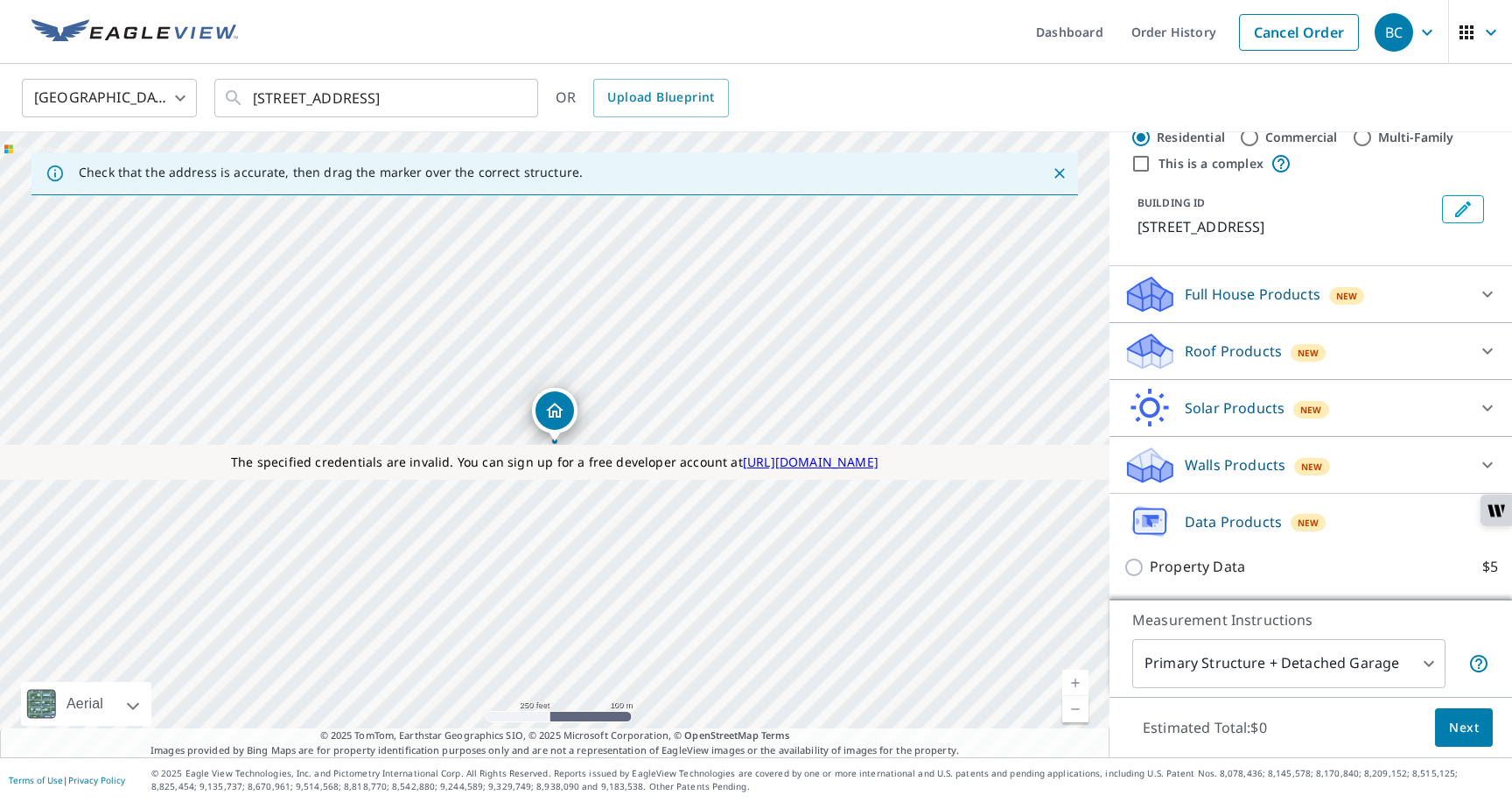
click at [1180, 559] on p "Property Data" at bounding box center [1197, 567] width 95 height 22
click at [1150, 559] on input "Property Data $5" at bounding box center [1136, 567] width 26 height 21
checkbox input "true"
type input "5"
click at [517, 95] on icon "Clear" at bounding box center [515, 98] width 11 height 11
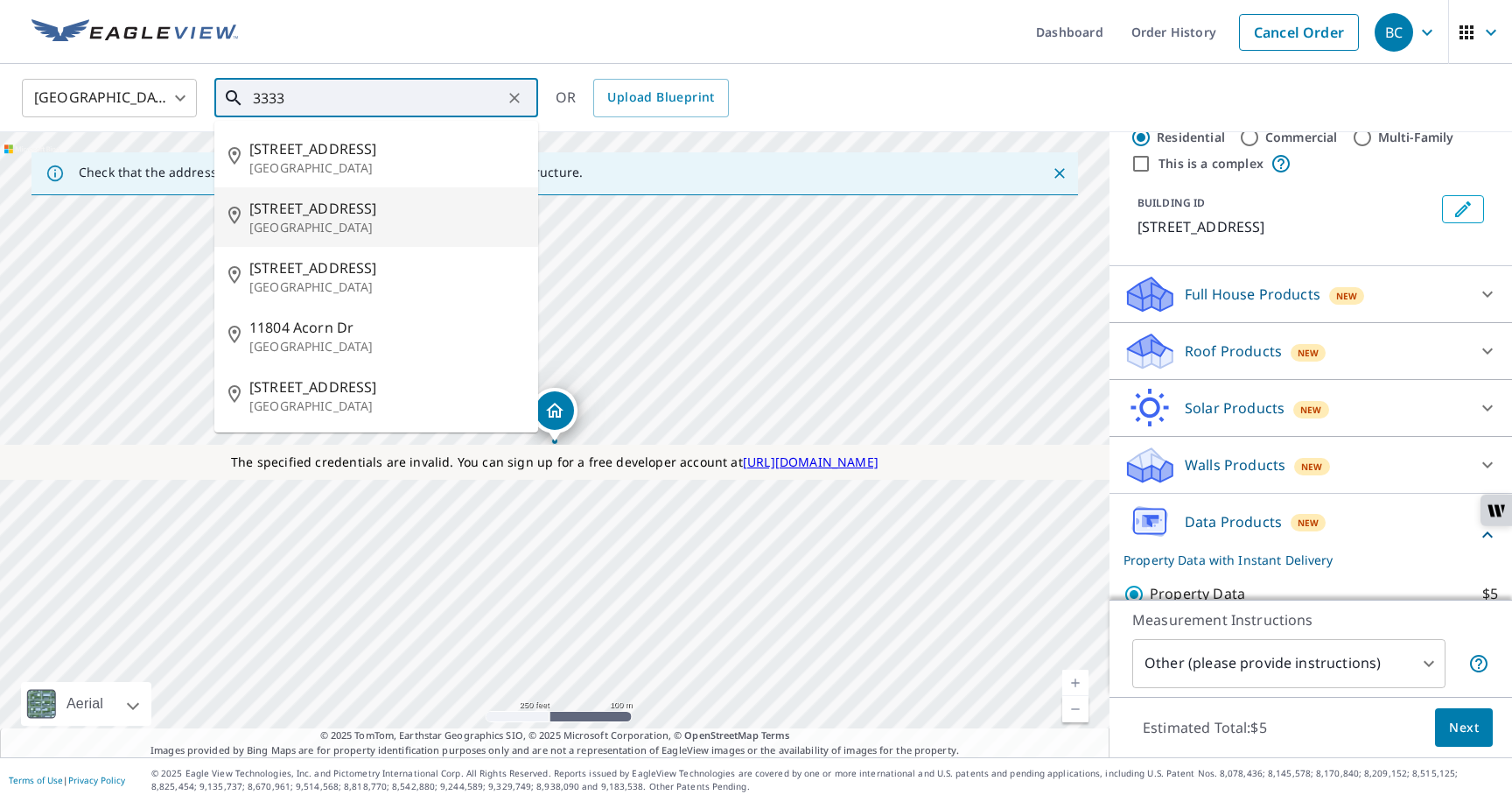
click at [352, 205] on span "5850 Asad Dr" at bounding box center [387, 208] width 275 height 21
type input "5850 Asad Dr Fort Lauderdale, FL 33330"
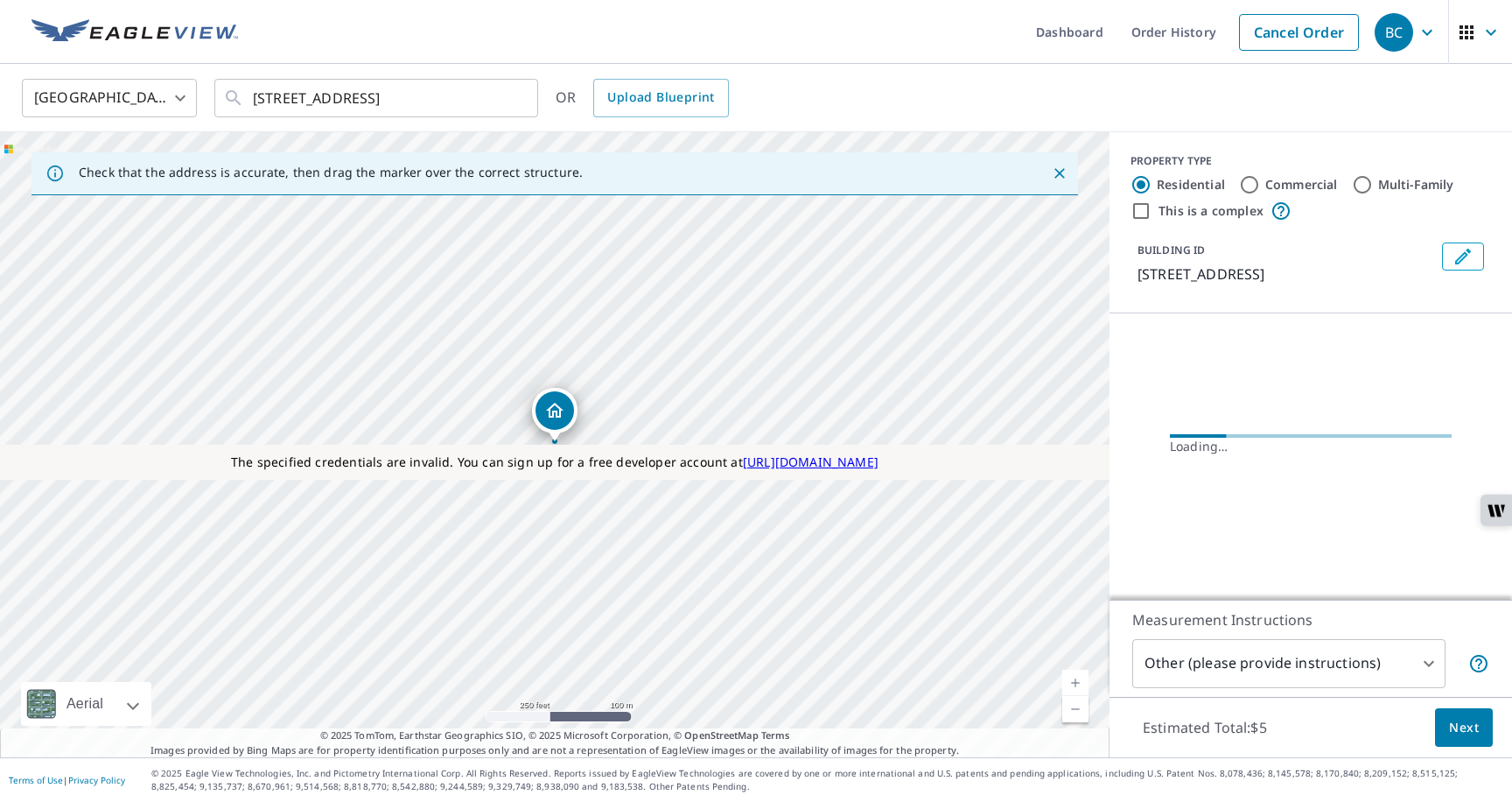
scroll to position [0, 0]
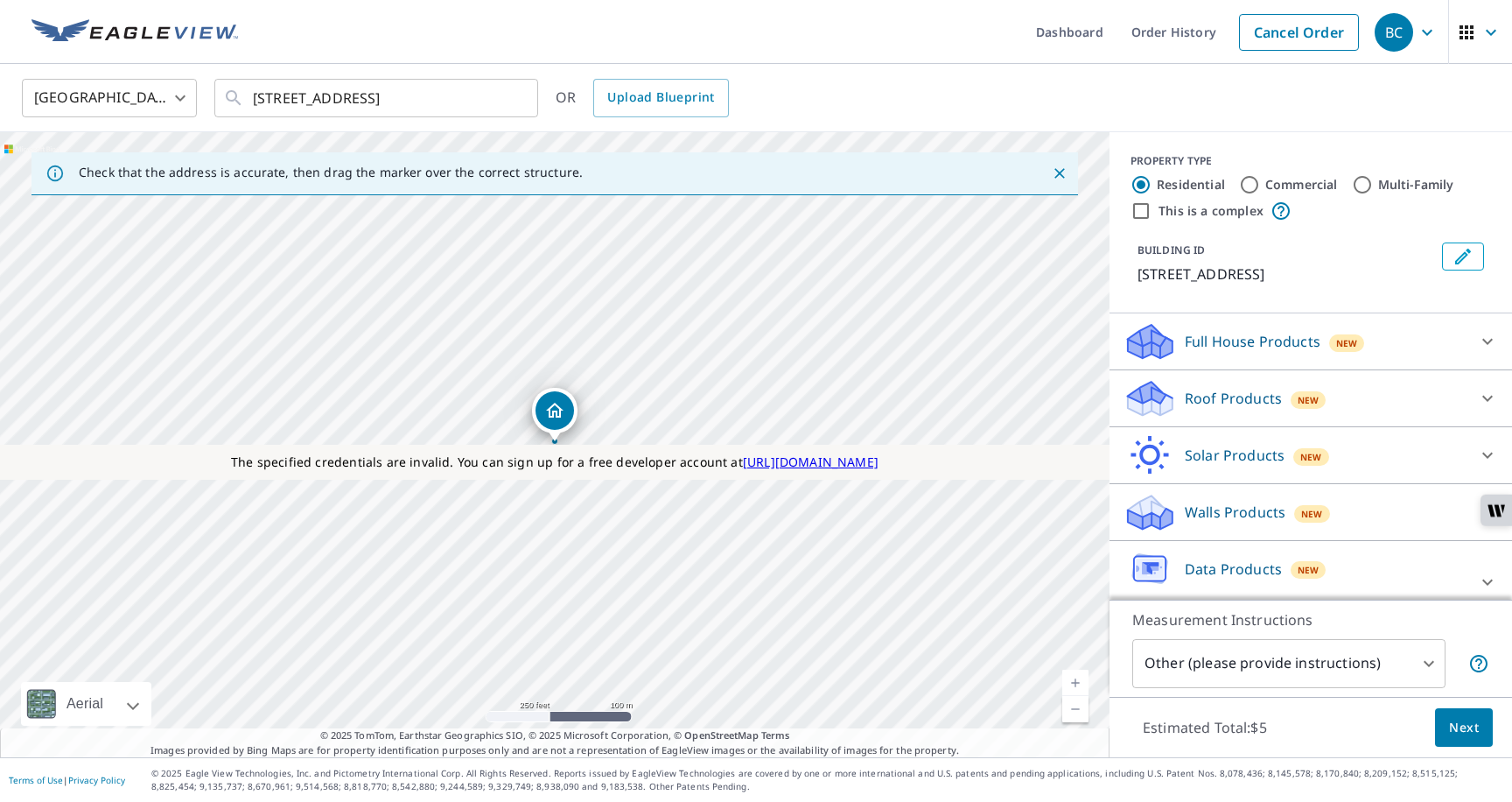
click at [1213, 579] on p "Data Products" at bounding box center [1233, 569] width 97 height 21
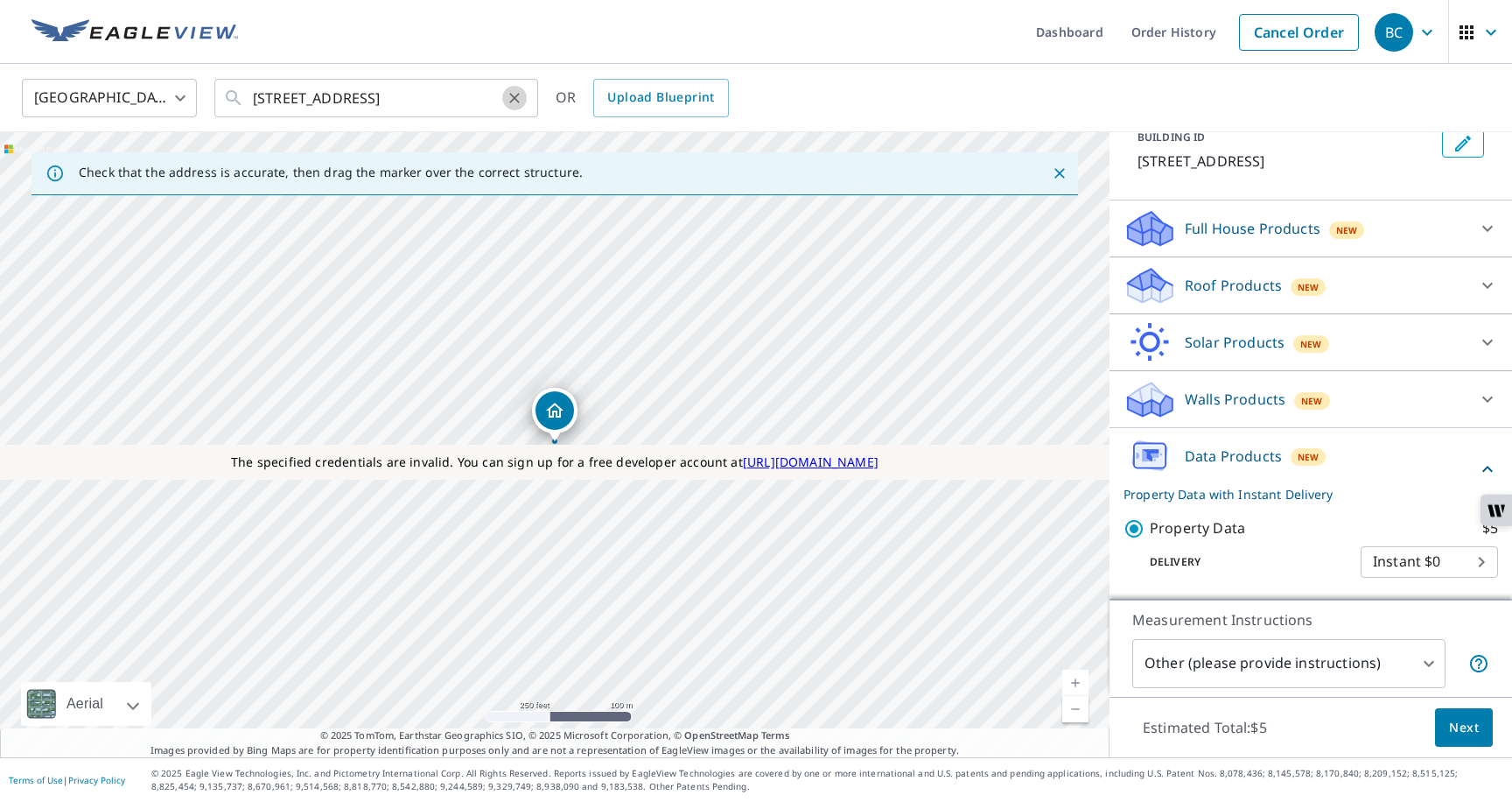
click at [514, 95] on icon "Clear" at bounding box center [514, 97] width 17 height 17
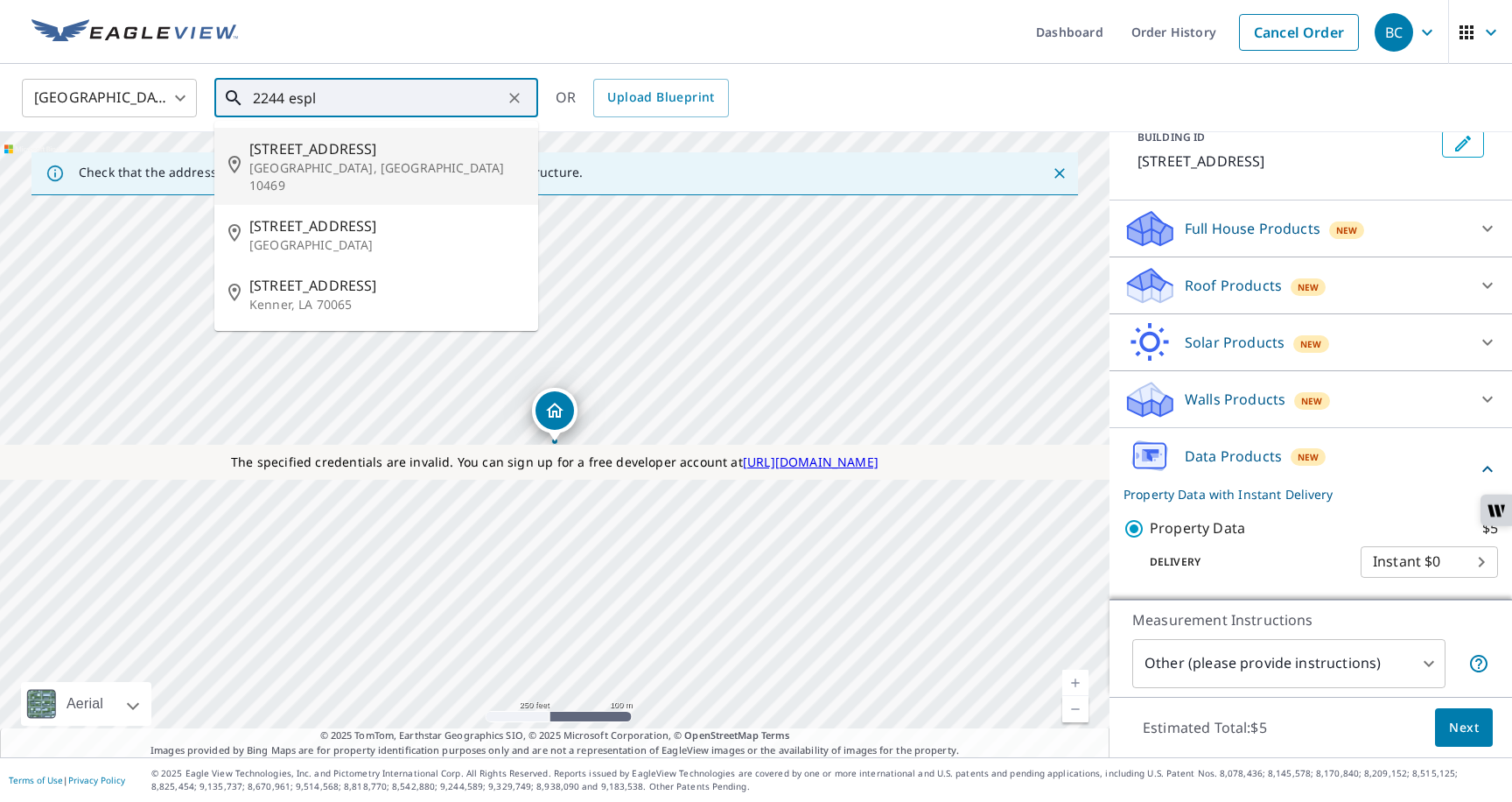
click at [400, 153] on span "2244 Esplanade Ave" at bounding box center [387, 148] width 275 height 21
type input "2244 Esplanade Ave Bronx, NY 10469"
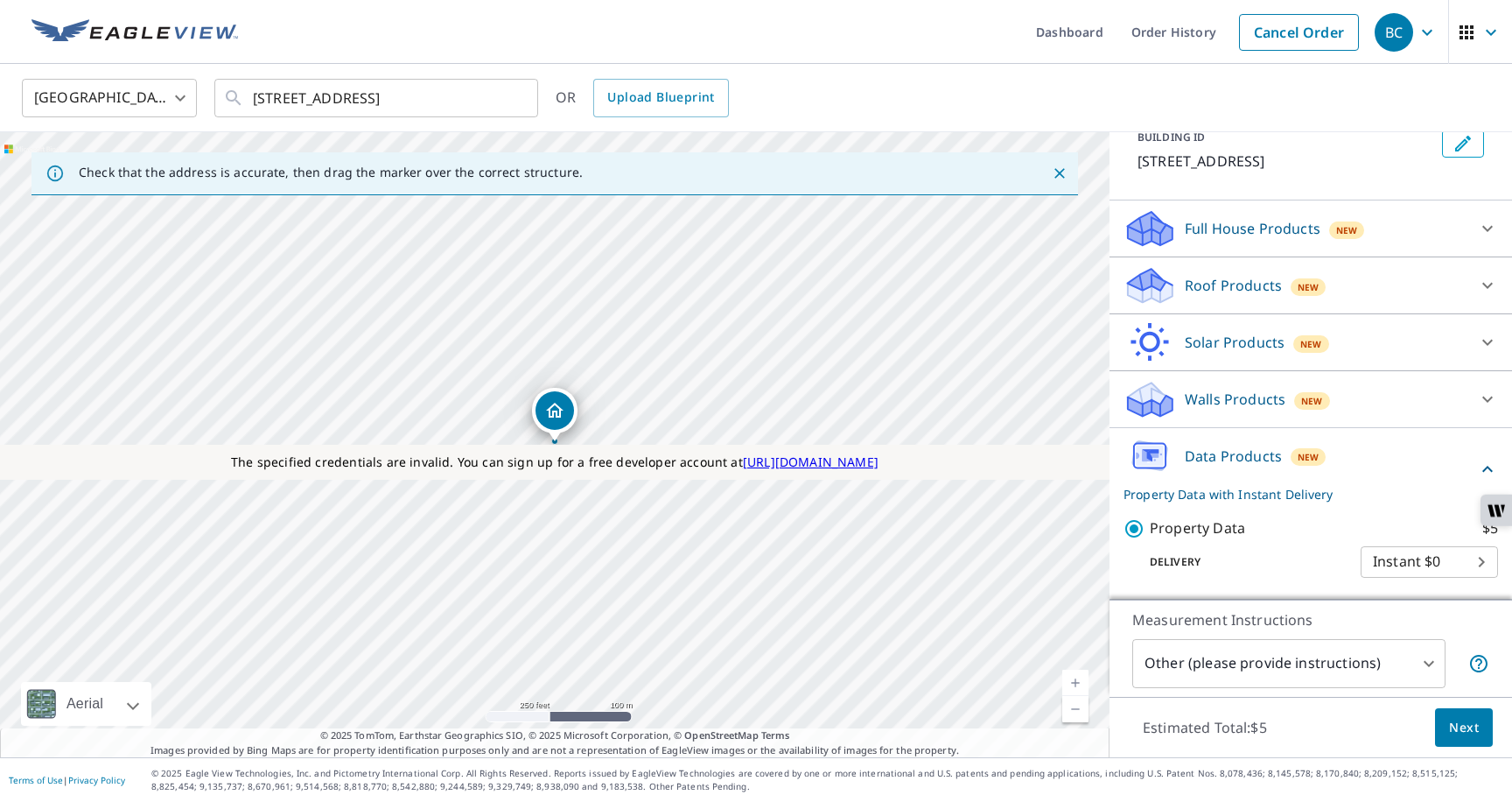
scroll to position [0, 0]
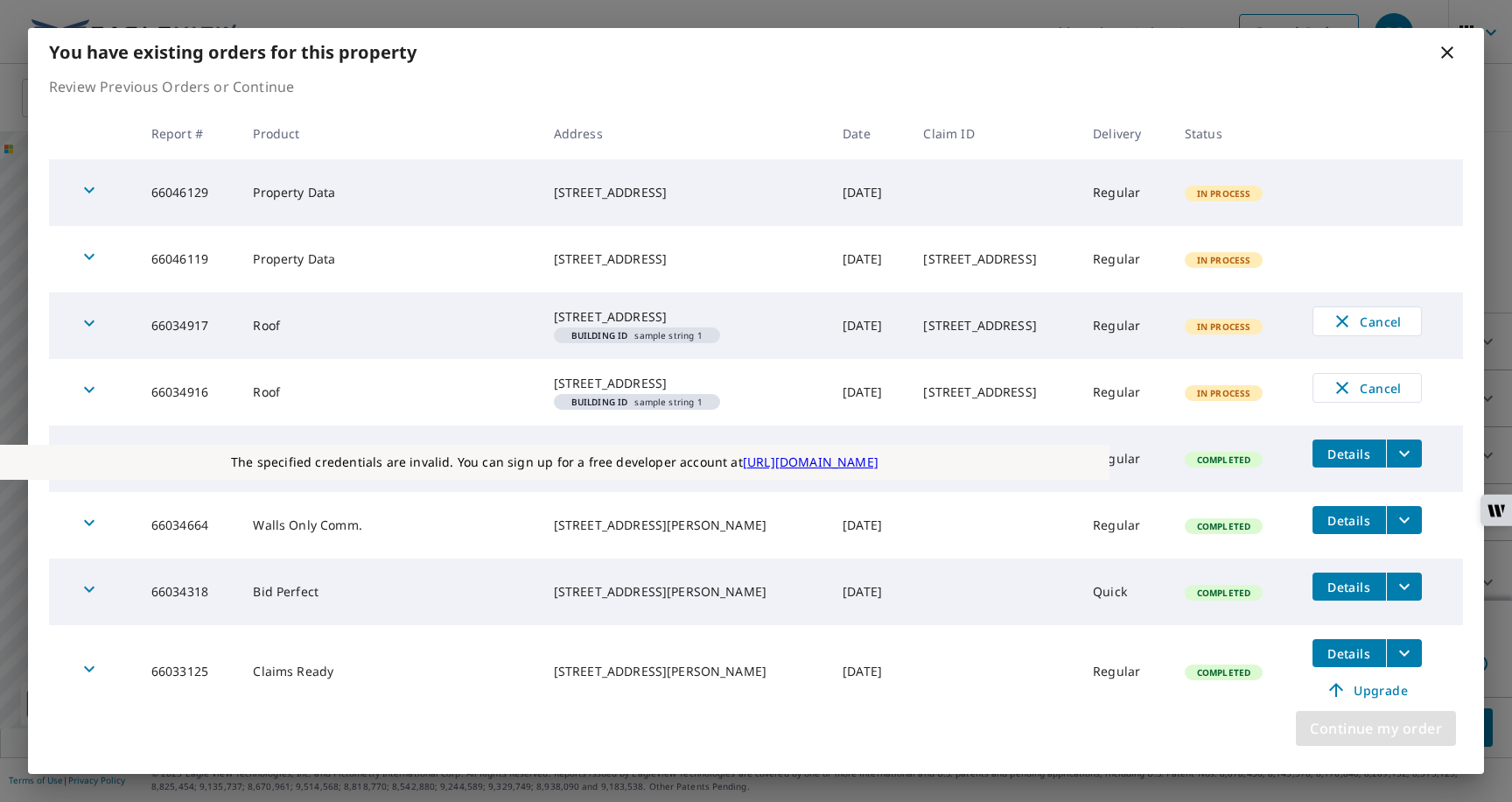
click at [1342, 728] on span "Continue my order" at bounding box center [1377, 728] width 133 height 25
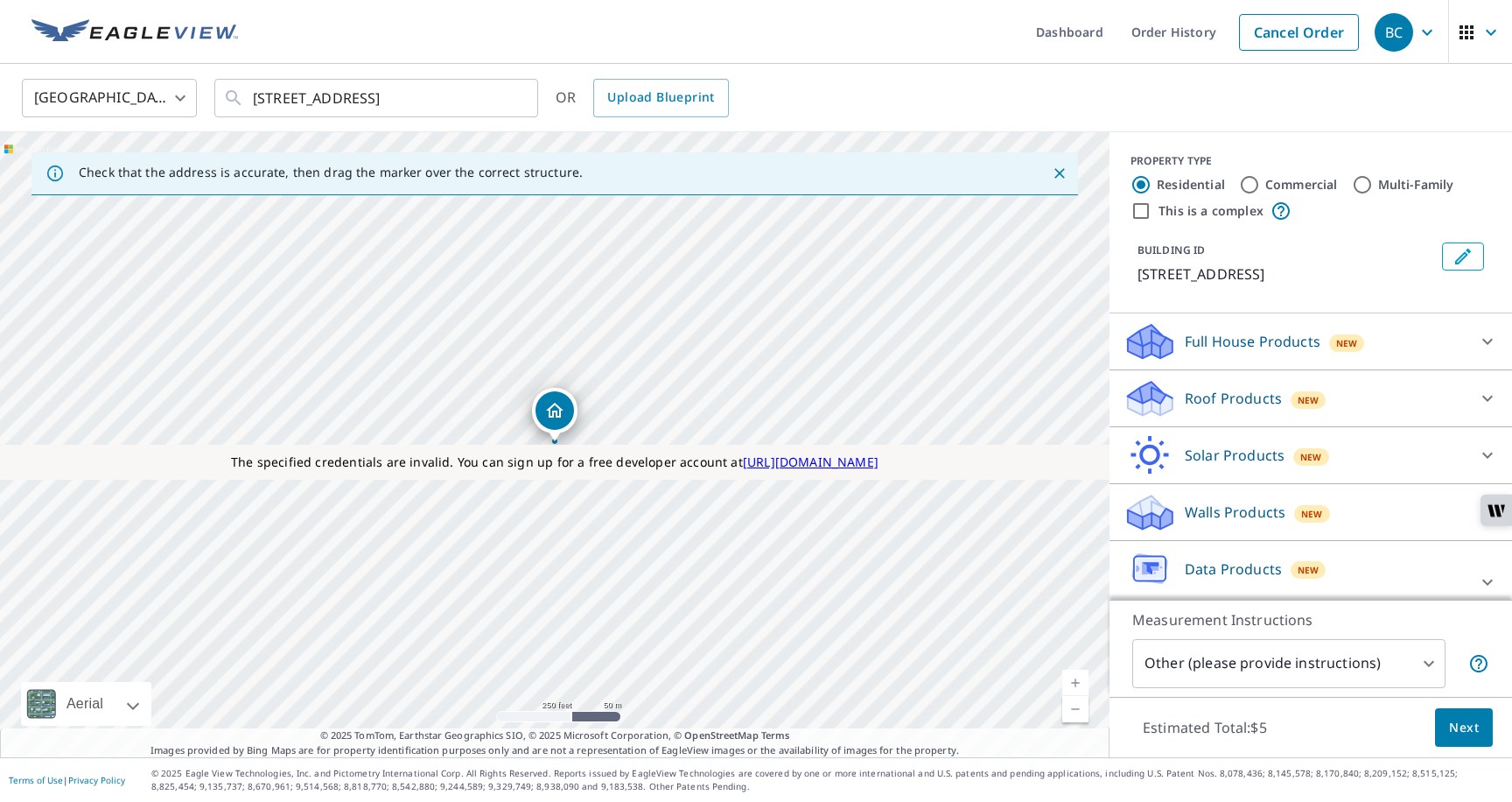
click at [1224, 560] on p "Data Products" at bounding box center [1233, 569] width 97 height 21
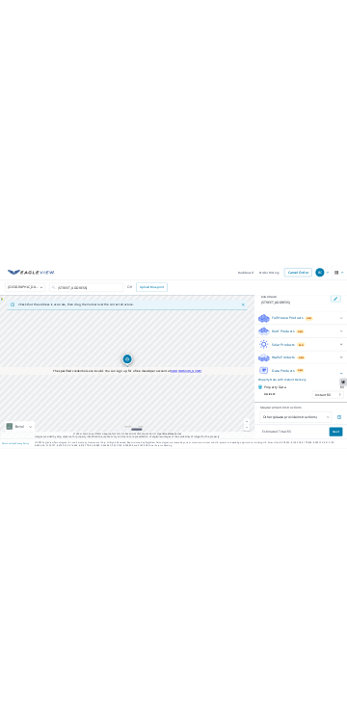
scroll to position [124, 0]
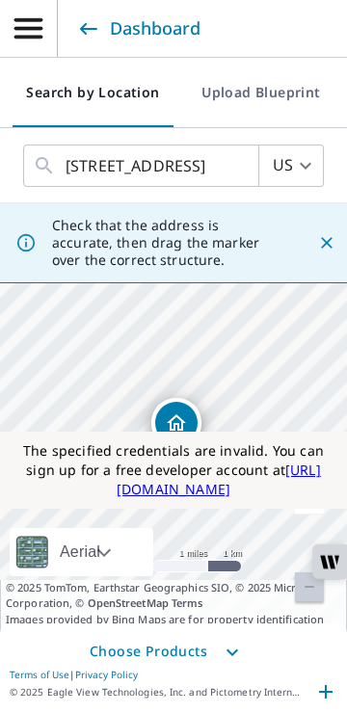
click at [146, 650] on span "Choose Products" at bounding box center [173, 652] width 347 height 39
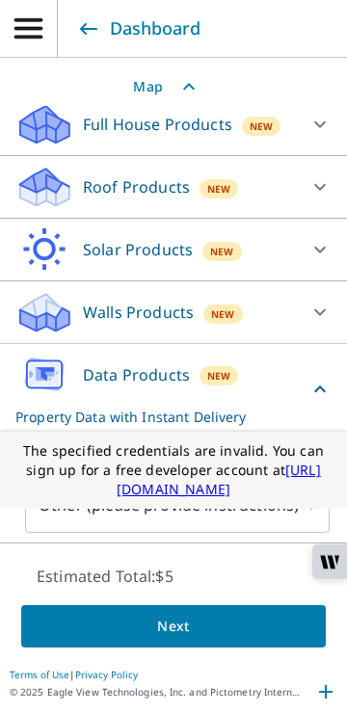
scroll to position [356, 0]
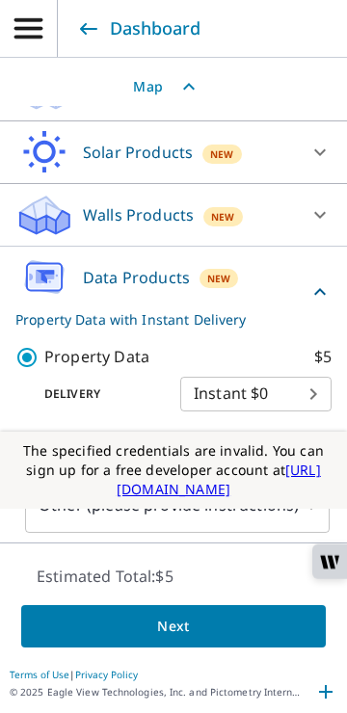
click at [163, 292] on div "Data Products New Property Data with Instant Delivery" at bounding box center [161, 291] width 293 height 75
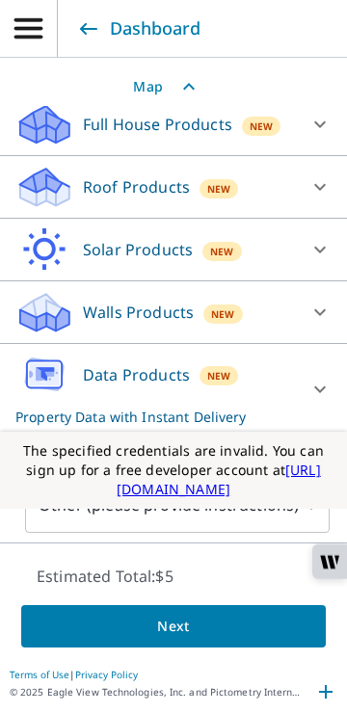
scroll to position [258, 0]
click at [159, 385] on div "Data Products New Property Data with Instant Delivery" at bounding box center [155, 389] width 281 height 75
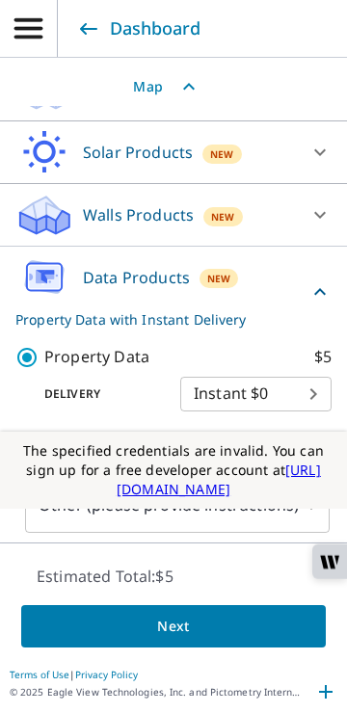
scroll to position [356, 0]
